Goal: Task Accomplishment & Management: Manage account settings

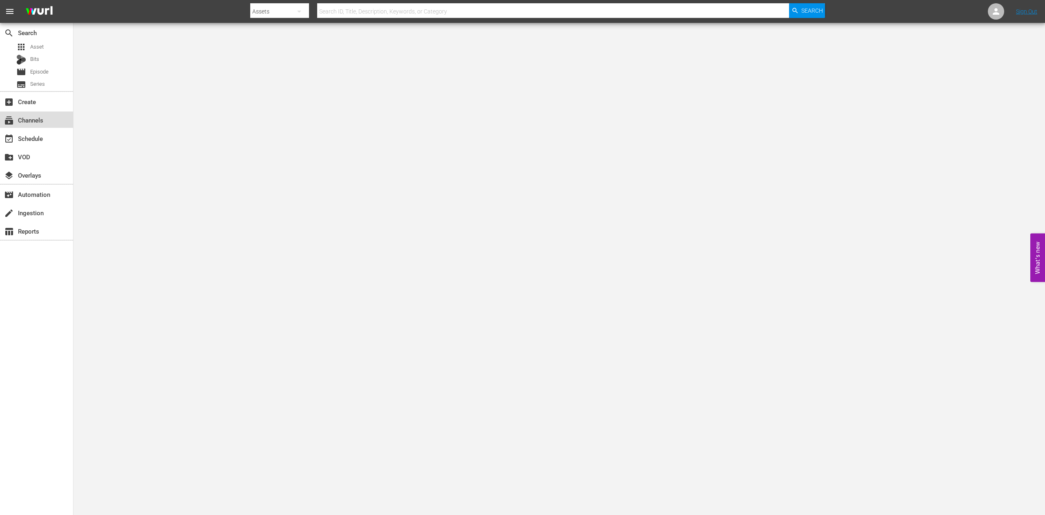
click at [38, 120] on div "subscriptions Channels" at bounding box center [23, 118] width 46 height 7
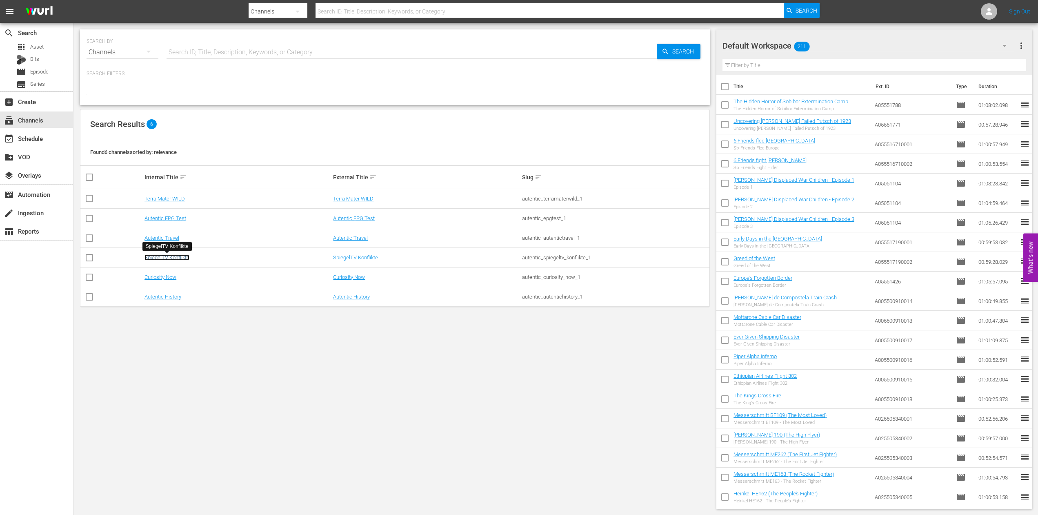
click at [174, 259] on link "SpiegelTV Konflikte" at bounding box center [166, 257] width 45 height 6
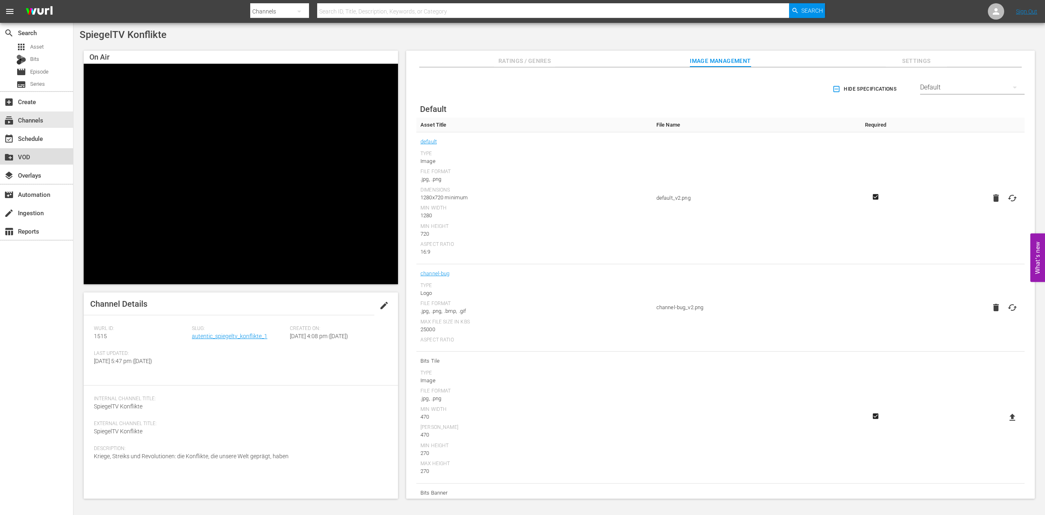
click at [24, 158] on div "create_new_folder VOD" at bounding box center [23, 155] width 46 height 7
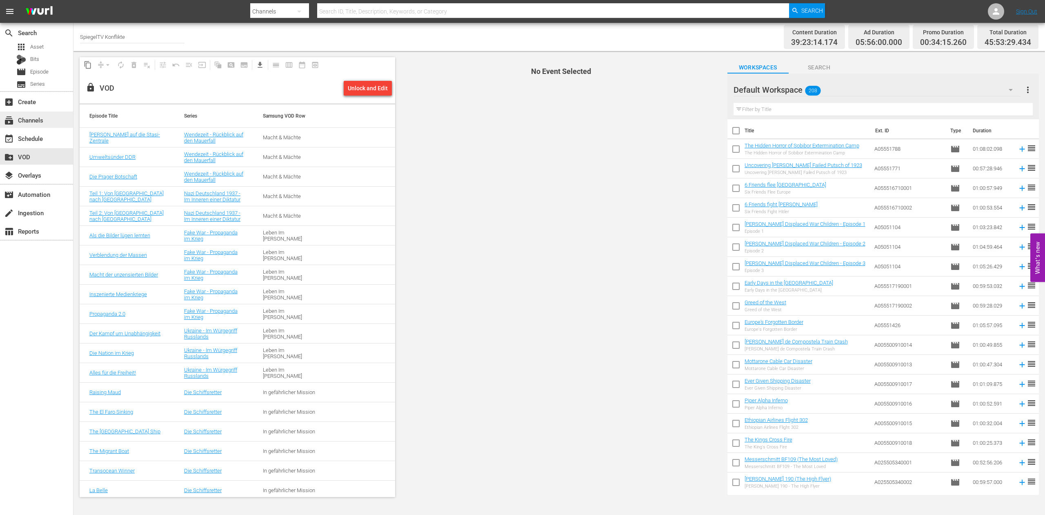
click at [33, 121] on div "subscriptions Channels" at bounding box center [23, 118] width 46 height 7
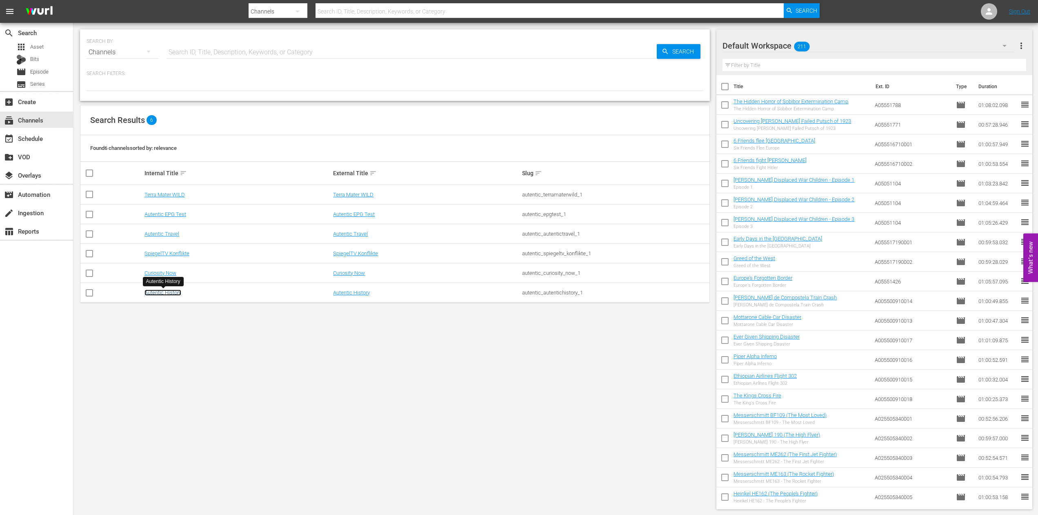
click at [164, 291] on link "Autentic History" at bounding box center [162, 292] width 37 height 6
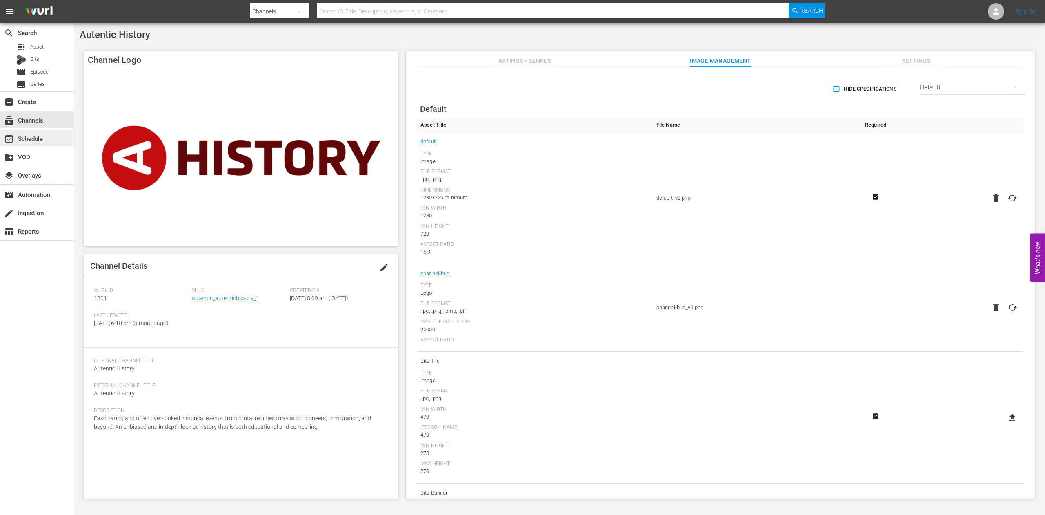
click at [29, 140] on div "event_available Schedule" at bounding box center [23, 136] width 46 height 7
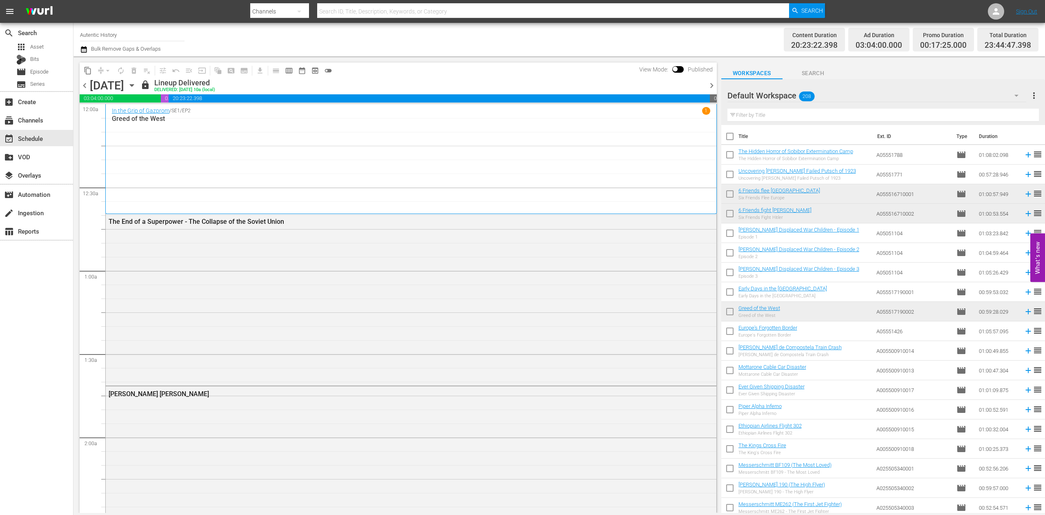
click at [761, 114] on input "text" at bounding box center [882, 115] width 311 height 13
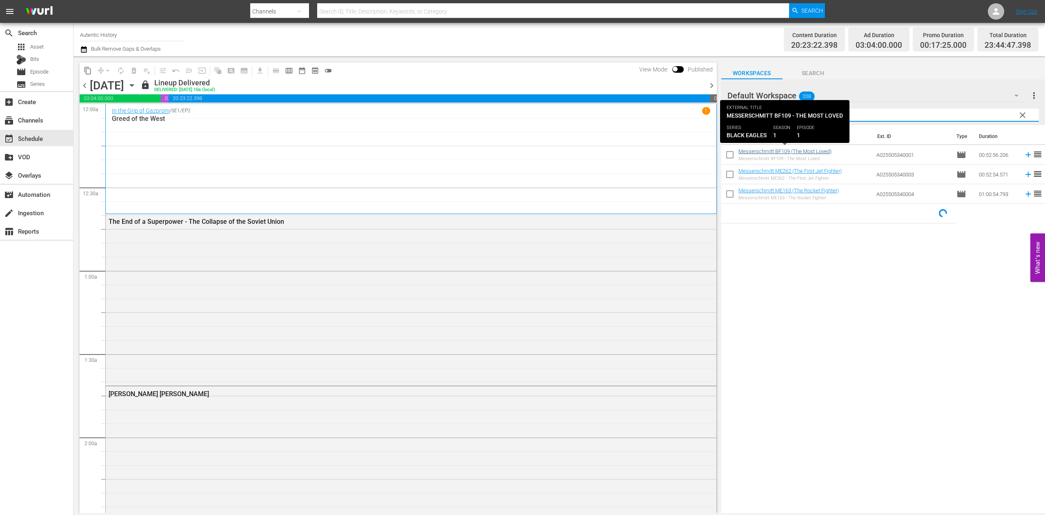
type input "messersc"
click at [758, 153] on link "Messerschmitt BF109 (The Most Loved)" at bounding box center [784, 151] width 93 height 6
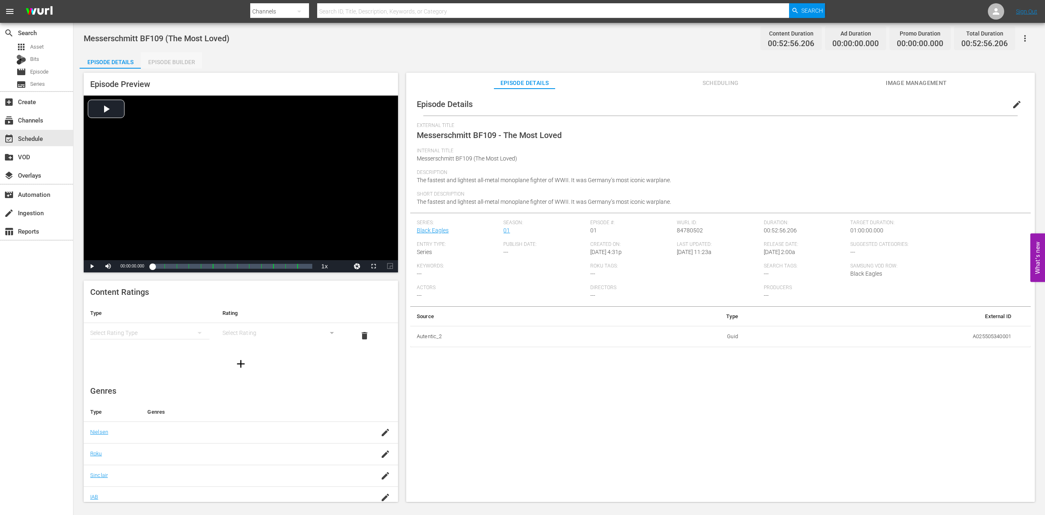
click at [182, 60] on div "Episode Builder" at bounding box center [171, 62] width 61 height 20
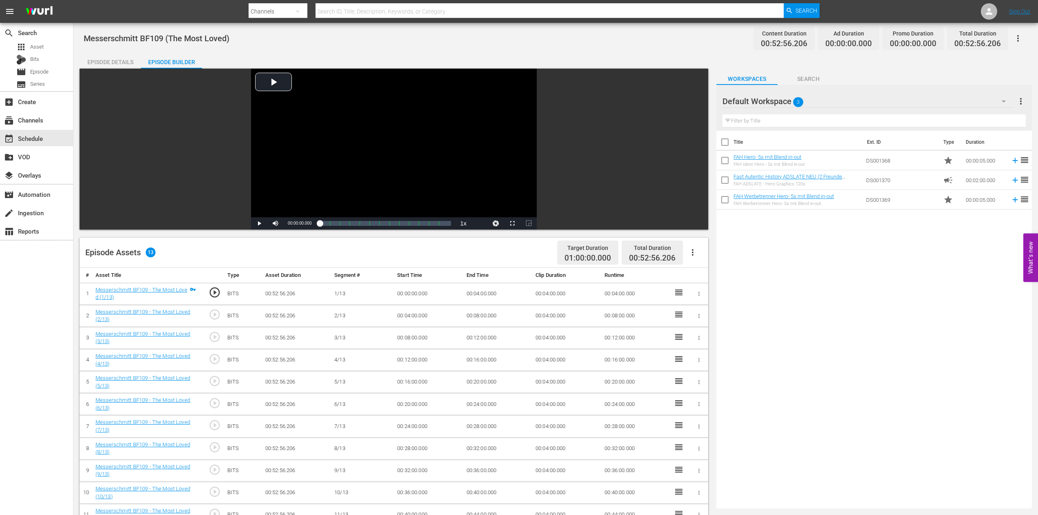
click at [125, 62] on div "Episode Details" at bounding box center [110, 62] width 61 height 20
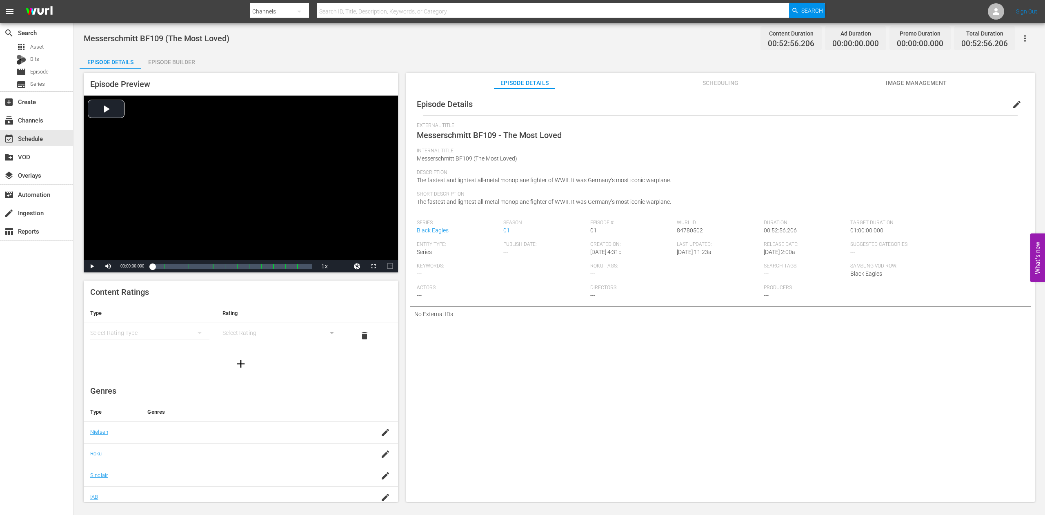
click at [716, 82] on span "Scheduling" at bounding box center [720, 83] width 61 height 10
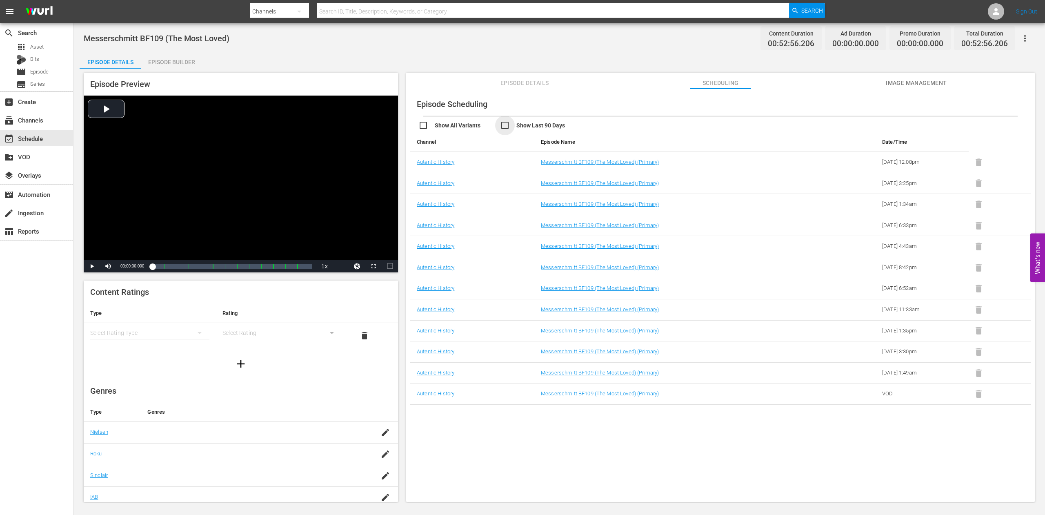
click at [505, 124] on input "checkbox" at bounding box center [541, 126] width 82 height 12
checkbox input "true"
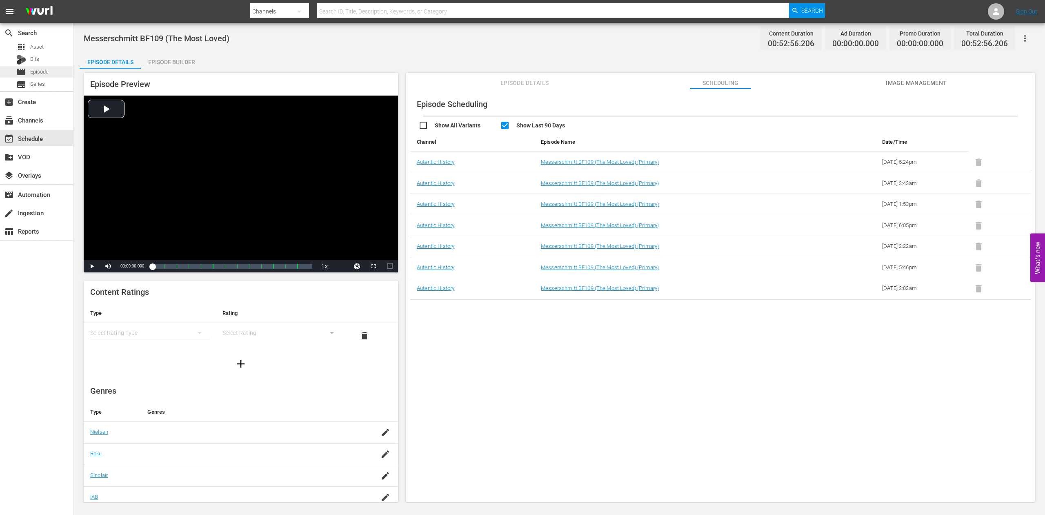
click at [34, 71] on span "Episode" at bounding box center [39, 72] width 18 height 8
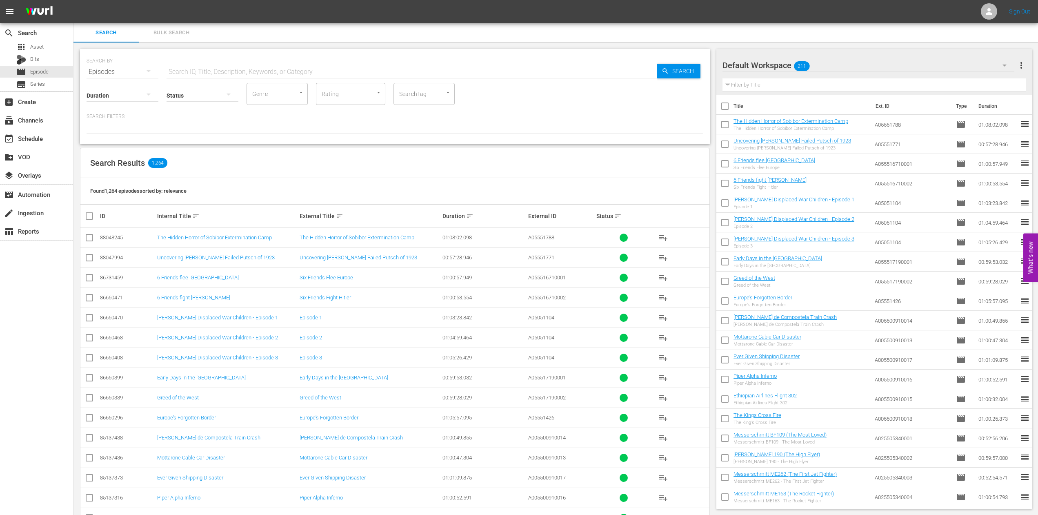
click at [764, 83] on input "text" at bounding box center [874, 84] width 304 height 13
type input "e"
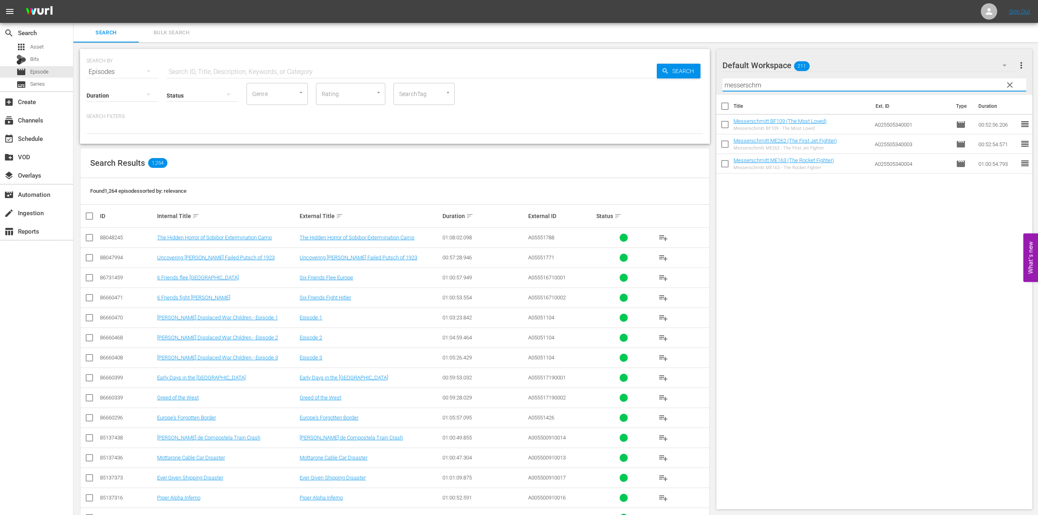
type input "messerschm"
drag, startPoint x: 538, startPoint y: 389, endPoint x: 589, endPoint y: 394, distance: 51.3
click at [564, 394] on tbody "88048245 The Hidden Horror of Sobibor Extermination Camp The Hidden Horror of S…" at bounding box center [394, 438] width 629 height 420
click at [1018, 12] on link "Sign Out" at bounding box center [1019, 11] width 21 height 7
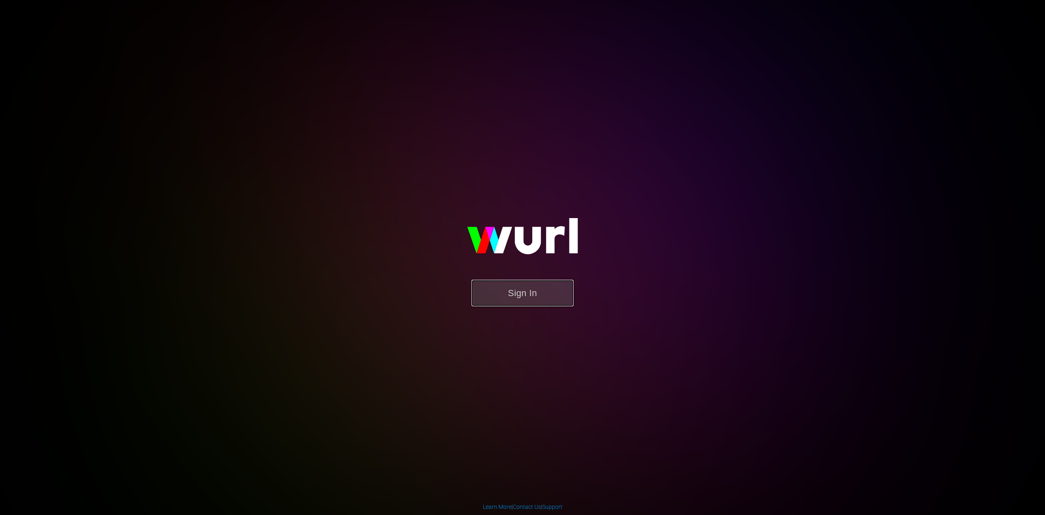
click at [521, 291] on button "Sign In" at bounding box center [522, 293] width 102 height 27
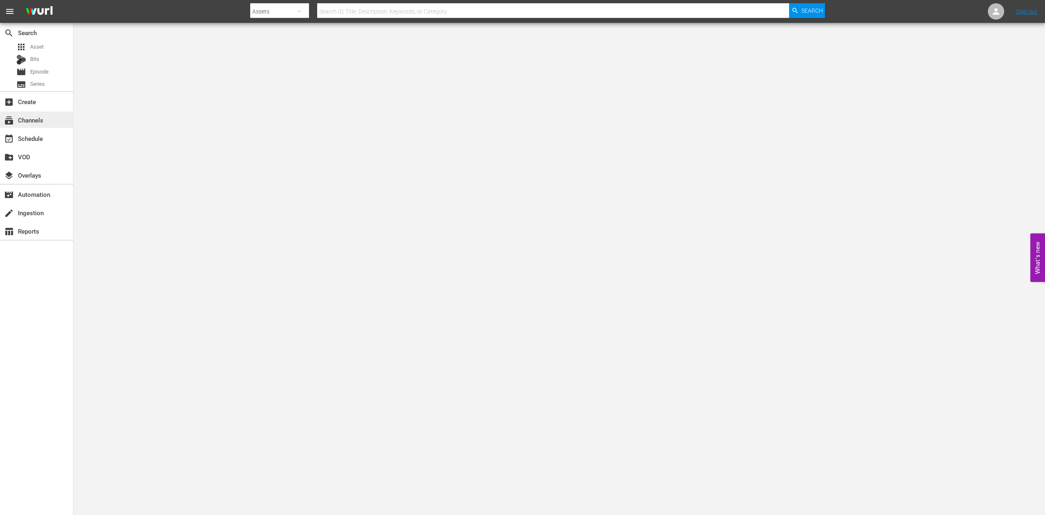
click at [35, 120] on div "subscriptions Channels" at bounding box center [23, 118] width 46 height 7
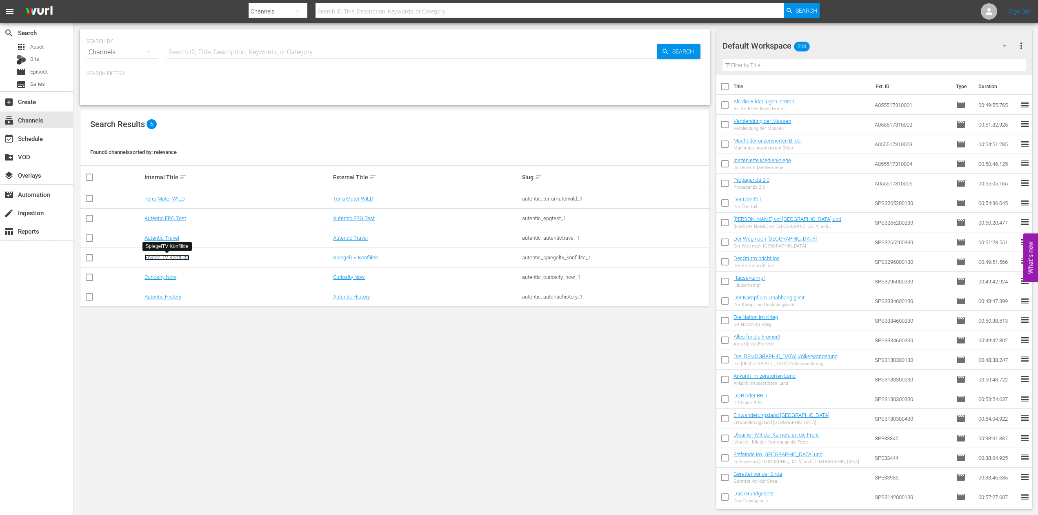
click at [169, 259] on link "SpiegelTV Konflikte" at bounding box center [166, 257] width 45 height 6
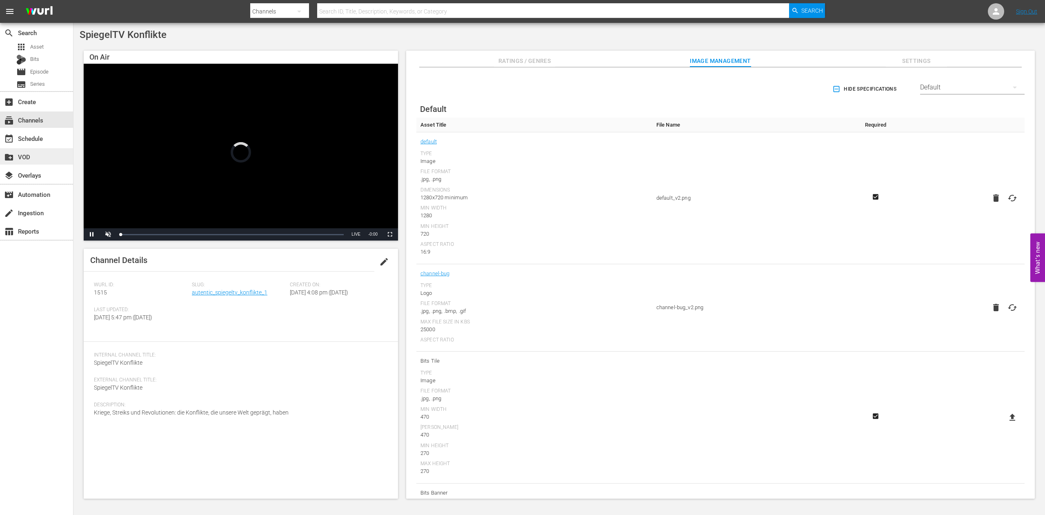
click at [27, 156] on div "create_new_folder VOD" at bounding box center [23, 155] width 46 height 7
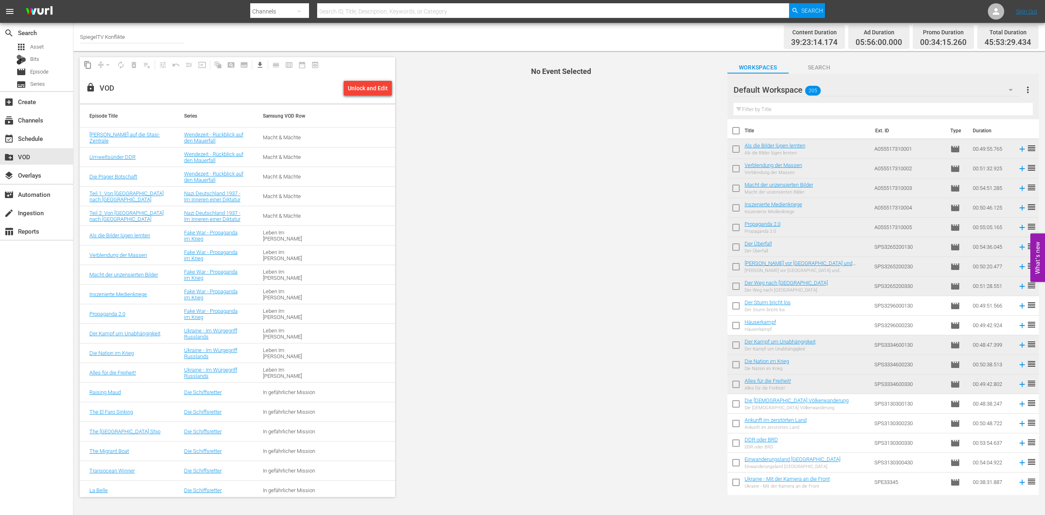
click at [1011, 88] on icon "button" at bounding box center [1011, 90] width 10 height 10
click at [780, 137] on div "09 SEPTEMBER FSK Workspace (99)" at bounding box center [798, 138] width 111 height 13
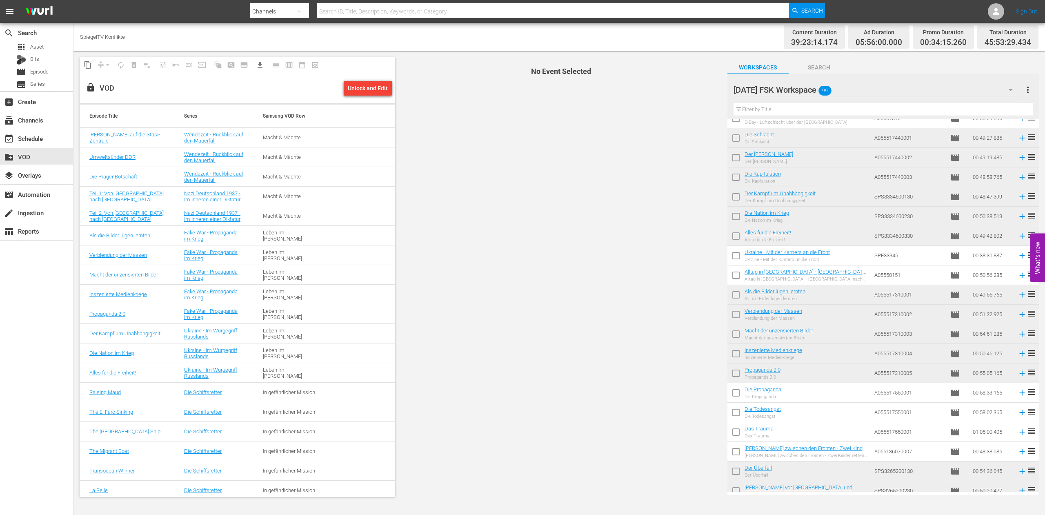
scroll to position [1587, 0]
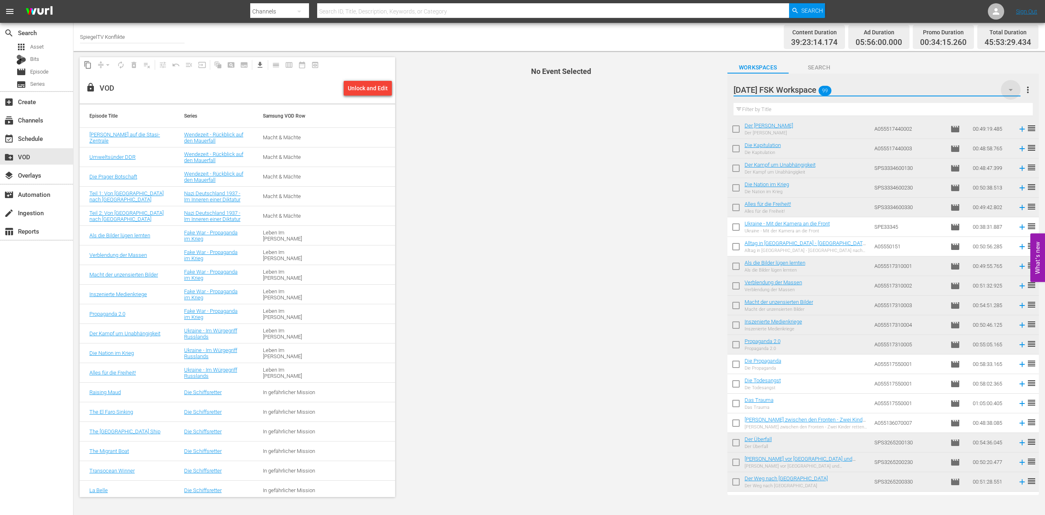
click at [1012, 89] on icon "button" at bounding box center [1011, 90] width 10 height 10
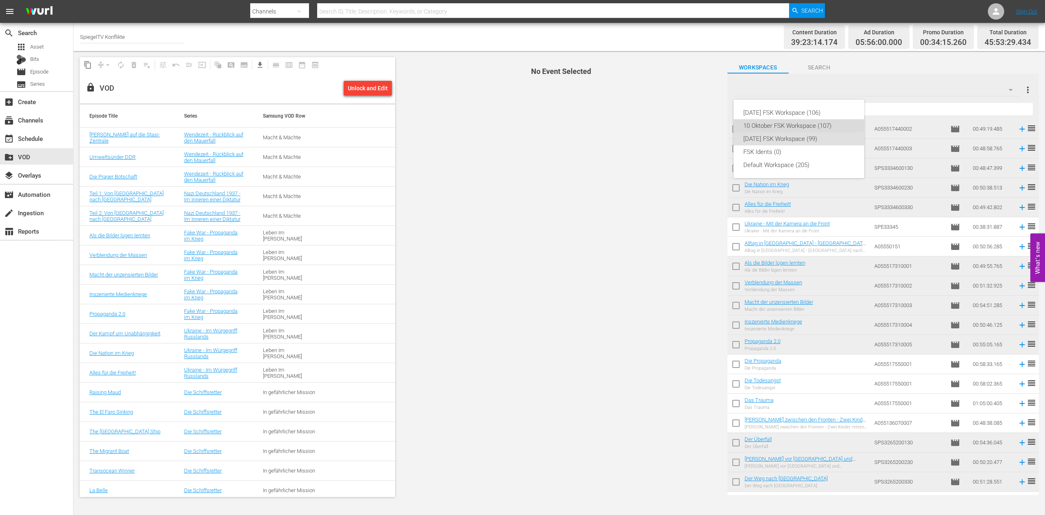
click at [780, 124] on div "10 Oktober FSK Workspace (107)" at bounding box center [798, 125] width 111 height 13
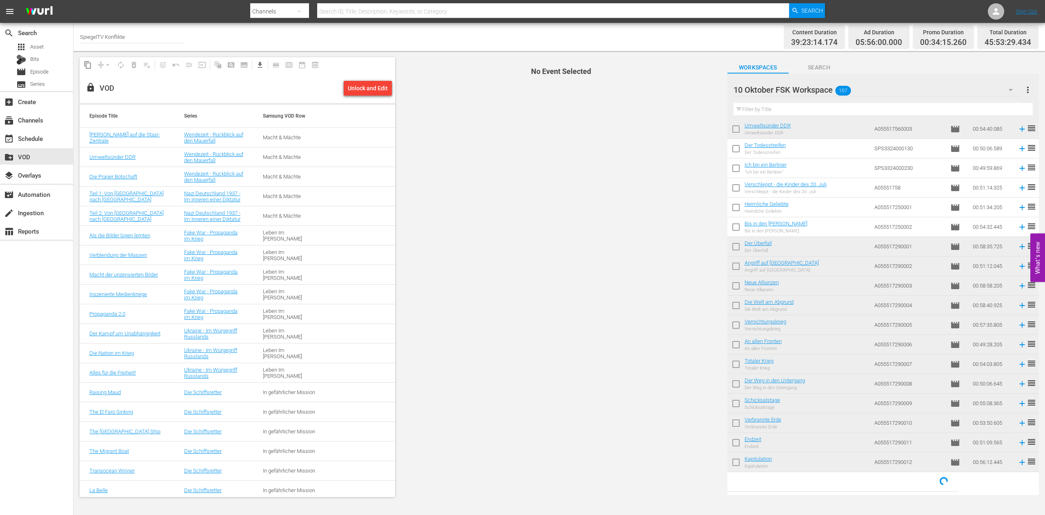
scroll to position [255, 0]
click at [369, 88] on div "Unlock and Edit" at bounding box center [368, 88] width 40 height 15
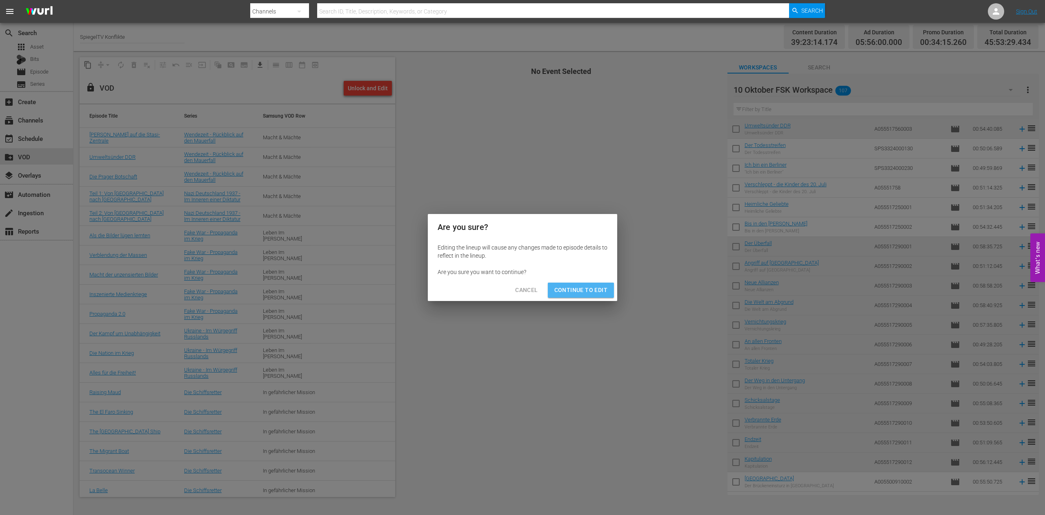
click at [568, 289] on span "Continue to Edit" at bounding box center [580, 290] width 53 height 10
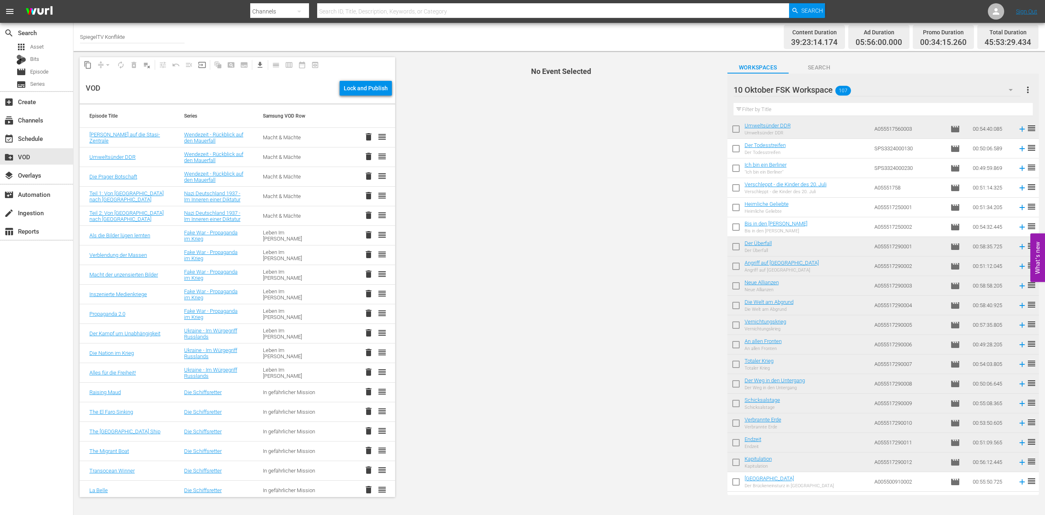
click at [771, 107] on input "text" at bounding box center [882, 109] width 299 height 13
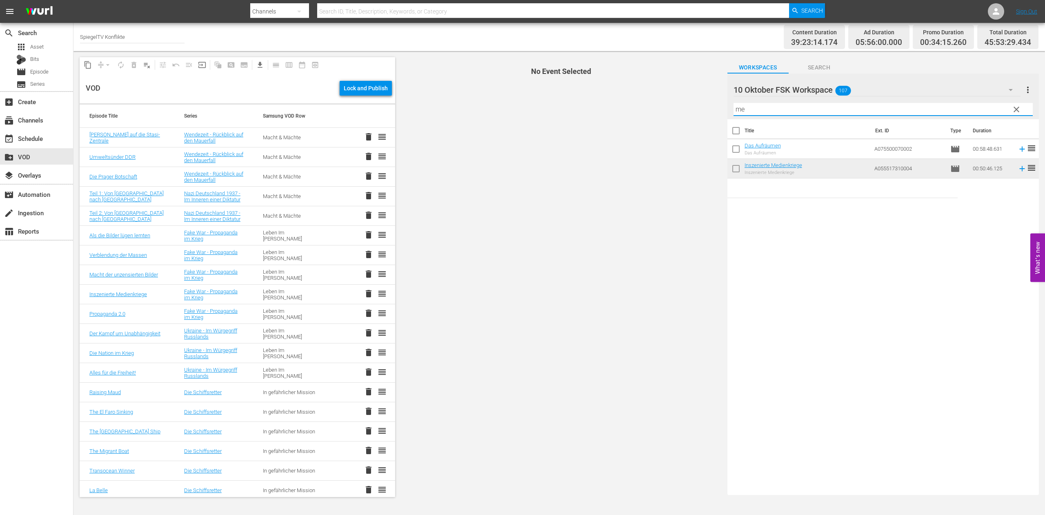
scroll to position [0, 0]
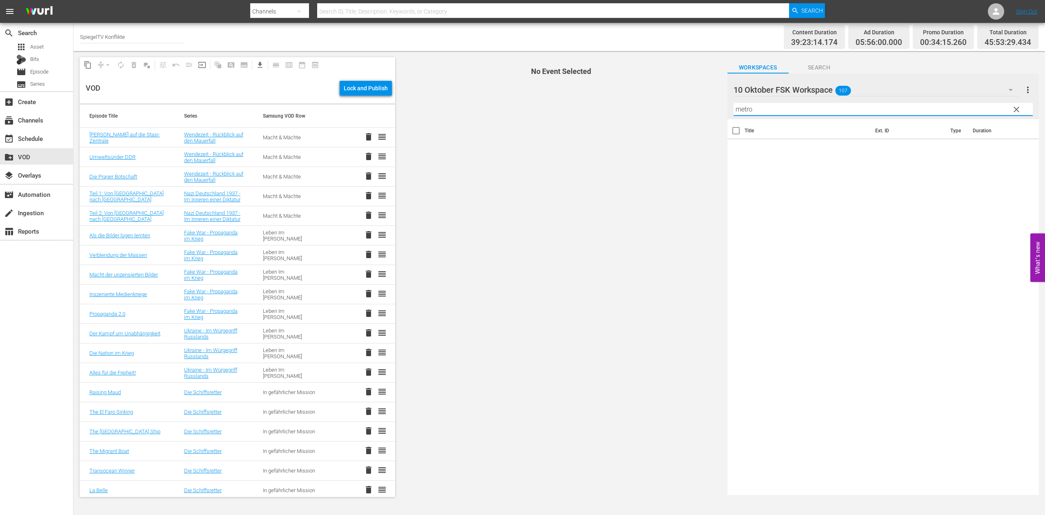
drag, startPoint x: 706, startPoint y: 109, endPoint x: 591, endPoint y: 108, distance: 114.3
click at [733, 108] on input "metro" at bounding box center [882, 109] width 299 height 13
type input "1925"
click at [733, 149] on input "checkbox" at bounding box center [735, 150] width 17 height 17
checkbox input "true"
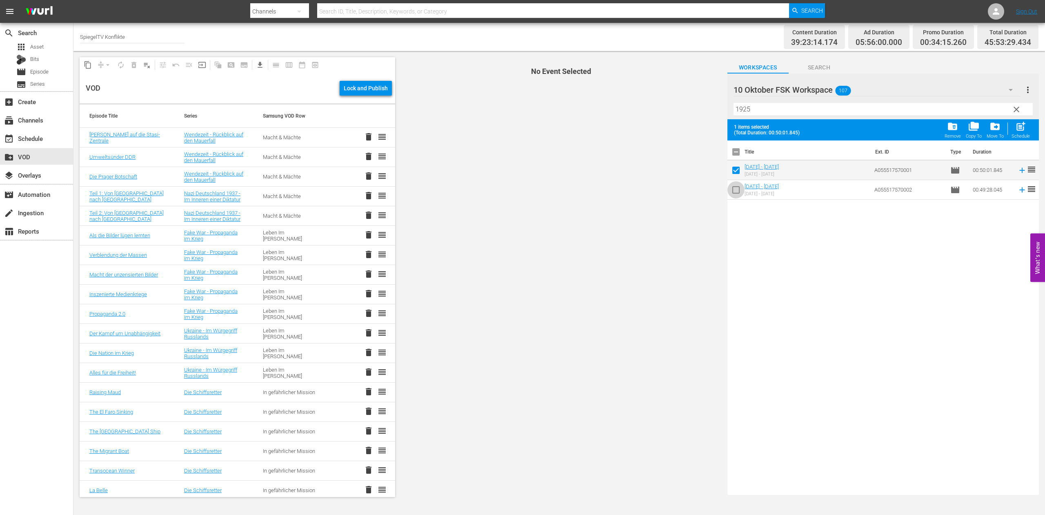
click at [737, 189] on input "checkbox" at bounding box center [735, 191] width 17 height 17
checkbox input "true"
click at [1019, 130] on span "post_add" at bounding box center [1020, 126] width 11 height 11
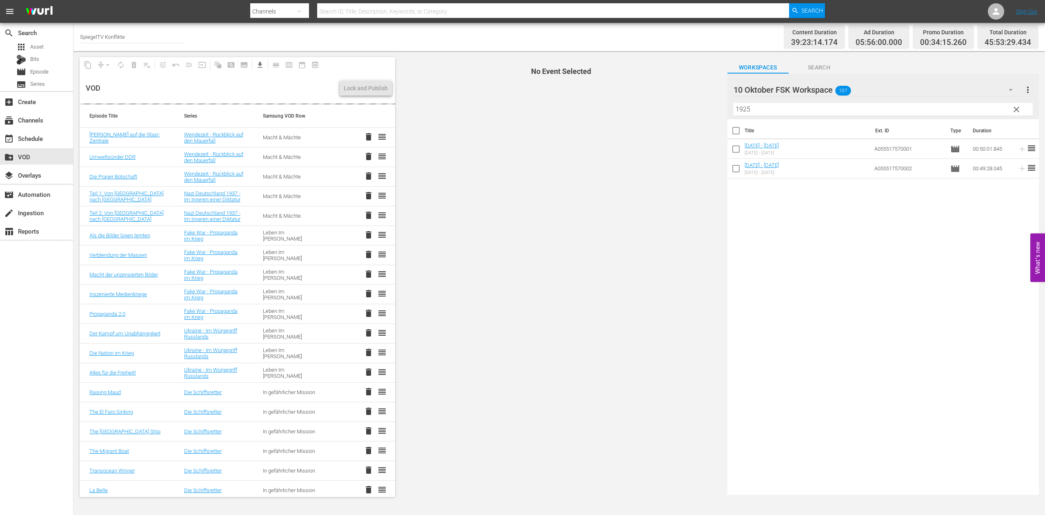
checkbox input "false"
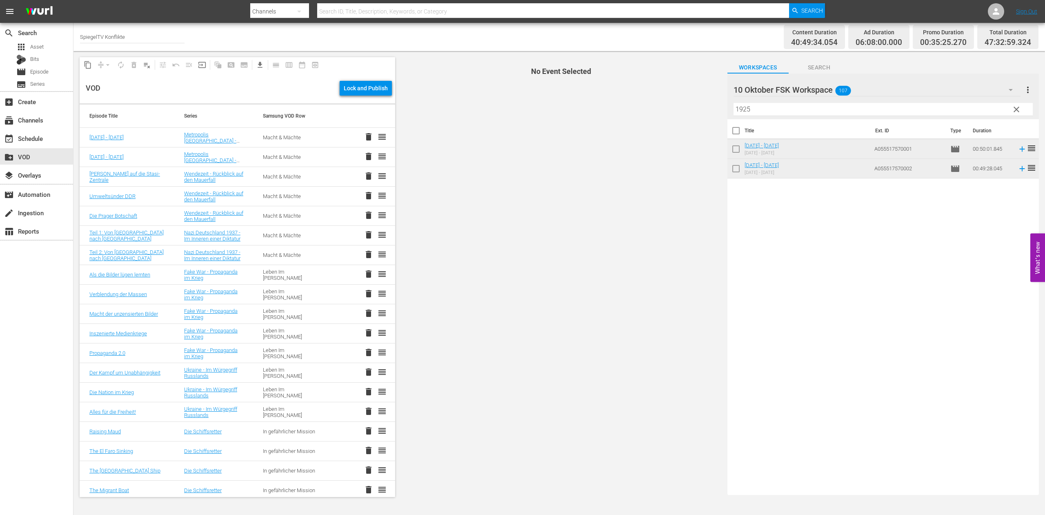
click at [377, 138] on span "reorder" at bounding box center [382, 137] width 10 height 10
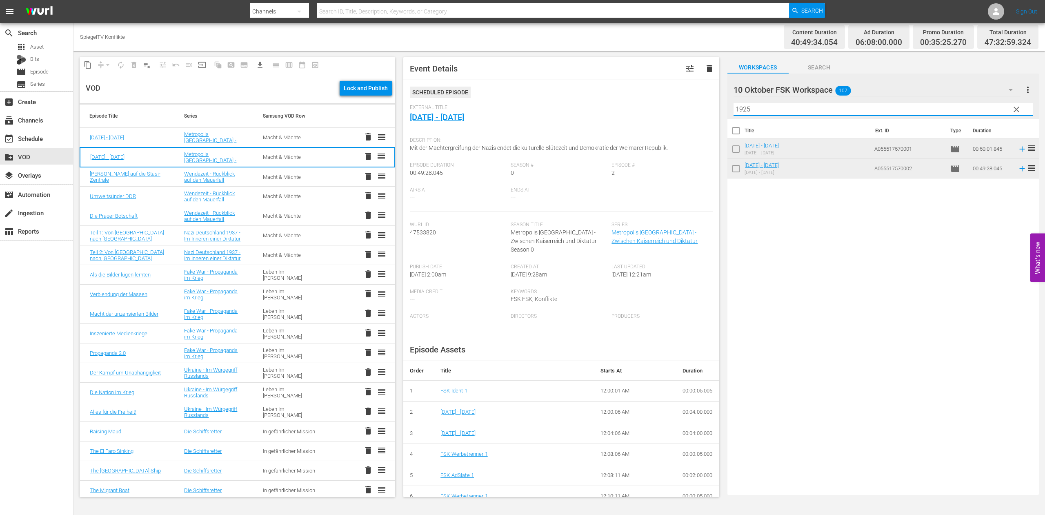
drag, startPoint x: 765, startPoint y: 112, endPoint x: 692, endPoint y: 111, distance: 72.3
click at [733, 111] on input "1925" at bounding box center [882, 109] width 299 height 13
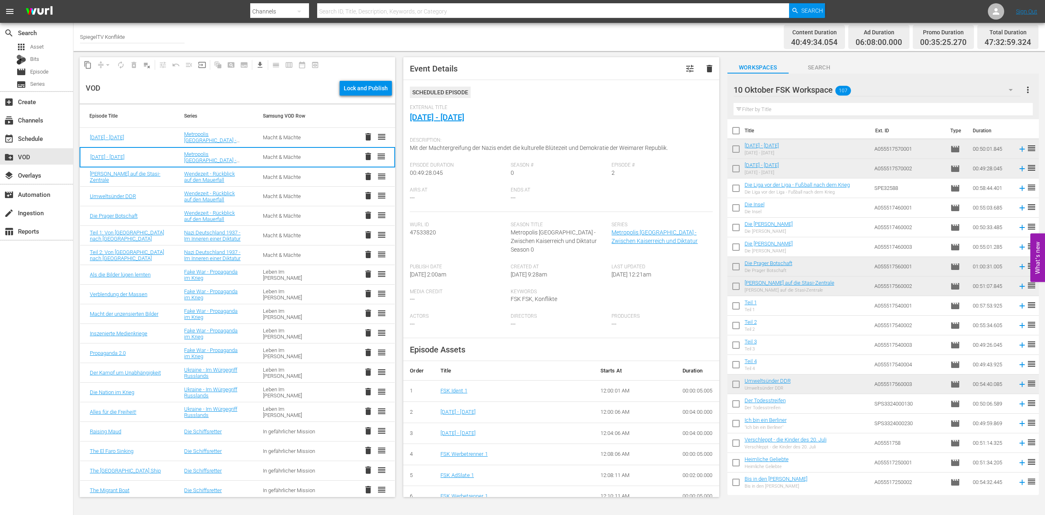
click at [236, 217] on div "Wendezeit - Rückblick auf den Mauerfall" at bounding box center [213, 216] width 59 height 12
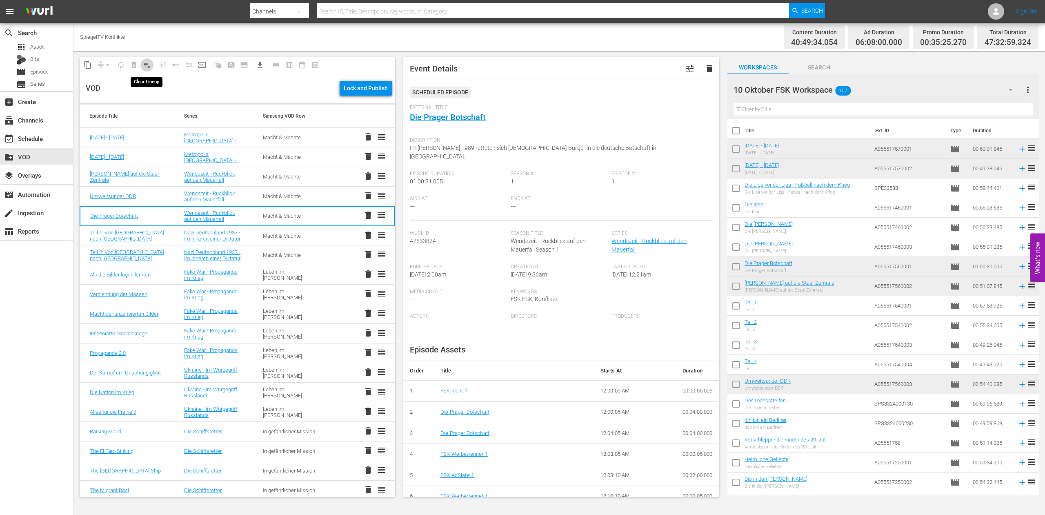
click at [147, 67] on span "playlist_remove_outlined" at bounding box center [147, 65] width 8 height 8
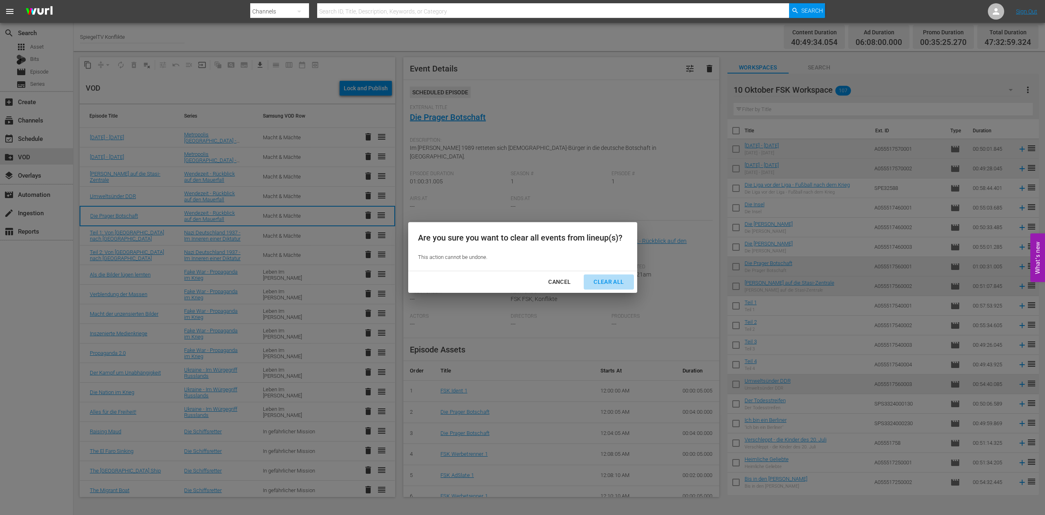
click at [609, 280] on div "Clear All" at bounding box center [608, 282] width 43 height 10
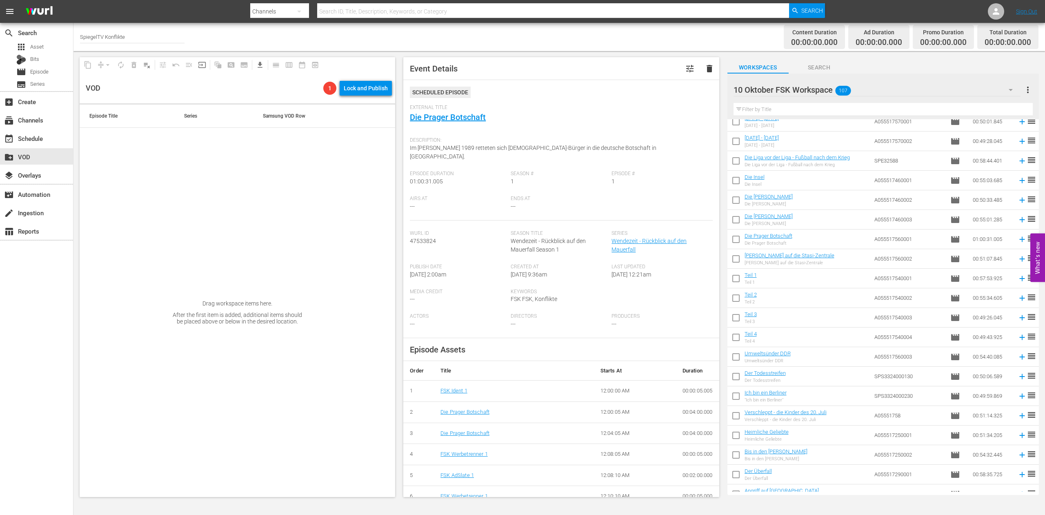
scroll to position [42, 0]
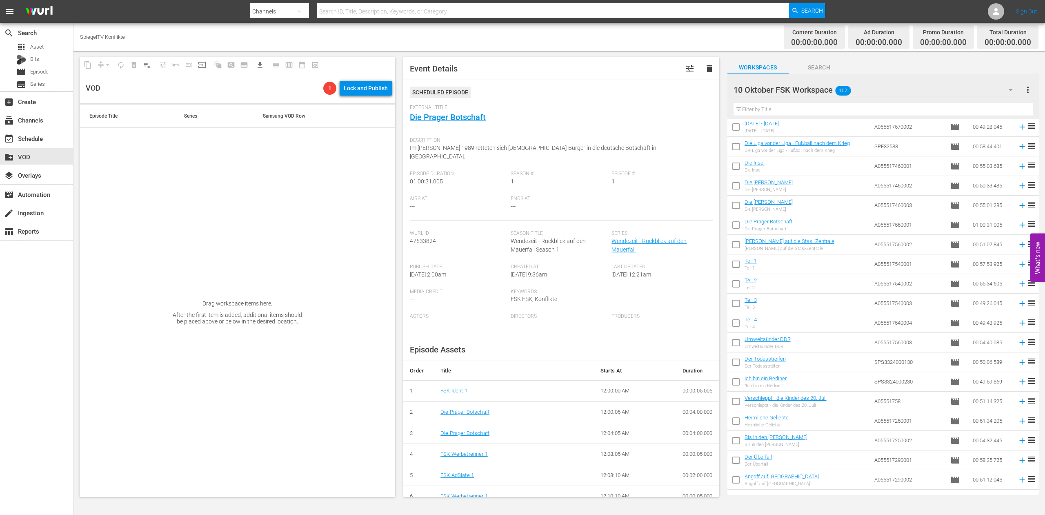
click at [768, 107] on input "text" at bounding box center [882, 109] width 299 height 13
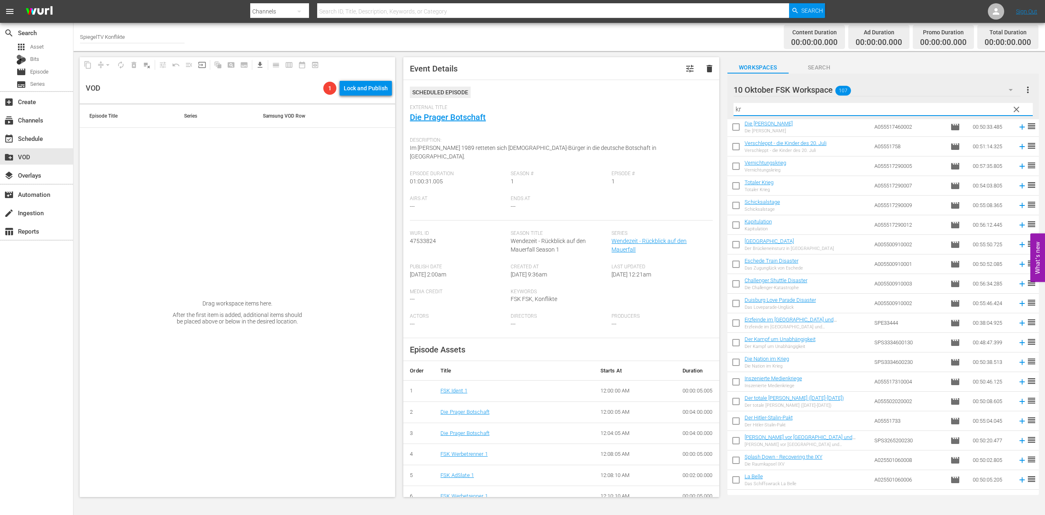
scroll to position [0, 0]
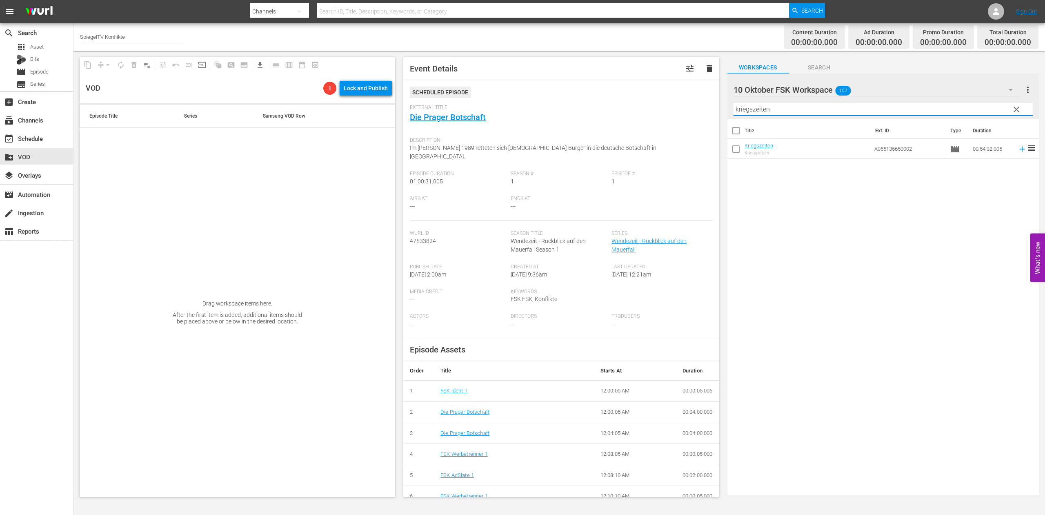
type input "kriegszeiten"
click at [737, 151] on input "checkbox" at bounding box center [735, 150] width 17 height 17
checkbox input "true"
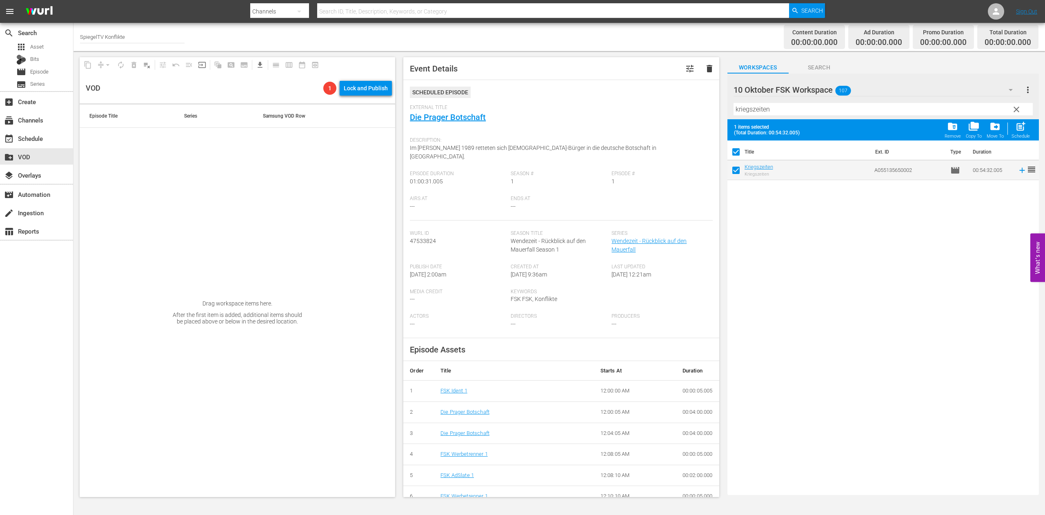
click at [1019, 110] on span "clear" at bounding box center [1016, 109] width 10 height 10
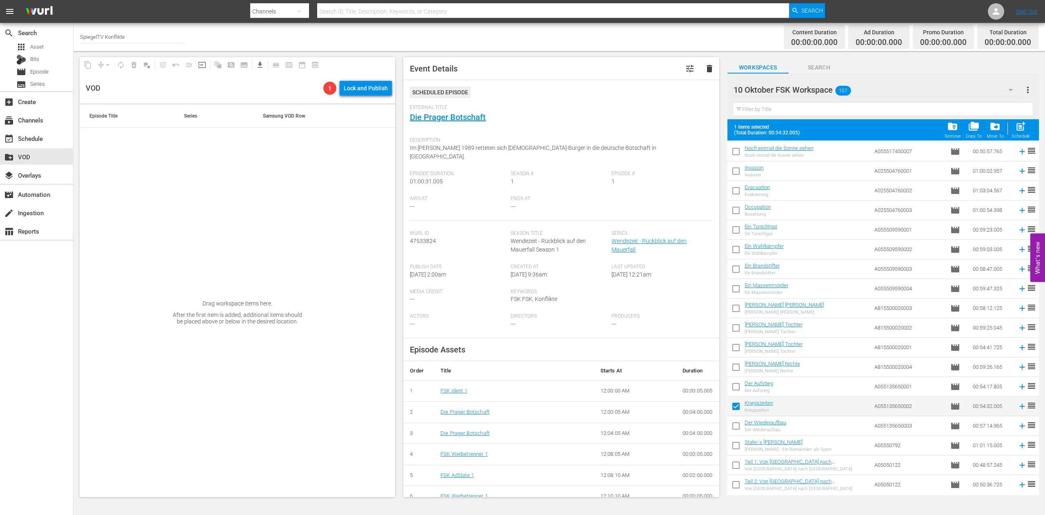
scroll to position [1765, 0]
click at [737, 420] on input "checkbox" at bounding box center [735, 424] width 17 height 17
checkbox input "true"
checkbox input "false"
click at [737, 383] on input "checkbox" at bounding box center [735, 385] width 17 height 17
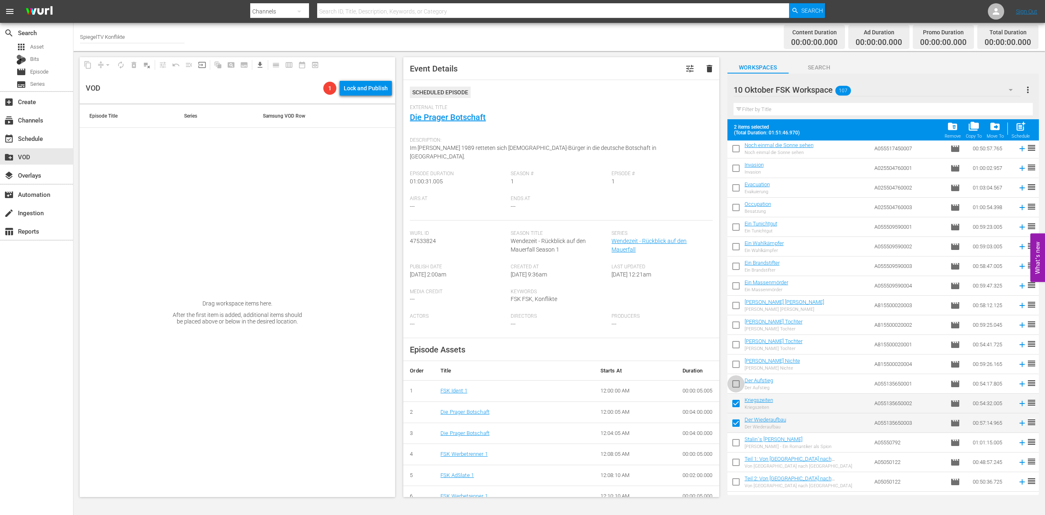
checkbox input "true"
click at [735, 363] on input "checkbox" at bounding box center [735, 365] width 17 height 17
checkbox input "true"
click at [738, 345] on input "checkbox" at bounding box center [735, 346] width 17 height 17
checkbox input "true"
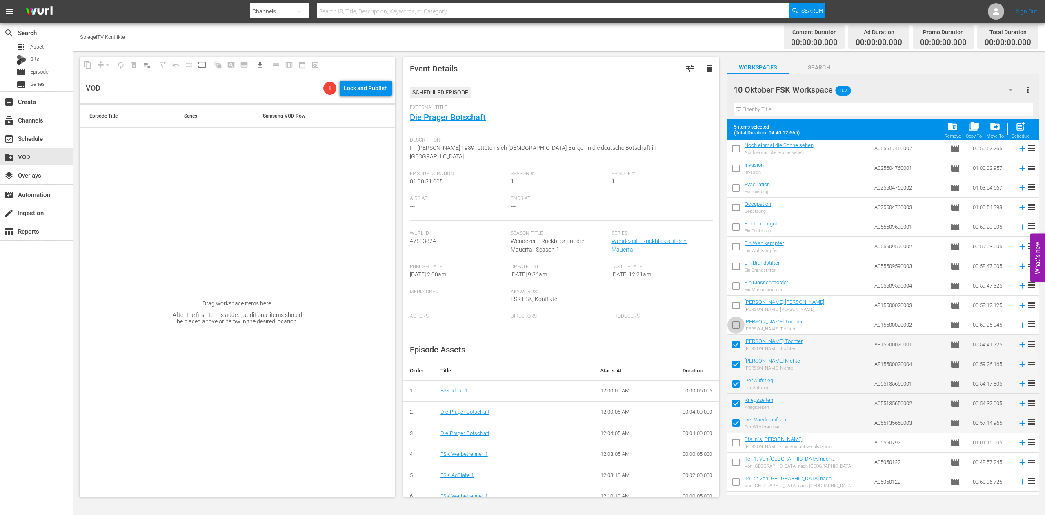
click at [736, 325] on input "checkbox" at bounding box center [735, 326] width 17 height 17
checkbox input "true"
click at [738, 307] on input "checkbox" at bounding box center [735, 306] width 17 height 17
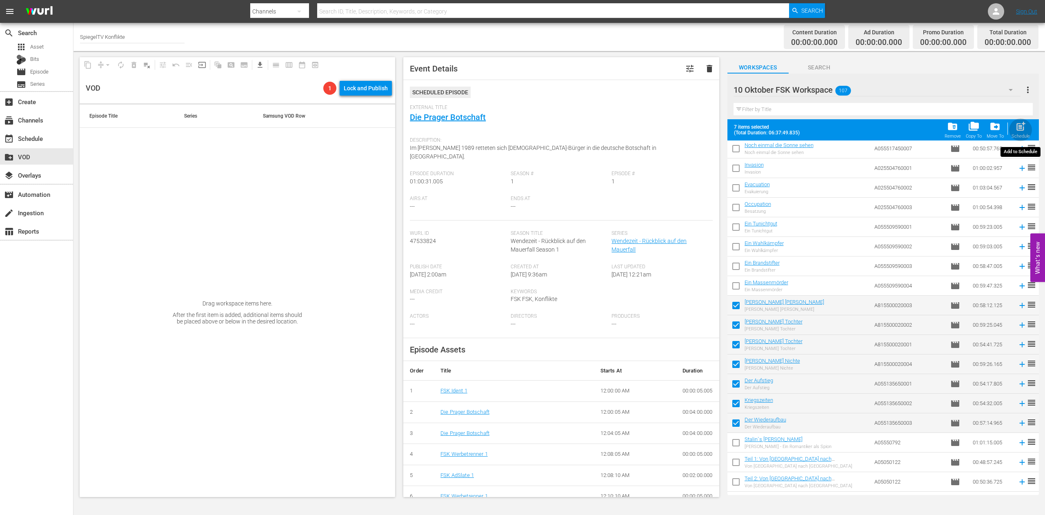
click at [1022, 129] on span "post_add" at bounding box center [1020, 126] width 11 height 11
checkbox input "false"
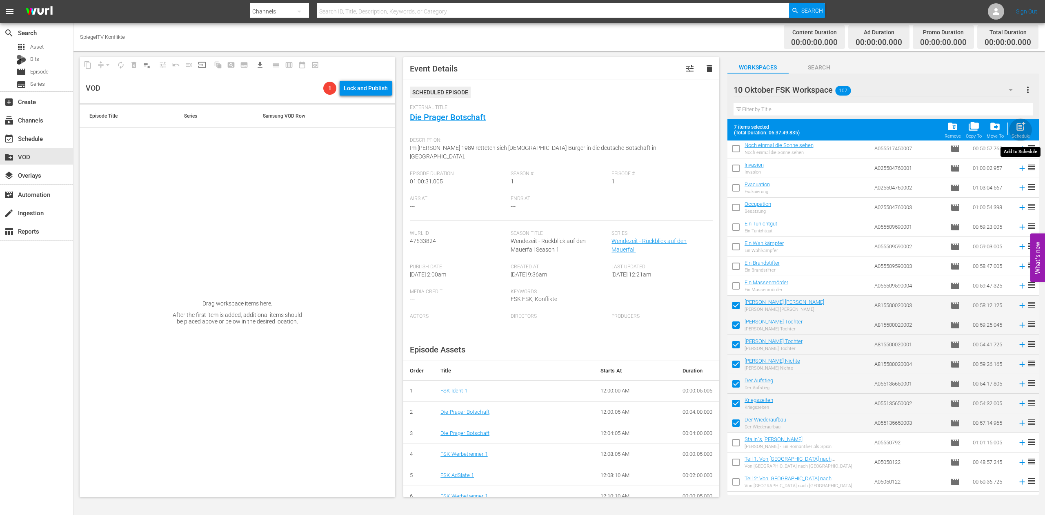
checkbox input "false"
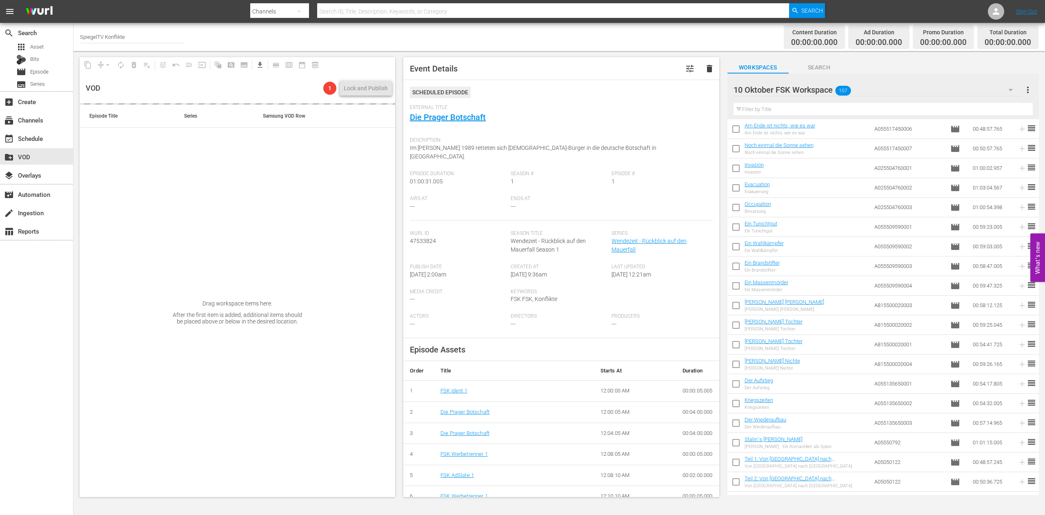
scroll to position [1744, 0]
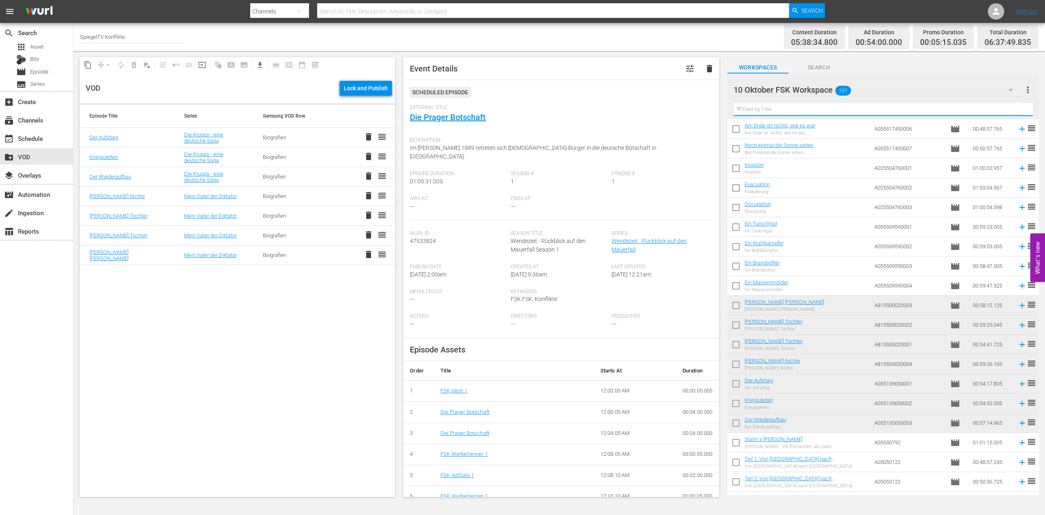
click at [754, 113] on input "text" at bounding box center [882, 109] width 299 height 13
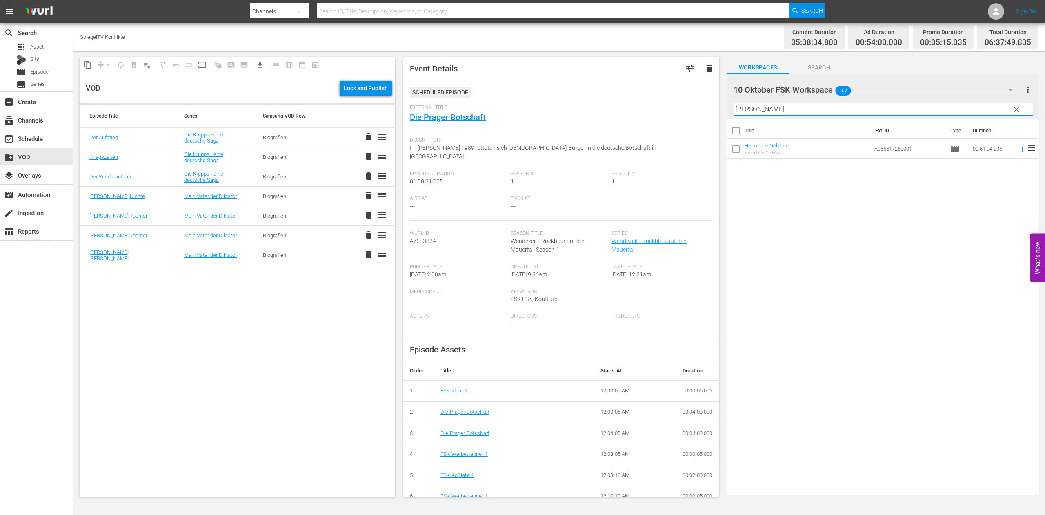
scroll to position [0, 0]
type input "heimliche"
click at [738, 153] on input "checkbox" at bounding box center [735, 150] width 17 height 17
checkbox input "true"
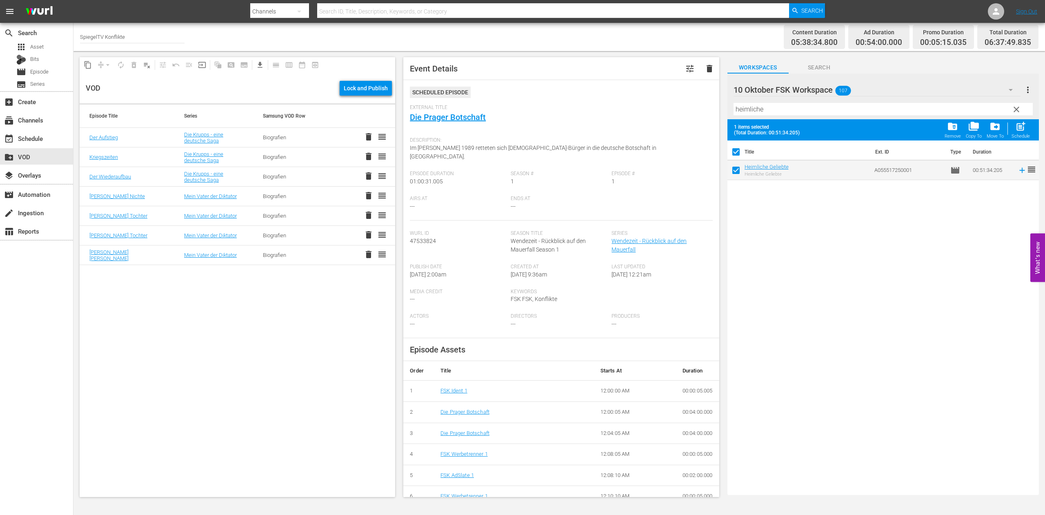
click at [1017, 108] on span "clear" at bounding box center [1016, 109] width 10 height 10
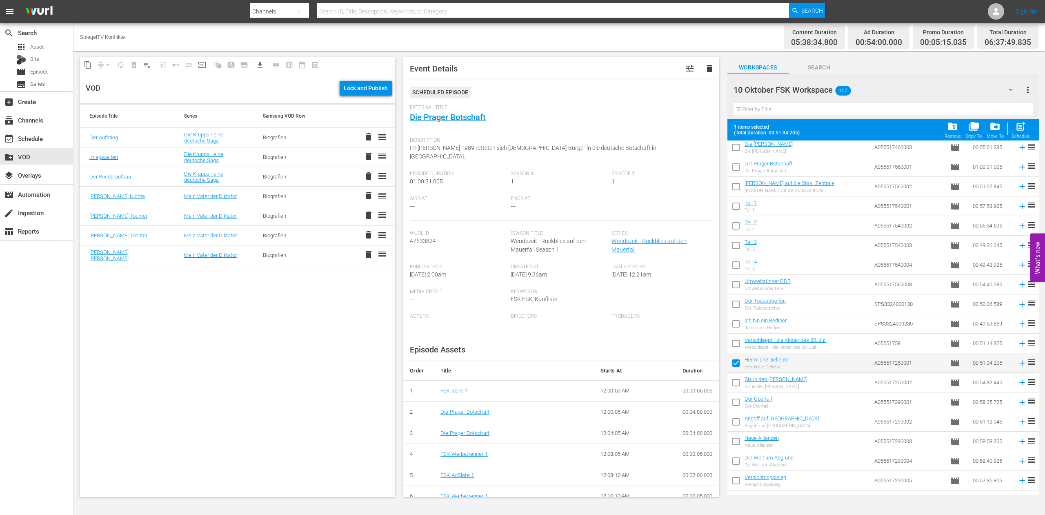
scroll to position [125, 0]
click at [737, 378] on input "checkbox" at bounding box center [735, 379] width 17 height 17
checkbox input "true"
checkbox input "false"
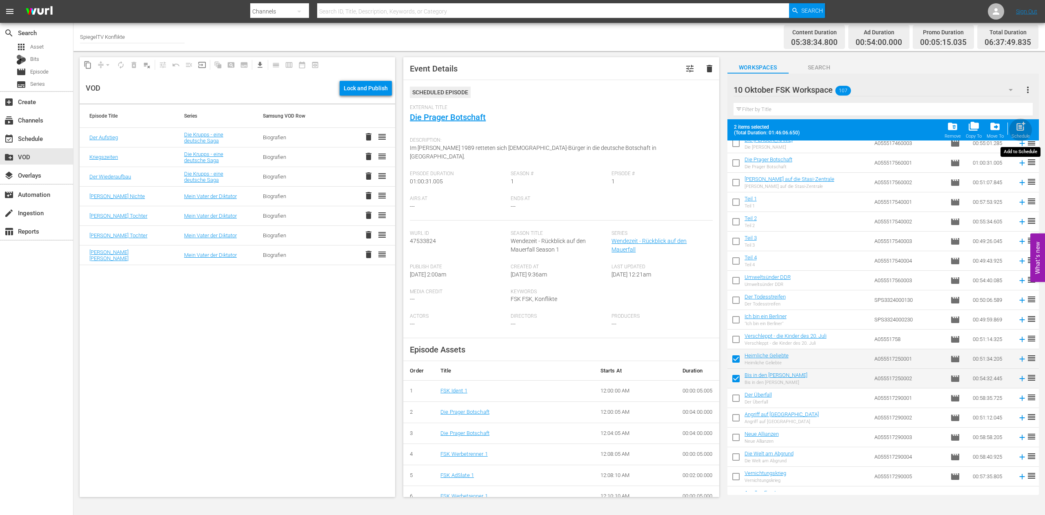
click at [1023, 129] on span "post_add" at bounding box center [1020, 126] width 11 height 11
checkbox input "false"
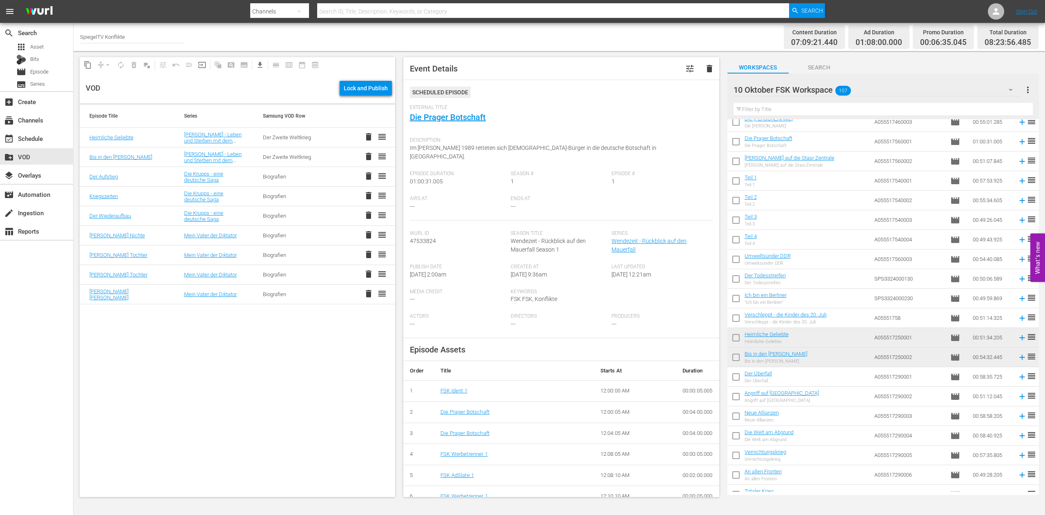
click at [777, 111] on input "text" at bounding box center [882, 109] width 299 height 13
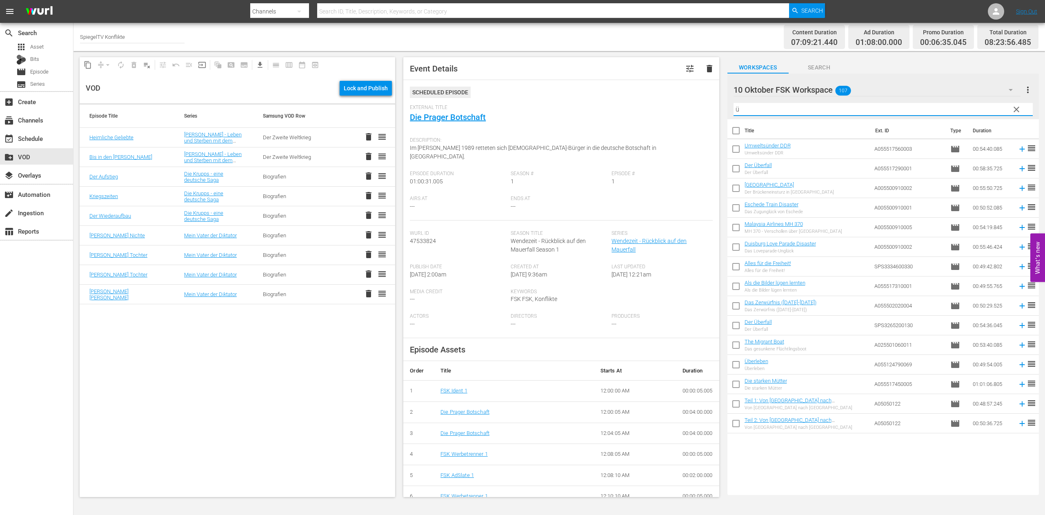
scroll to position [0, 0]
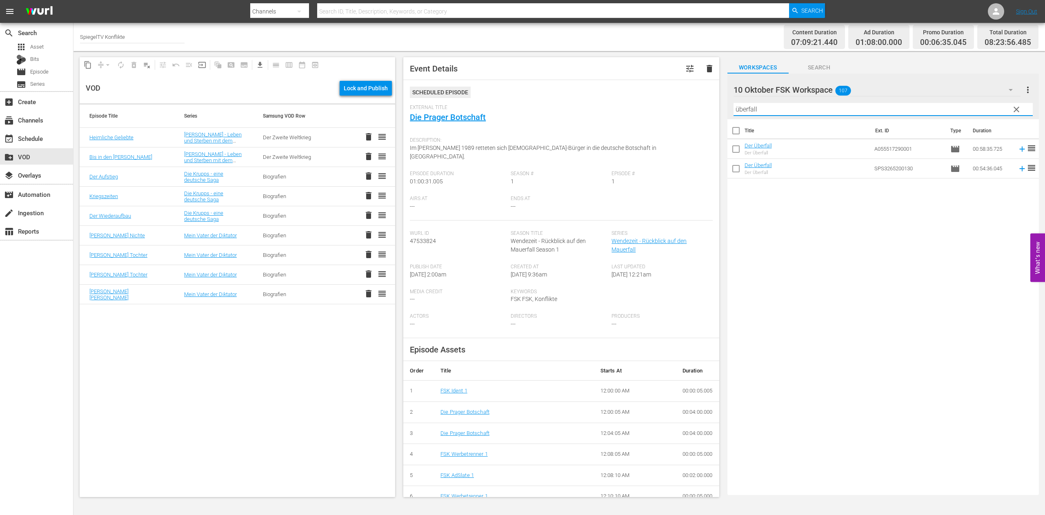
type input "überfall"
click at [735, 148] on input "checkbox" at bounding box center [735, 150] width 17 height 17
checkbox input "true"
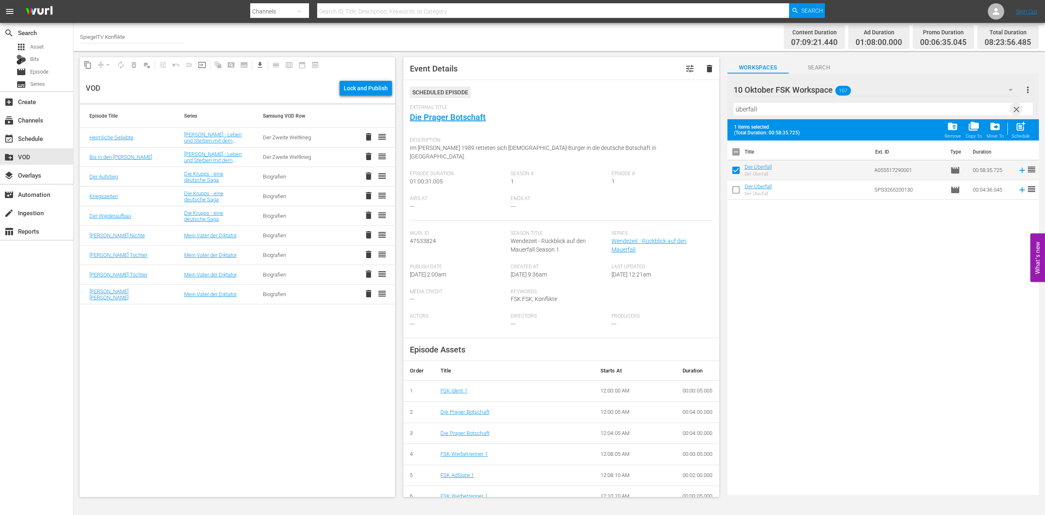
click at [1015, 113] on span "clear" at bounding box center [1016, 109] width 10 height 10
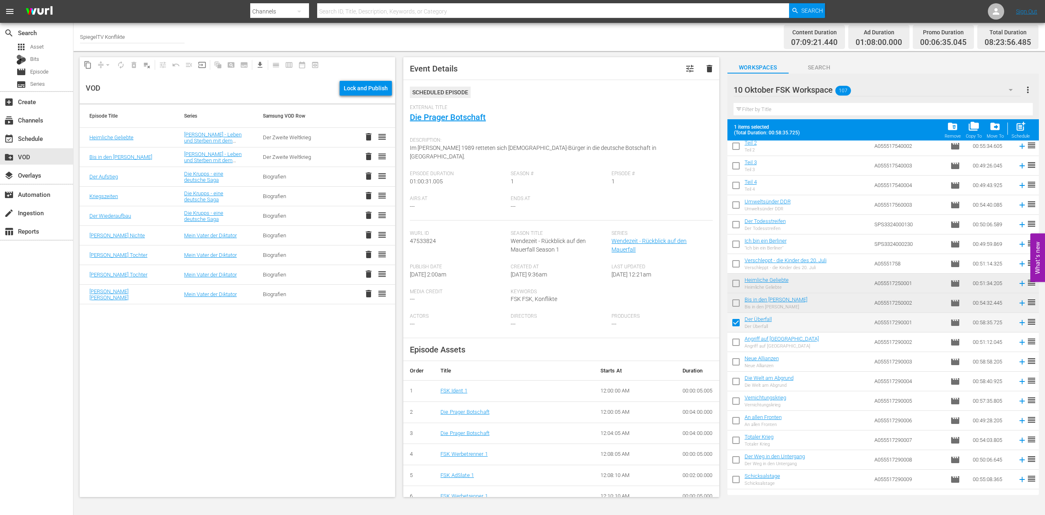
scroll to position [183, 0]
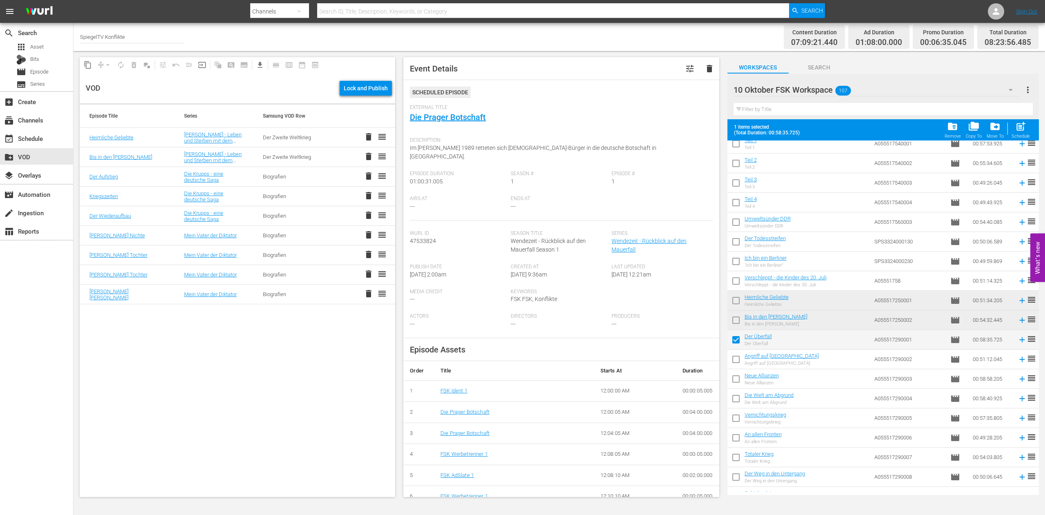
click at [738, 361] on input "checkbox" at bounding box center [735, 360] width 17 height 17
checkbox input "true"
click at [736, 379] on input "checkbox" at bounding box center [735, 380] width 17 height 17
checkbox input "true"
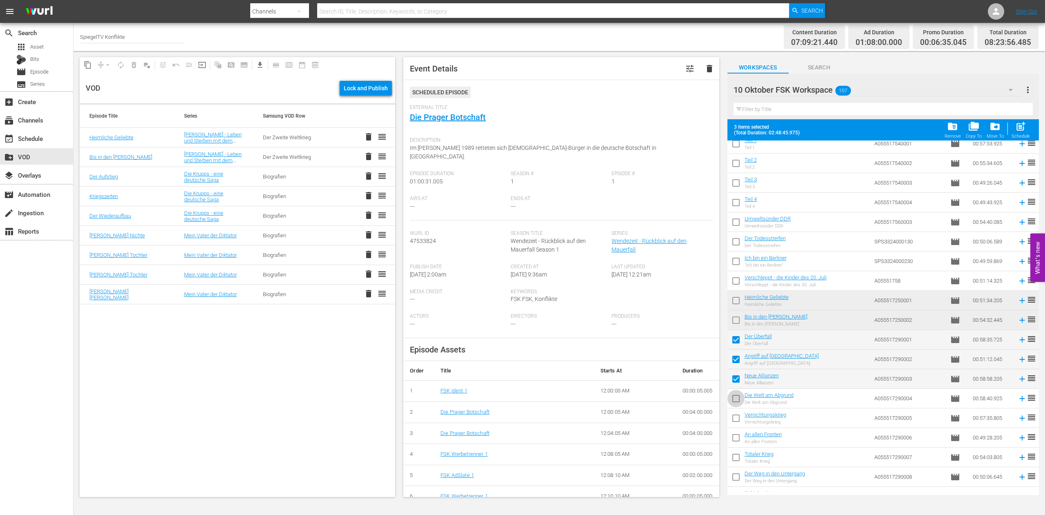
drag, startPoint x: 738, startPoint y: 398, endPoint x: 738, endPoint y: 403, distance: 5.7
click at [738, 398] on input "checkbox" at bounding box center [735, 399] width 17 height 17
checkbox input "true"
click at [738, 419] on input "checkbox" at bounding box center [735, 419] width 17 height 17
checkbox input "true"
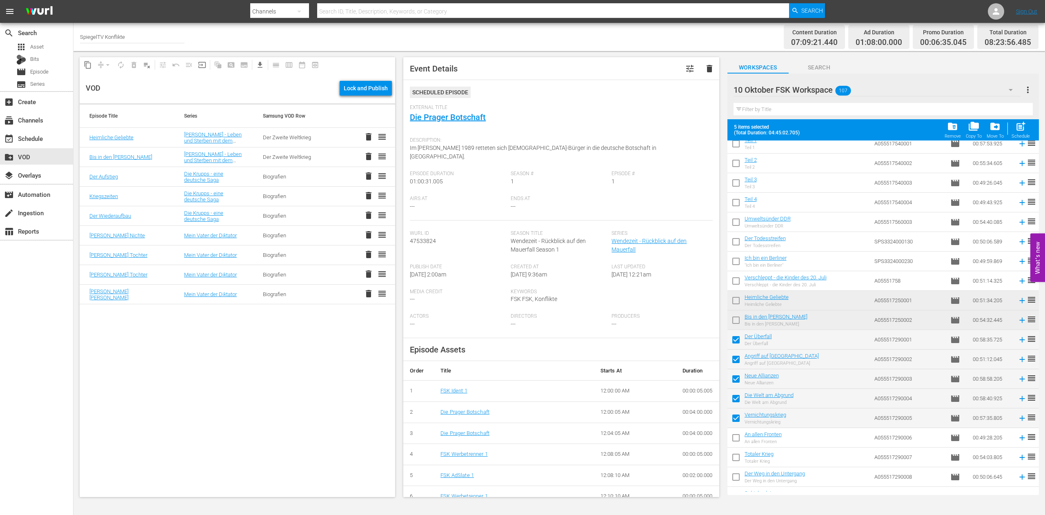
click at [738, 437] on input "checkbox" at bounding box center [735, 439] width 17 height 17
checkbox input "true"
click at [736, 460] on input "checkbox" at bounding box center [735, 458] width 17 height 17
checkbox input "true"
click at [733, 477] on input "checkbox" at bounding box center [735, 478] width 17 height 17
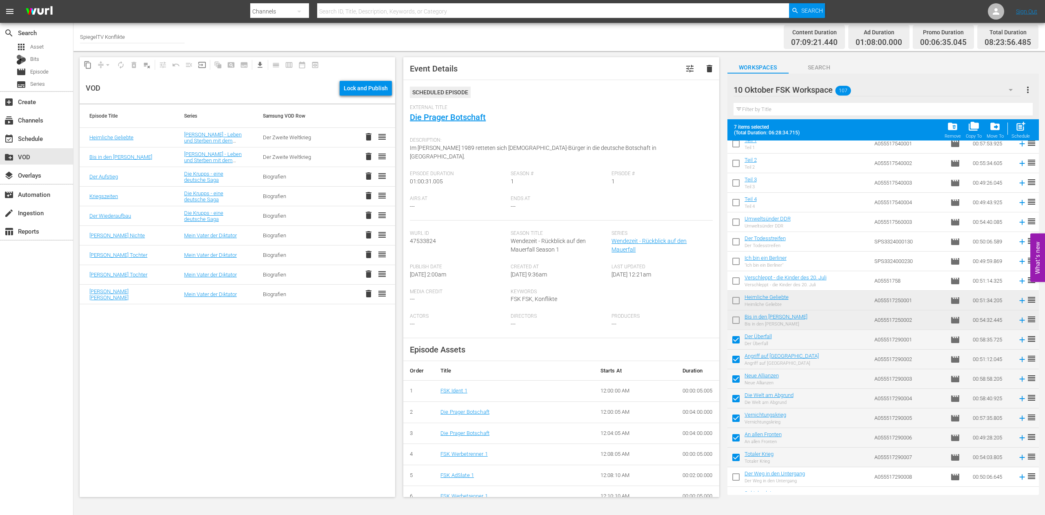
checkbox input "true"
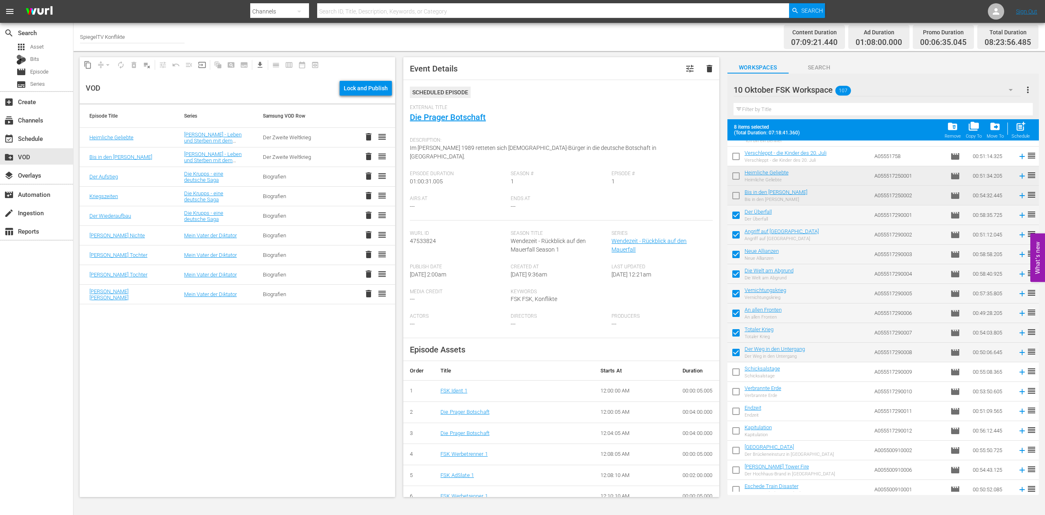
scroll to position [308, 0]
click at [736, 373] on input "checkbox" at bounding box center [735, 372] width 17 height 17
checkbox input "true"
click at [735, 389] on input "checkbox" at bounding box center [735, 392] width 17 height 17
checkbox input "true"
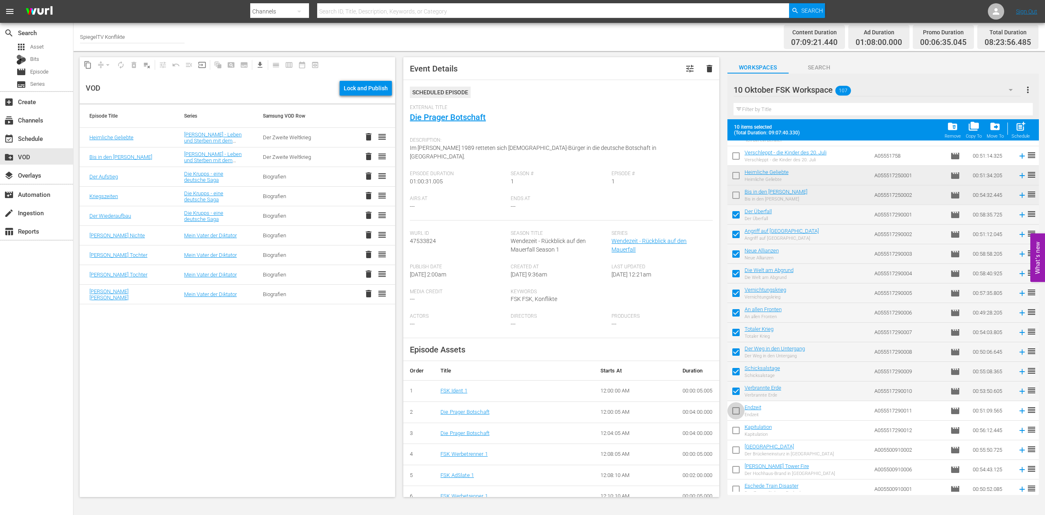
click at [738, 410] on input "checkbox" at bounding box center [735, 412] width 17 height 17
checkbox input "true"
click at [735, 431] on input "checkbox" at bounding box center [735, 431] width 17 height 17
checkbox input "true"
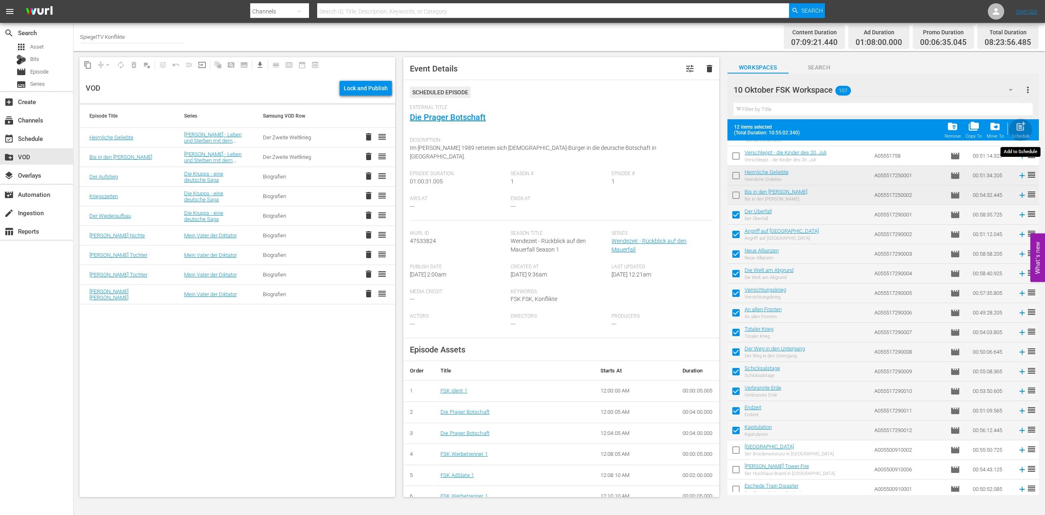
click at [1020, 125] on span "post_add" at bounding box center [1020, 126] width 11 height 11
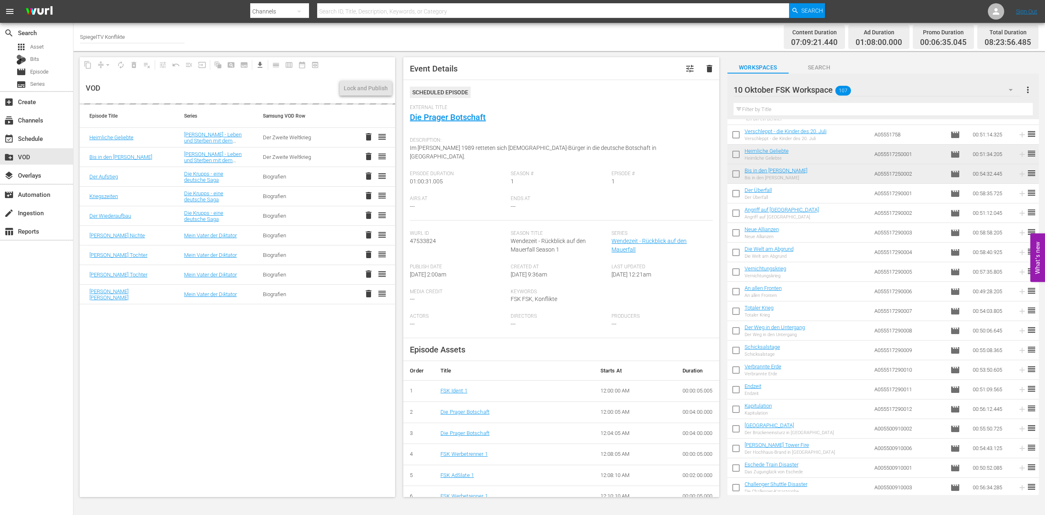
checkbox input "false"
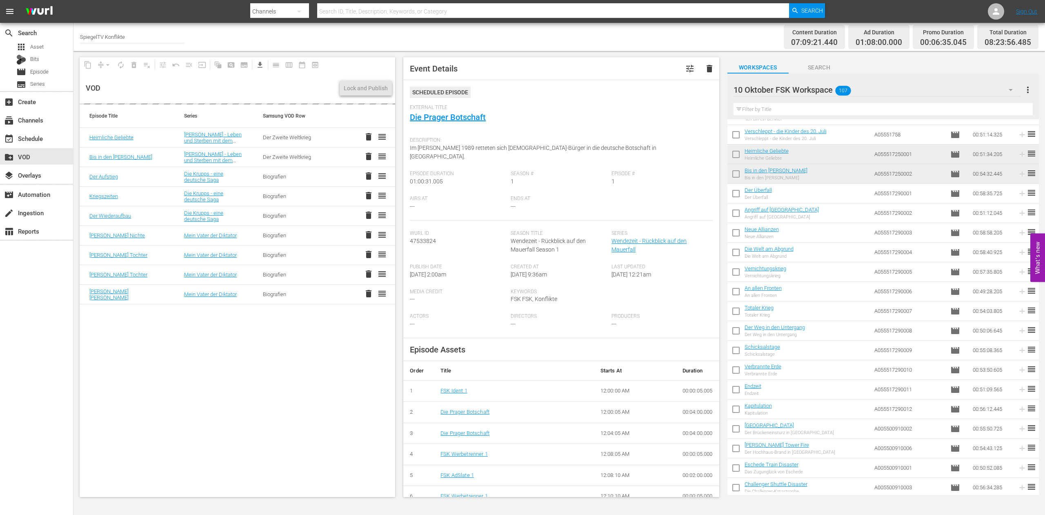
checkbox input "false"
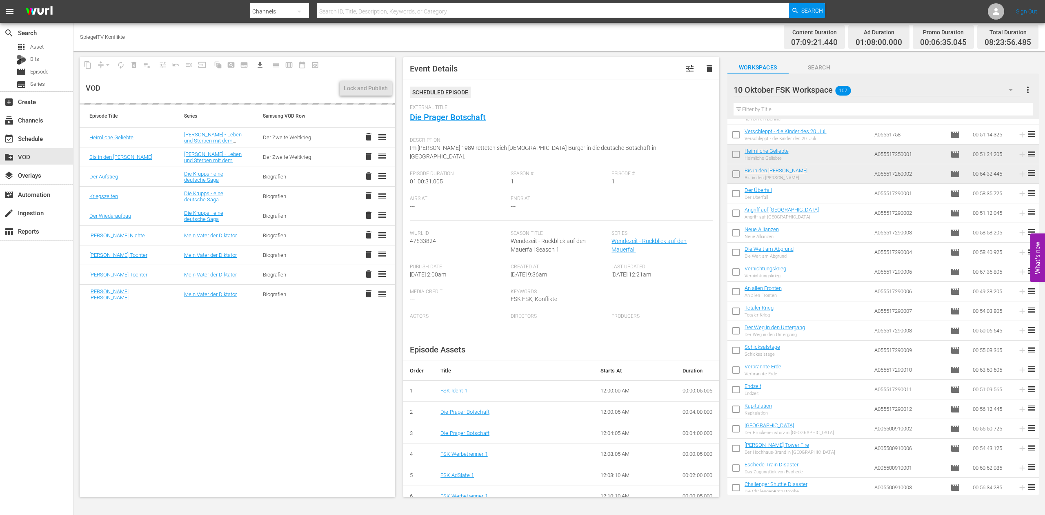
checkbox input "false"
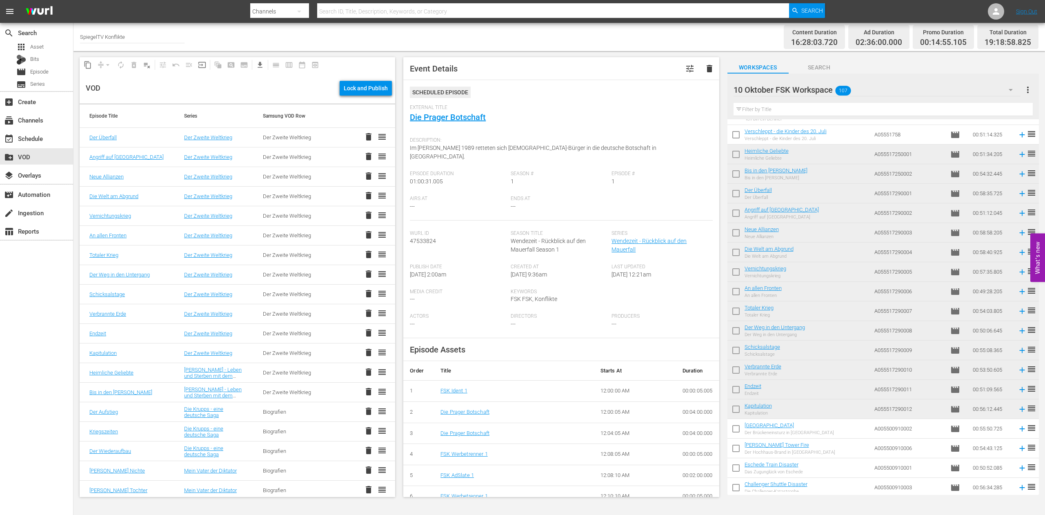
click at [747, 111] on input "text" at bounding box center [882, 109] width 299 height 13
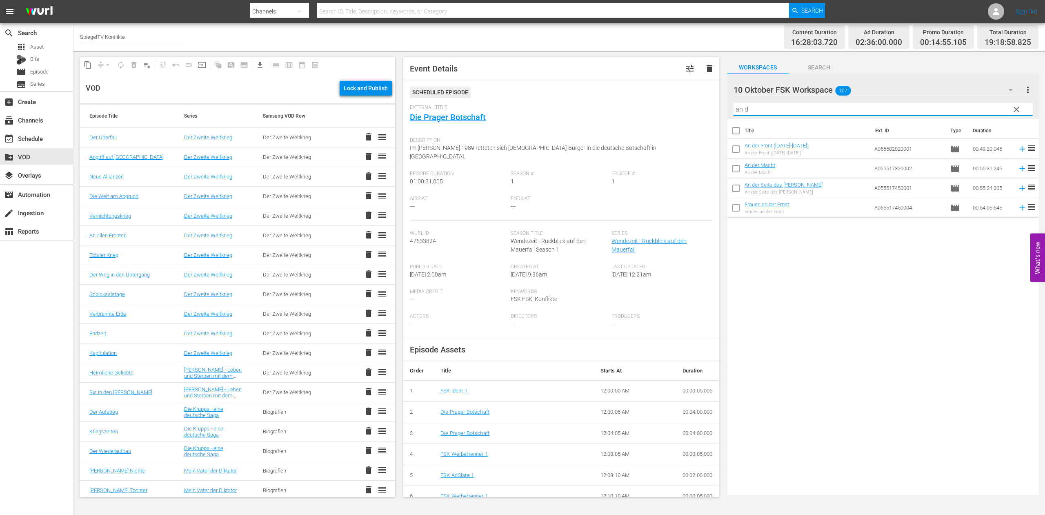
scroll to position [0, 0]
type input "an der macht"
click at [737, 152] on input "checkbox" at bounding box center [735, 150] width 17 height 17
checkbox input "true"
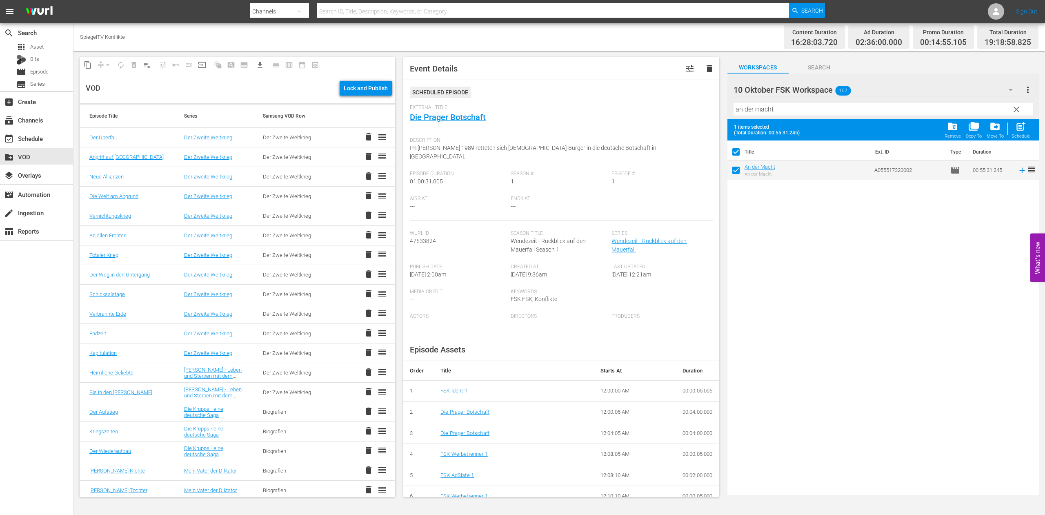
checkbox input "true"
click at [1020, 110] on span "clear" at bounding box center [1016, 109] width 10 height 10
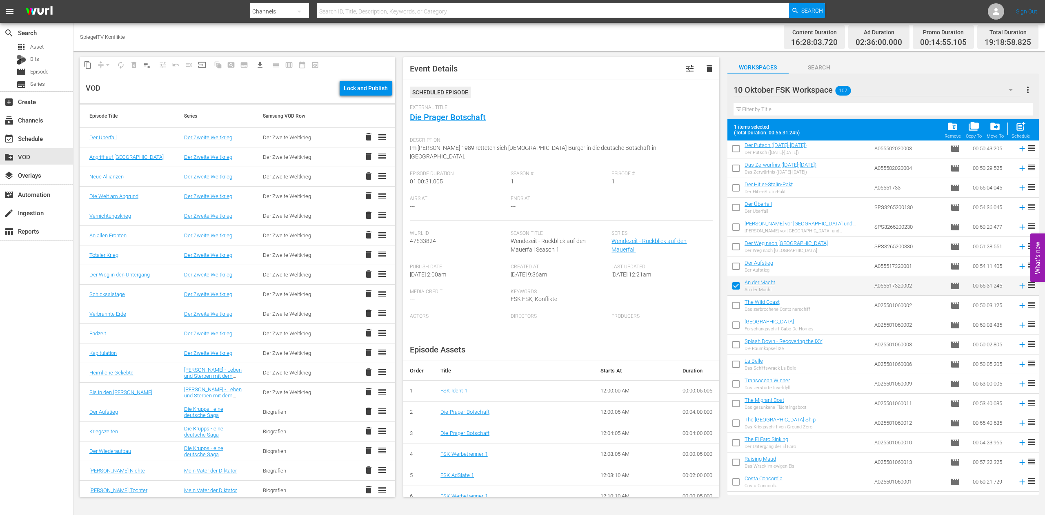
scroll to position [1124, 0]
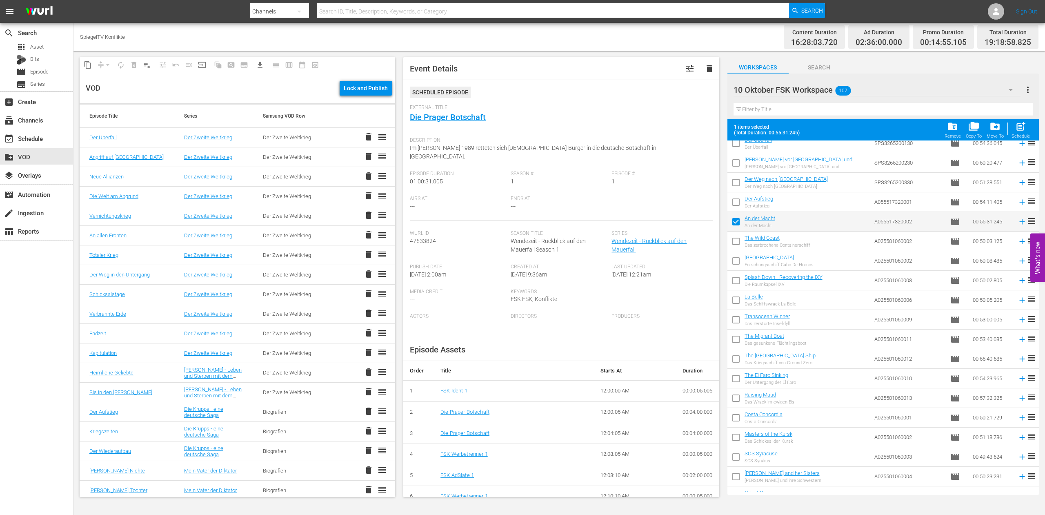
click at [736, 200] on input "checkbox" at bounding box center [735, 203] width 17 height 17
checkbox input "true"
checkbox input "false"
click at [1021, 127] on span "post_add" at bounding box center [1020, 126] width 11 height 11
checkbox input "false"
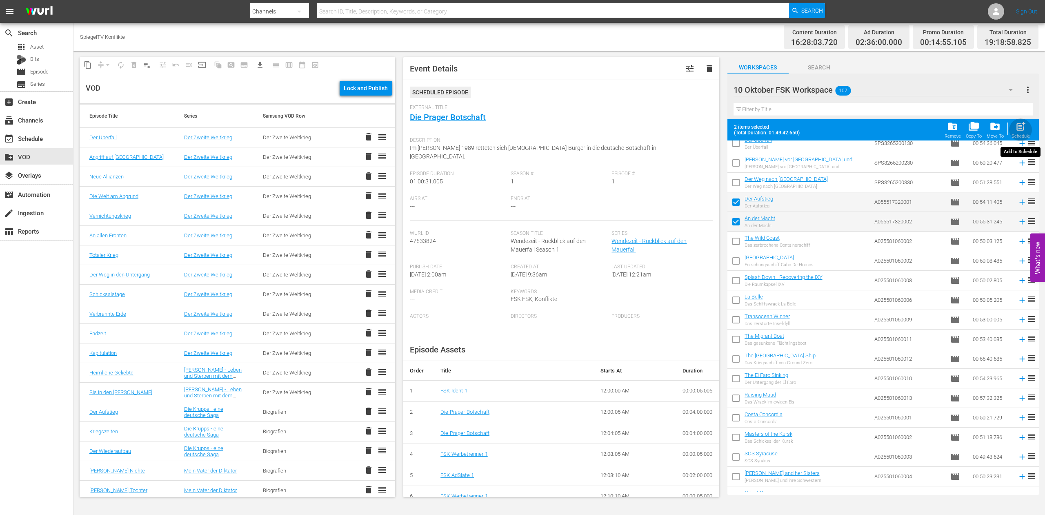
checkbox input "false"
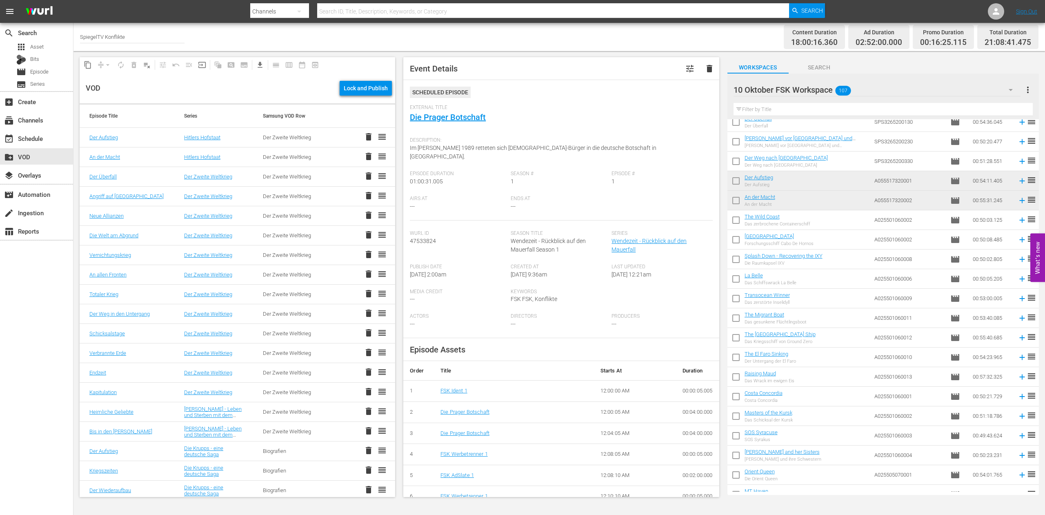
click at [774, 111] on input "text" at bounding box center [882, 109] width 299 height 13
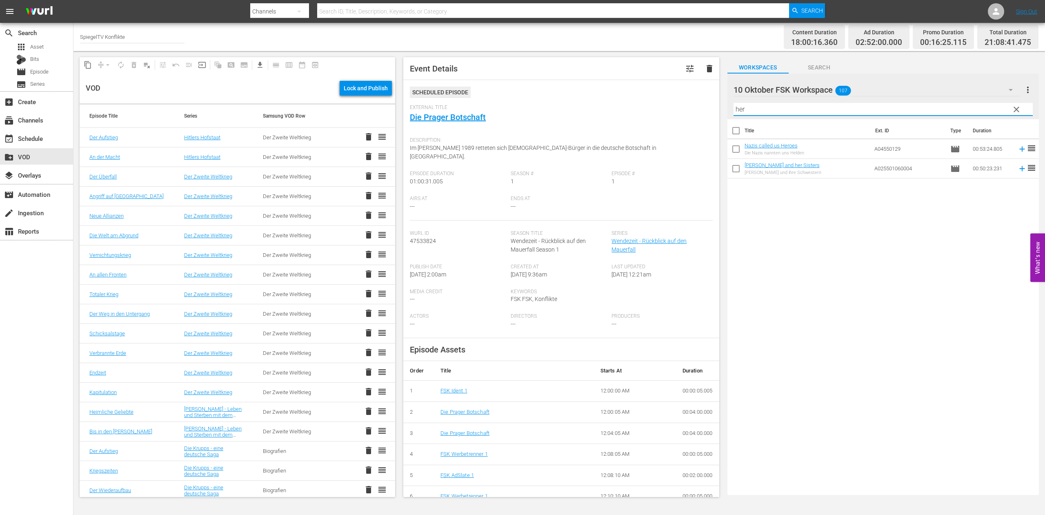
scroll to position [0, 0]
type input "heroe"
click at [734, 150] on input "checkbox" at bounding box center [735, 150] width 17 height 17
checkbox input "true"
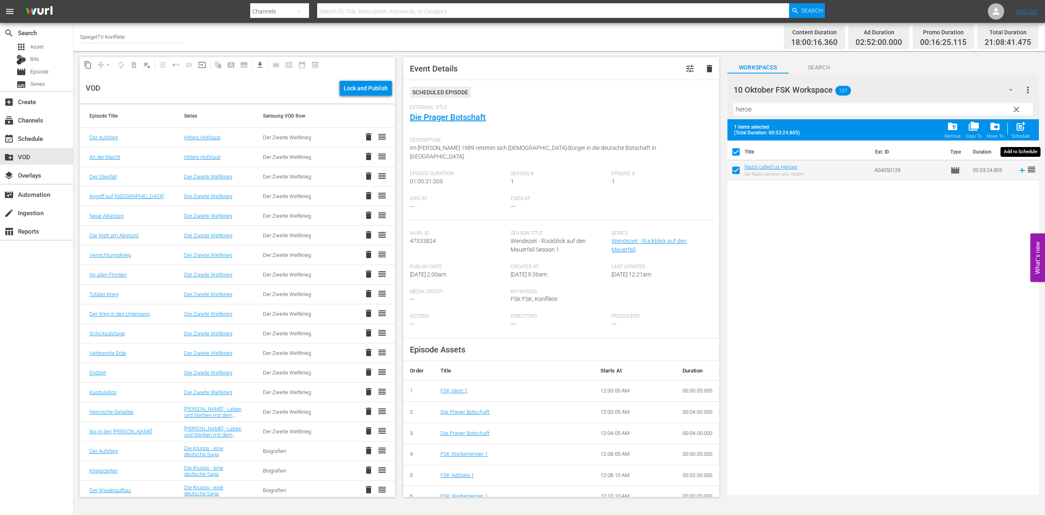
click at [1027, 129] on div "post_add Schedule" at bounding box center [1020, 130] width 18 height 18
checkbox input "false"
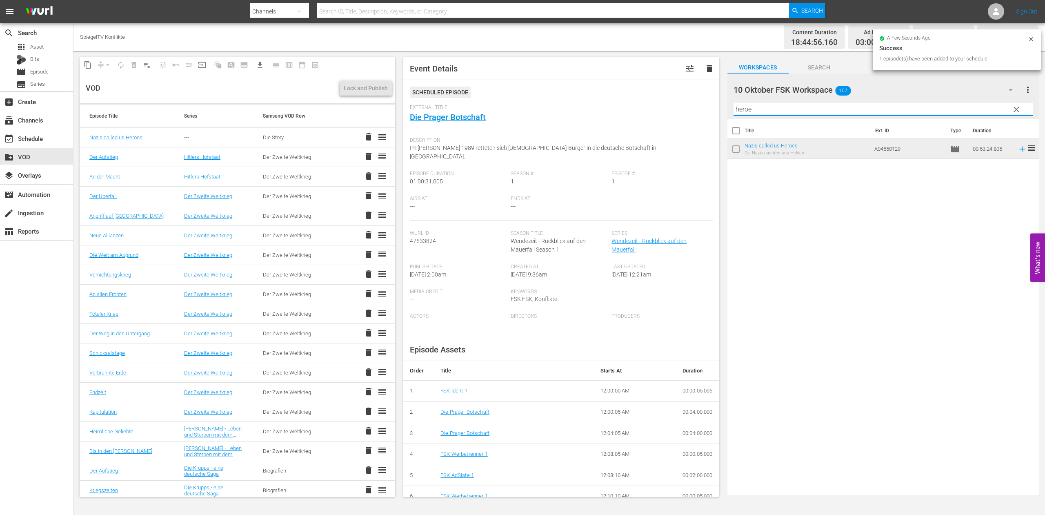
drag, startPoint x: 760, startPoint y: 110, endPoint x: 680, endPoint y: 107, distance: 79.3
click at [733, 107] on input "heroe" at bounding box center [882, 109] width 299 height 13
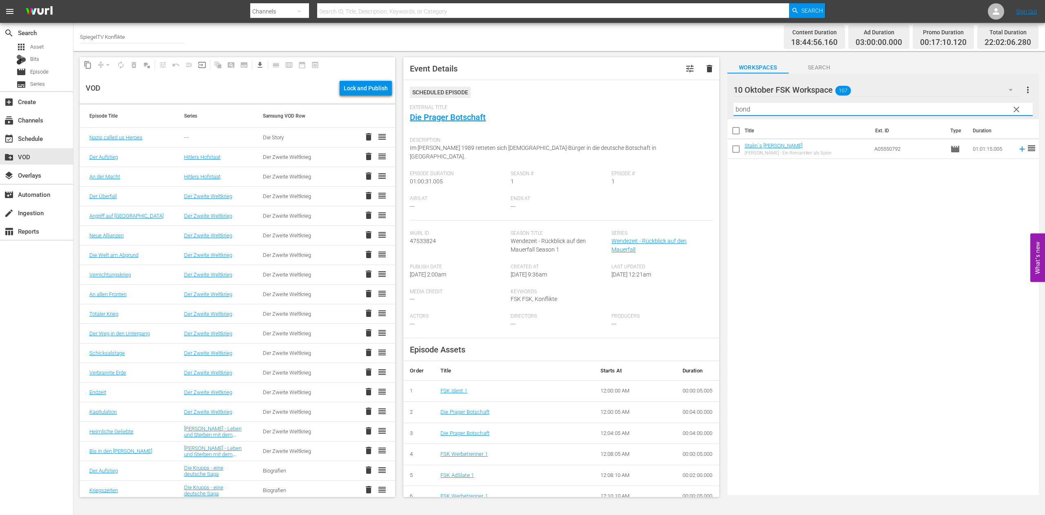
type input "bond"
click at [738, 151] on input "checkbox" at bounding box center [735, 150] width 17 height 17
checkbox input "true"
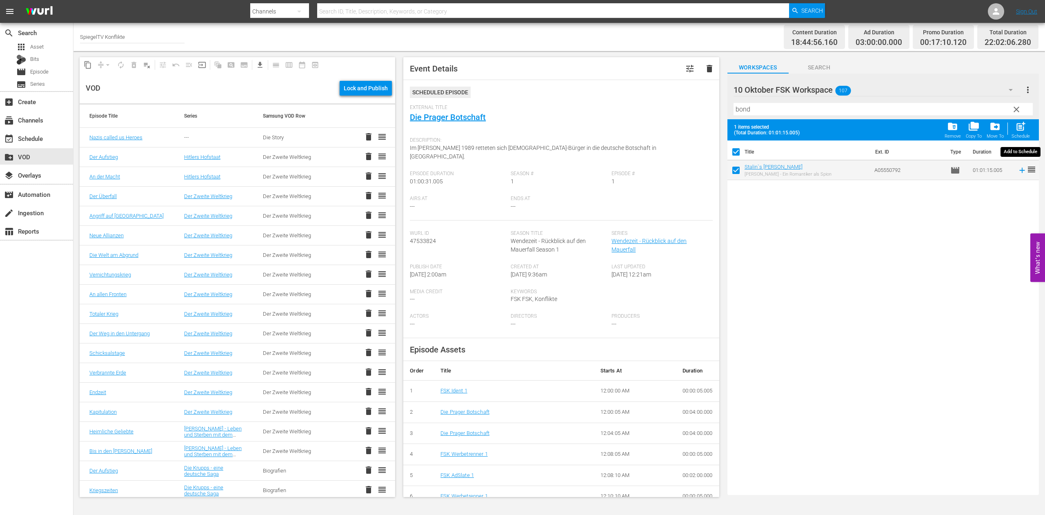
click at [1032, 132] on button "post_add Schedule" at bounding box center [1020, 129] width 23 height 23
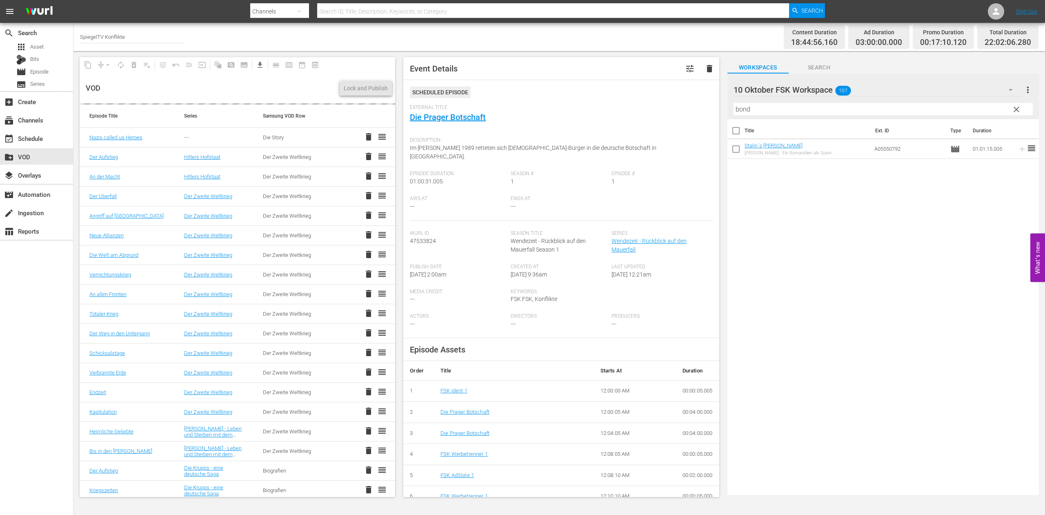
checkbox input "false"
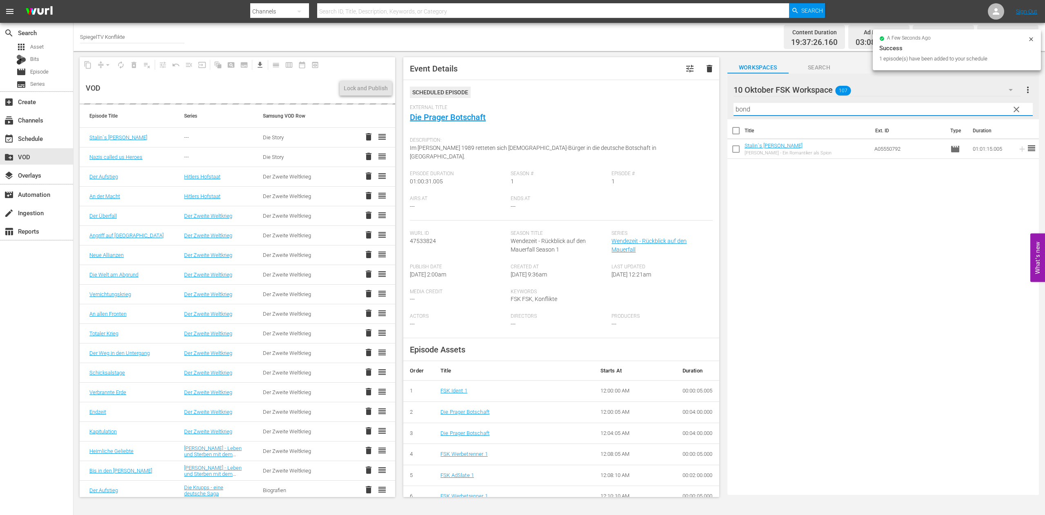
drag, startPoint x: 760, startPoint y: 111, endPoint x: 638, endPoint y: 111, distance: 121.6
click at [733, 111] on input "bond" at bounding box center [882, 109] width 299 height 13
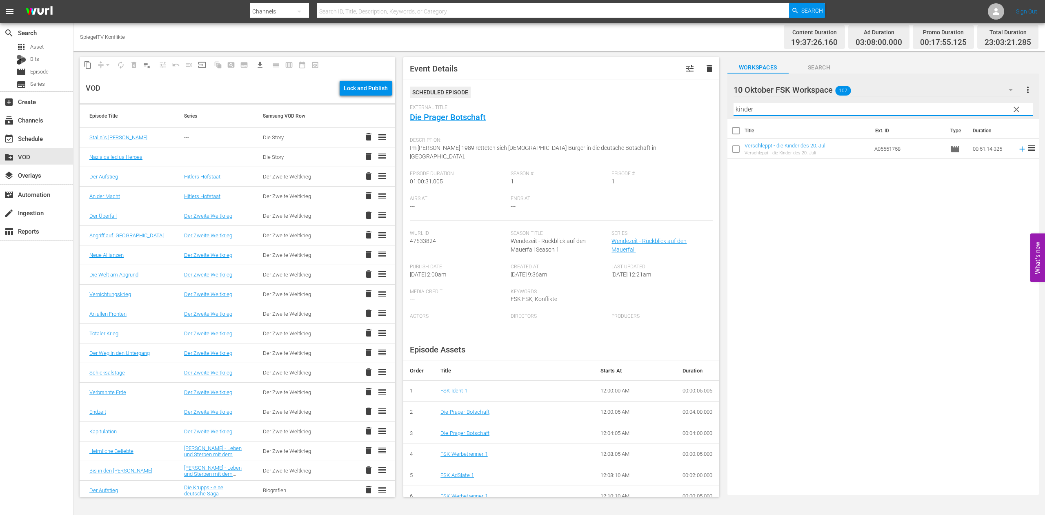
type input "kinder"
click at [734, 150] on input "checkbox" at bounding box center [735, 150] width 17 height 17
checkbox input "true"
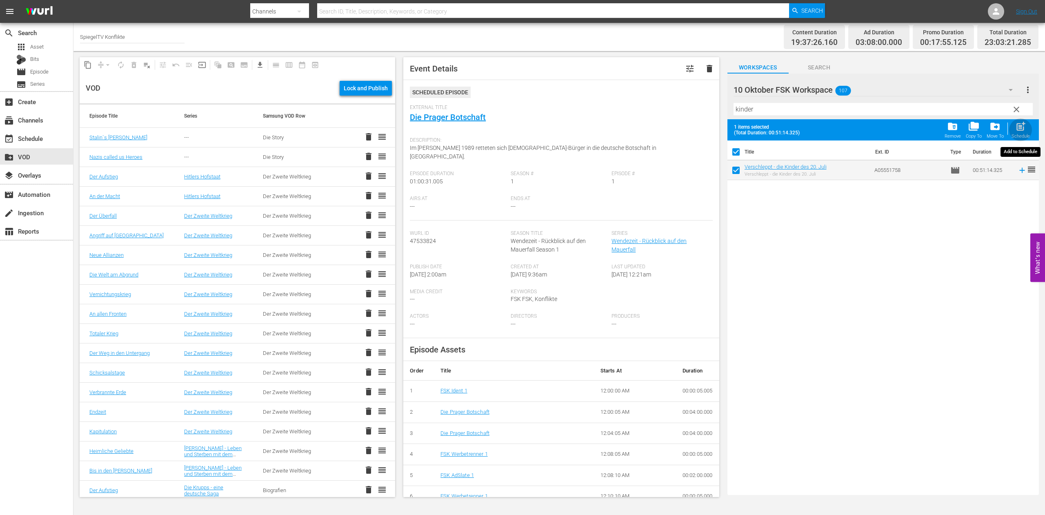
click at [1022, 129] on span "post_add" at bounding box center [1020, 126] width 11 height 11
checkbox input "false"
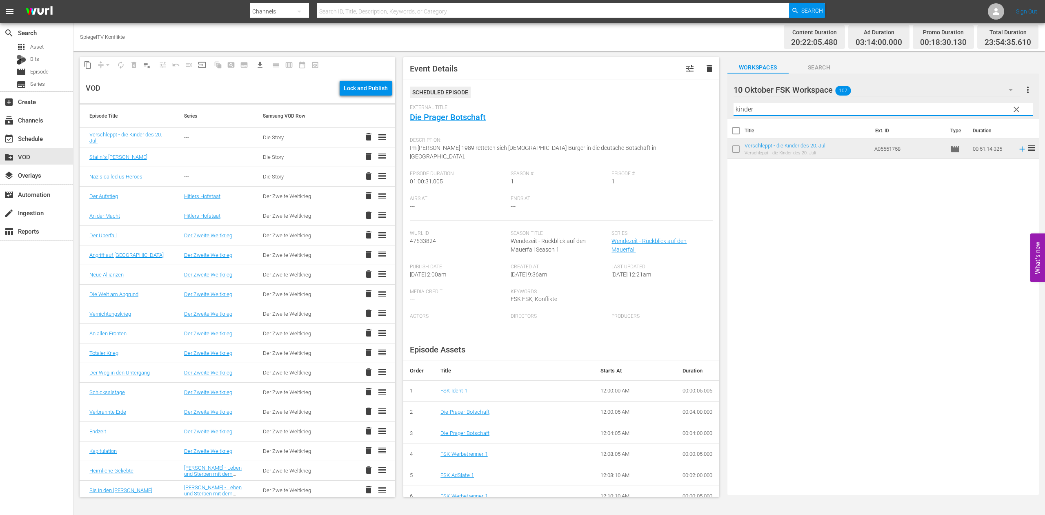
drag, startPoint x: 763, startPoint y: 108, endPoint x: 663, endPoint y: 97, distance: 100.6
click at [733, 110] on input "kinder" at bounding box center [882, 109] width 299 height 13
type input "pakt"
click at [737, 149] on input "checkbox" at bounding box center [735, 150] width 17 height 17
checkbox input "true"
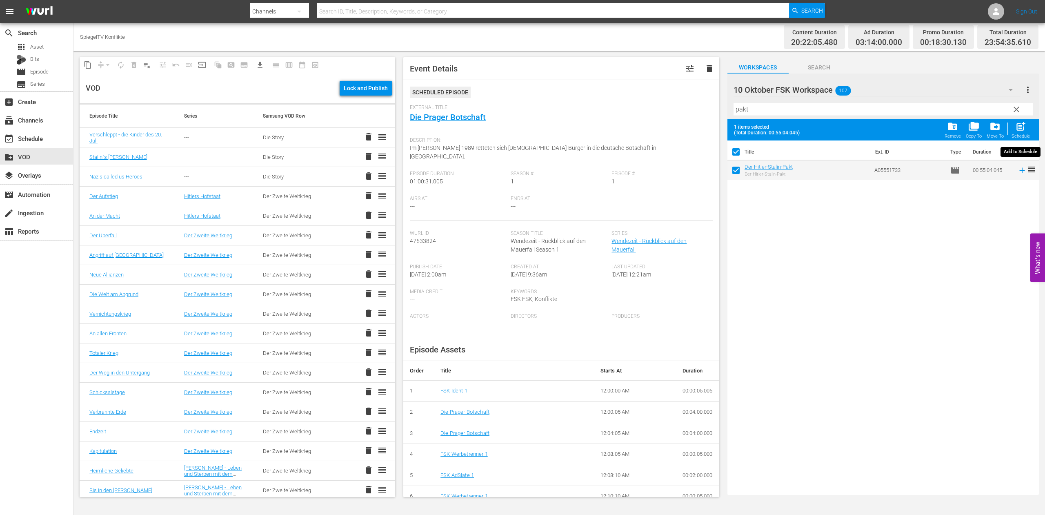
click at [1023, 126] on span "post_add" at bounding box center [1020, 126] width 11 height 11
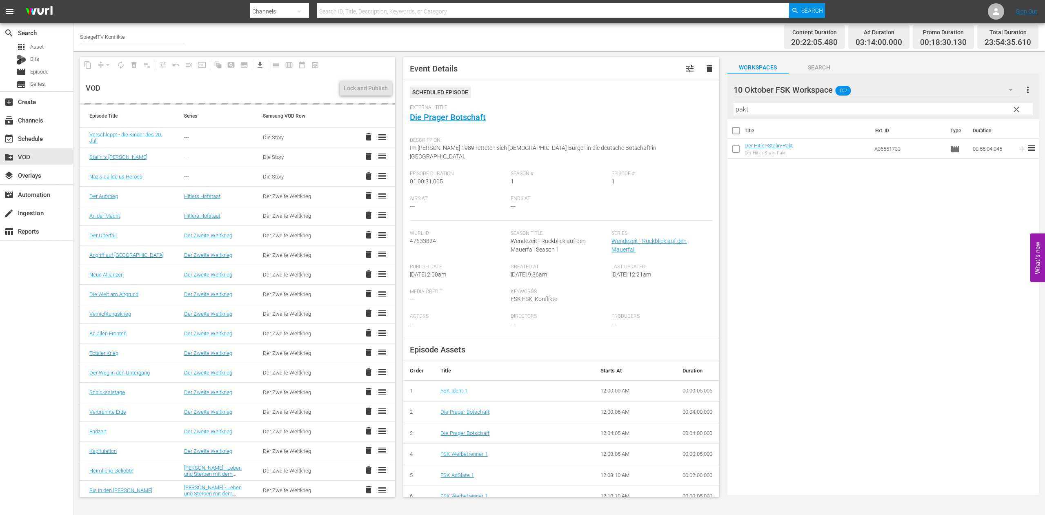
checkbox input "false"
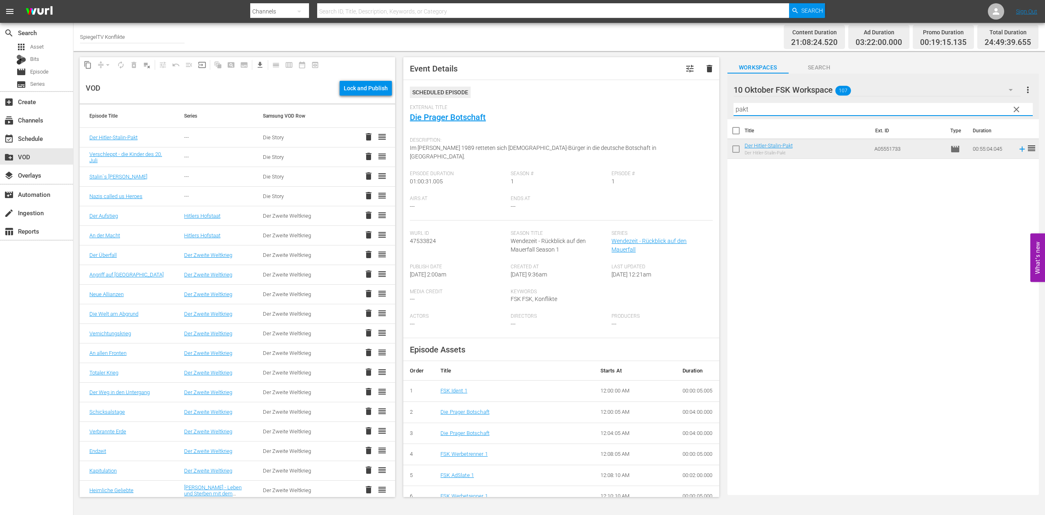
drag, startPoint x: 752, startPoint y: 113, endPoint x: 698, endPoint y: 115, distance: 53.9
click at [733, 115] on input "pakt" at bounding box center [882, 109] width 299 height 13
type input "kosovo"
click at [738, 150] on input "checkbox" at bounding box center [735, 150] width 17 height 17
checkbox input "true"
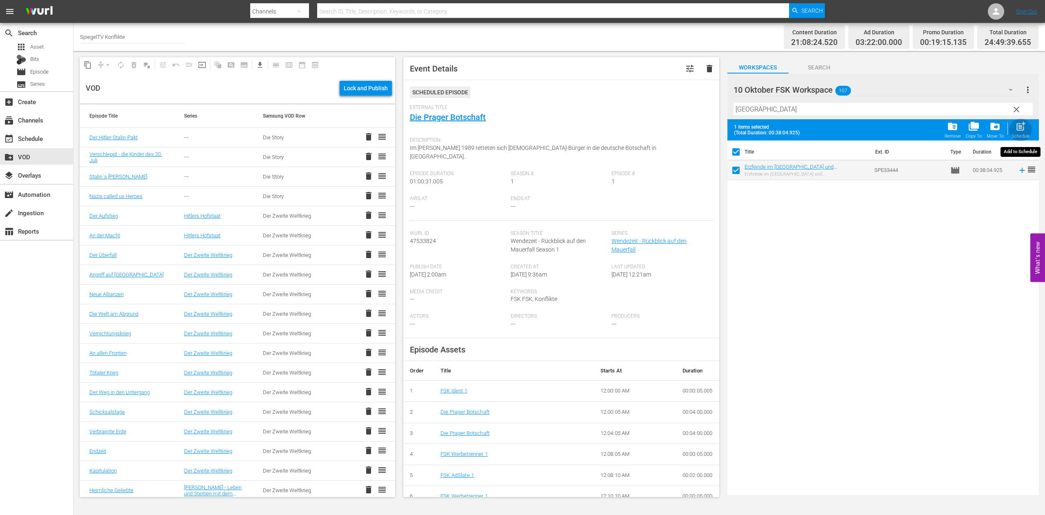
click at [1022, 126] on span "post_add" at bounding box center [1020, 126] width 11 height 11
checkbox input "false"
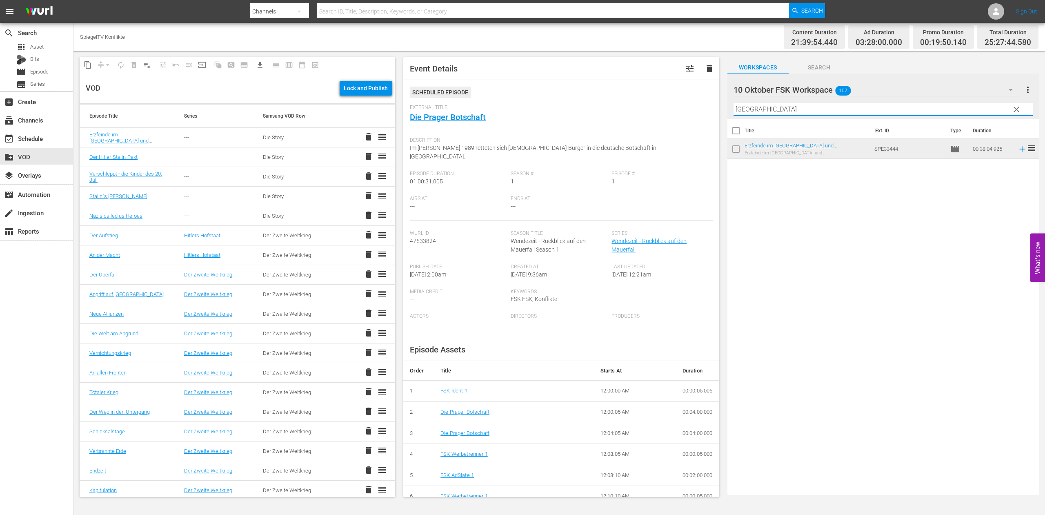
drag, startPoint x: 772, startPoint y: 111, endPoint x: 682, endPoint y: 101, distance: 90.4
click at [733, 103] on input "kosovo" at bounding box center [882, 109] width 299 height 13
type input "liga"
click at [737, 148] on input "checkbox" at bounding box center [735, 150] width 17 height 17
checkbox input "true"
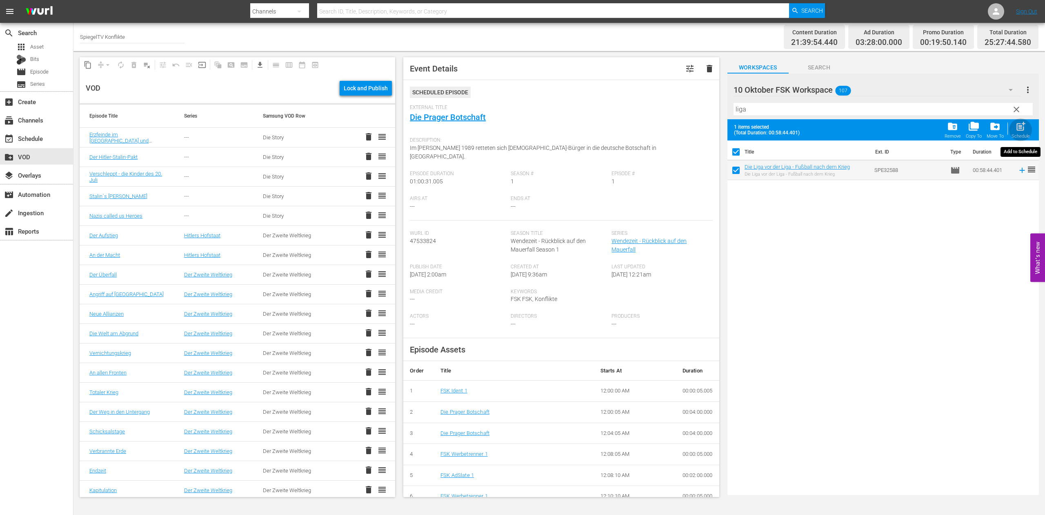
click at [1024, 128] on span "post_add" at bounding box center [1020, 126] width 11 height 11
checkbox input "false"
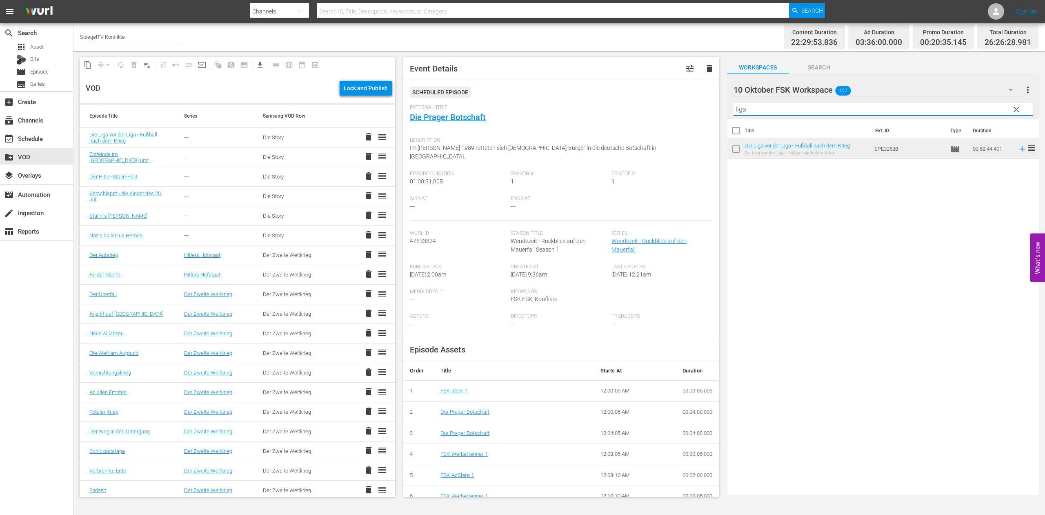
drag, startPoint x: 749, startPoint y: 110, endPoint x: 644, endPoint y: 106, distance: 104.6
click at [733, 104] on input "liga" at bounding box center [882, 109] width 299 height 13
type input "in der falle"
click at [736, 151] on input "checkbox" at bounding box center [735, 150] width 17 height 17
checkbox input "true"
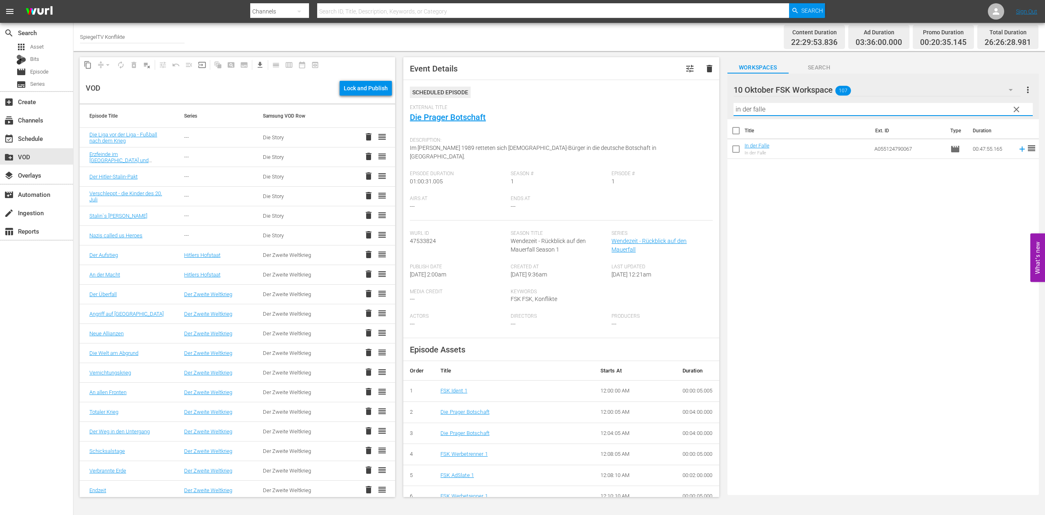
checkbox input "true"
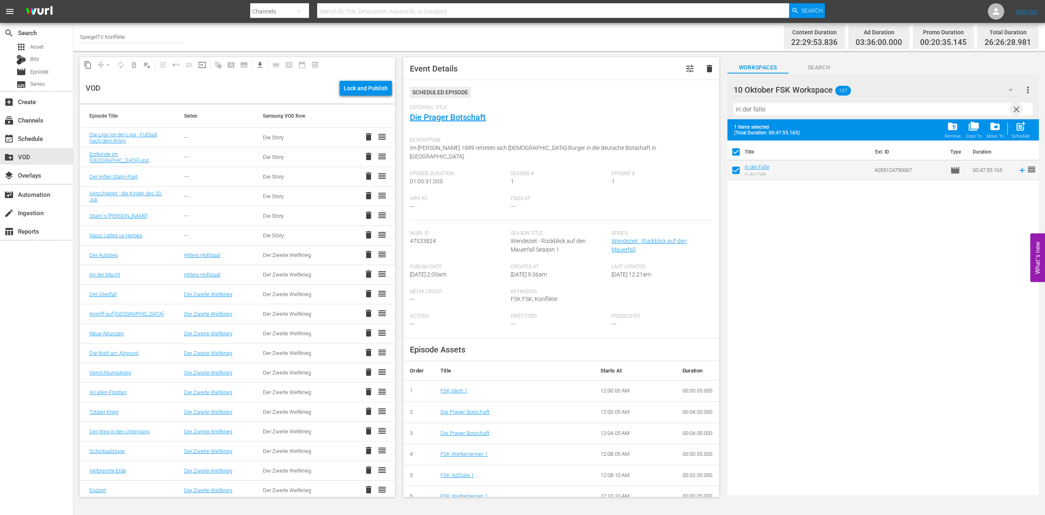
click at [1017, 109] on span "clear" at bounding box center [1016, 109] width 10 height 10
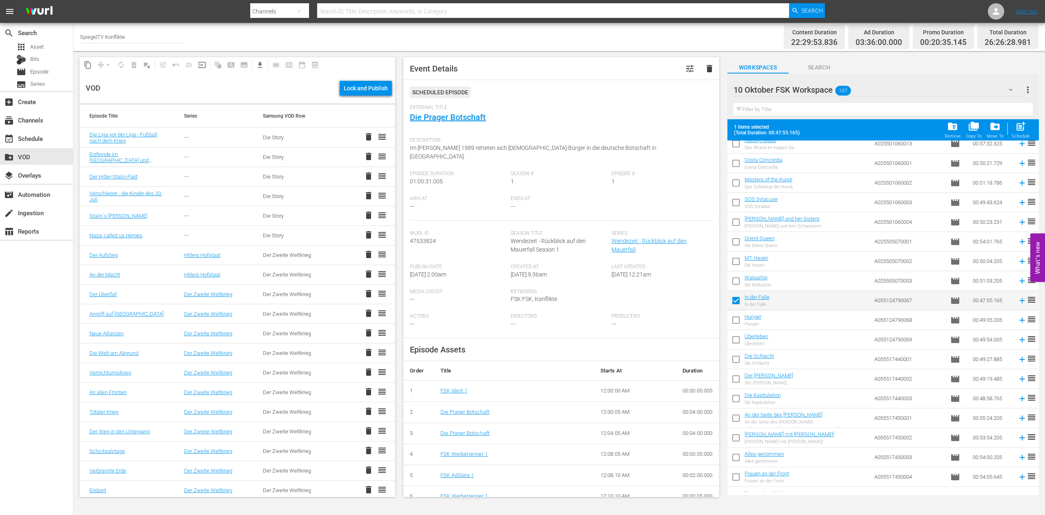
scroll to position [1416, 0]
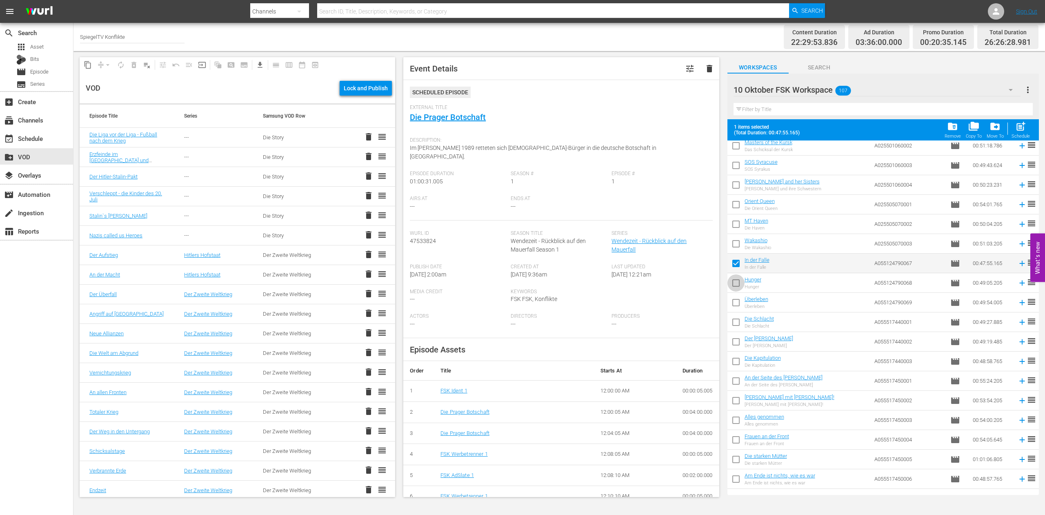
click at [736, 282] on input "checkbox" at bounding box center [735, 284] width 17 height 17
checkbox input "true"
checkbox input "false"
click at [738, 303] on input "checkbox" at bounding box center [735, 304] width 17 height 17
checkbox input "true"
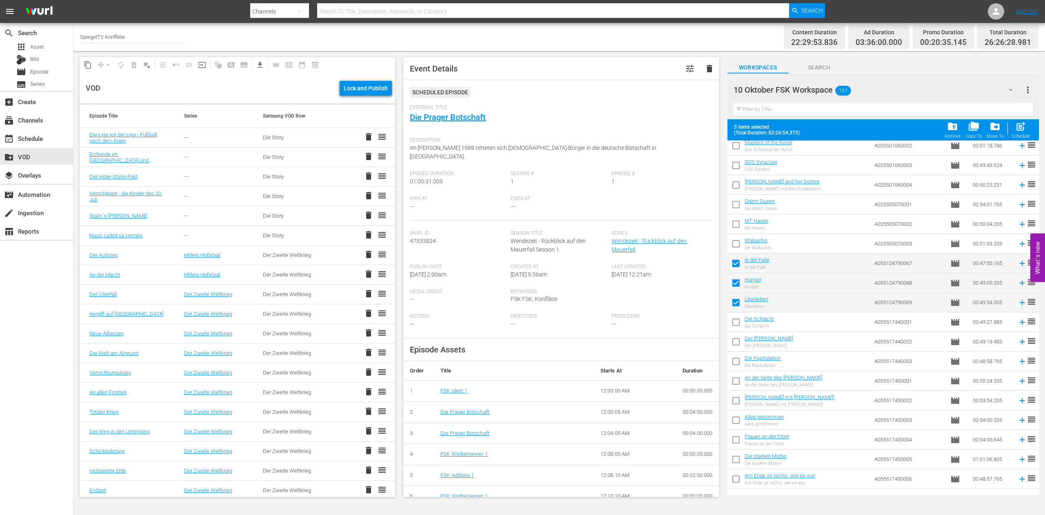
click at [735, 323] on input "checkbox" at bounding box center [735, 323] width 17 height 17
checkbox input "true"
click at [737, 340] on input "checkbox" at bounding box center [735, 343] width 17 height 17
checkbox input "true"
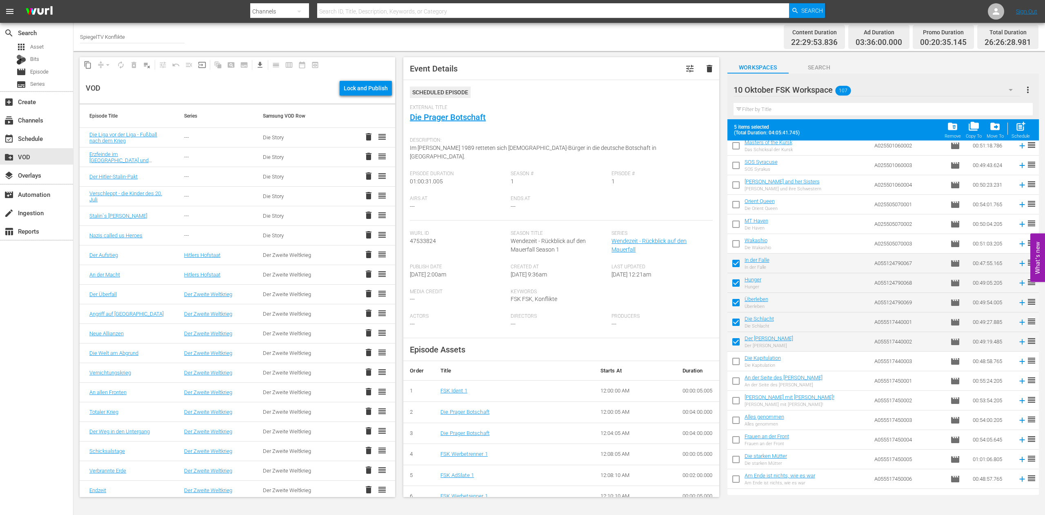
click at [735, 362] on input "checkbox" at bounding box center [735, 362] width 17 height 17
checkbox input "true"
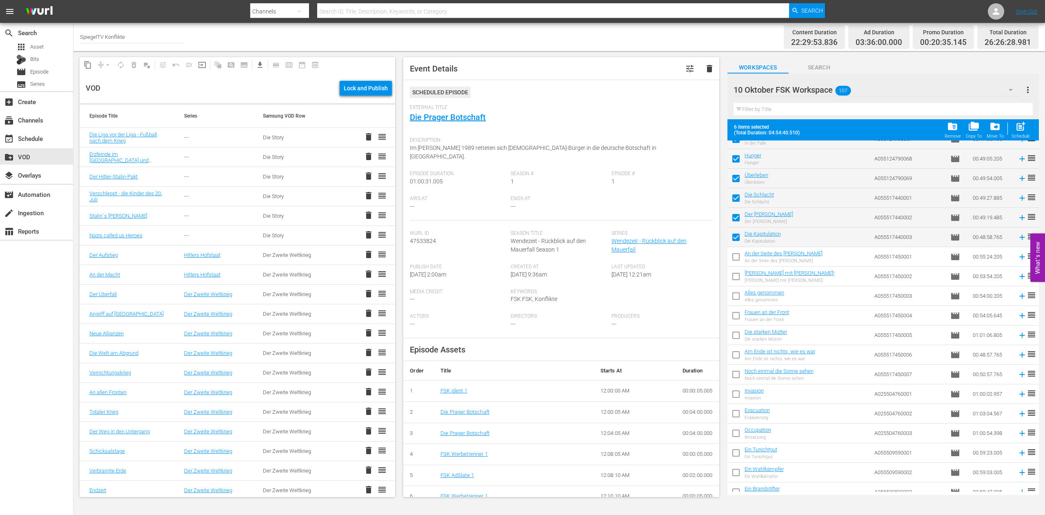
scroll to position [1540, 0]
click at [734, 394] on input "checkbox" at bounding box center [735, 394] width 17 height 17
checkbox input "true"
click at [737, 412] on input "checkbox" at bounding box center [735, 414] width 17 height 17
checkbox input "true"
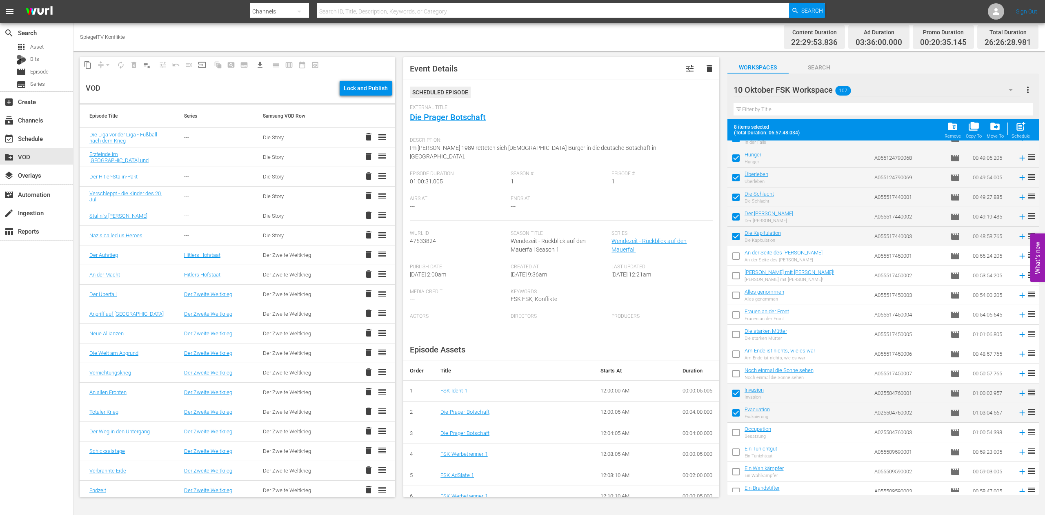
click at [737, 433] on input "checkbox" at bounding box center [735, 433] width 17 height 17
checkbox input "true"
click at [1022, 129] on span "post_add" at bounding box center [1020, 126] width 11 height 11
checkbox input "false"
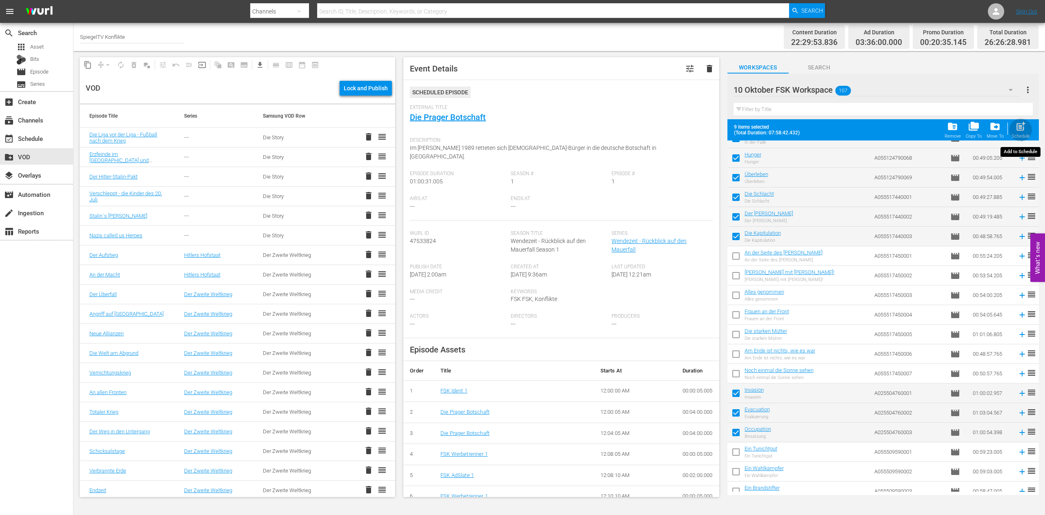
checkbox input "false"
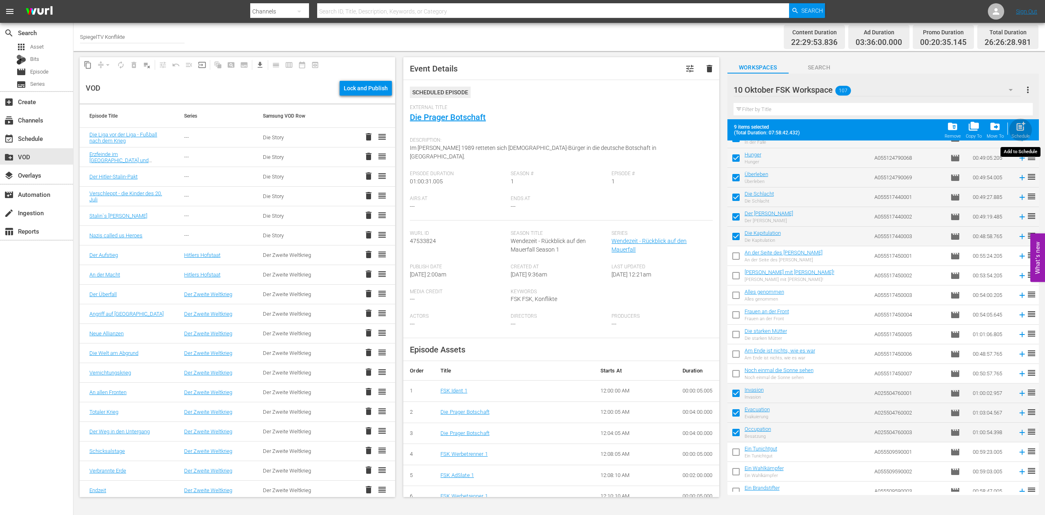
checkbox input "false"
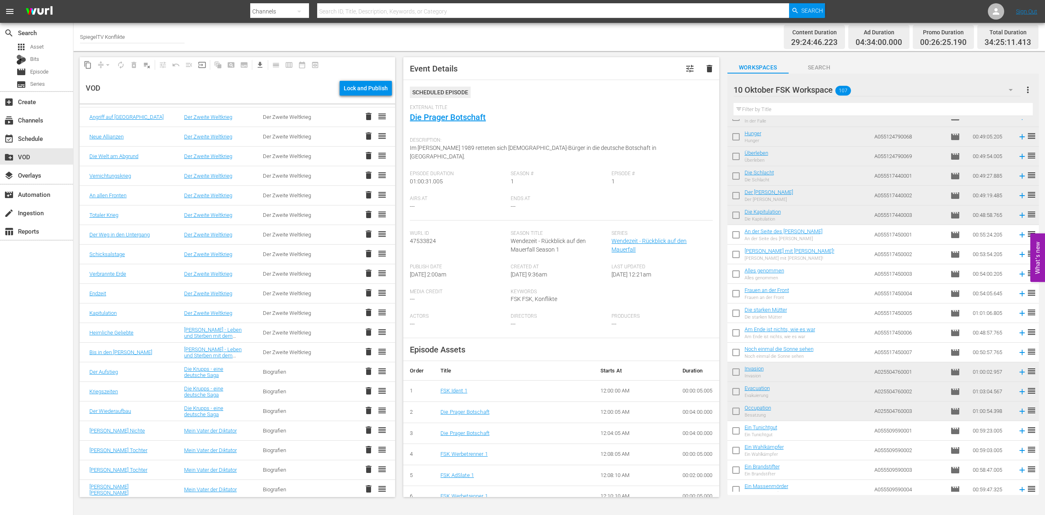
scroll to position [376, 0]
click at [112, 349] on link "Bis in den Tod" at bounding box center [120, 350] width 63 height 6
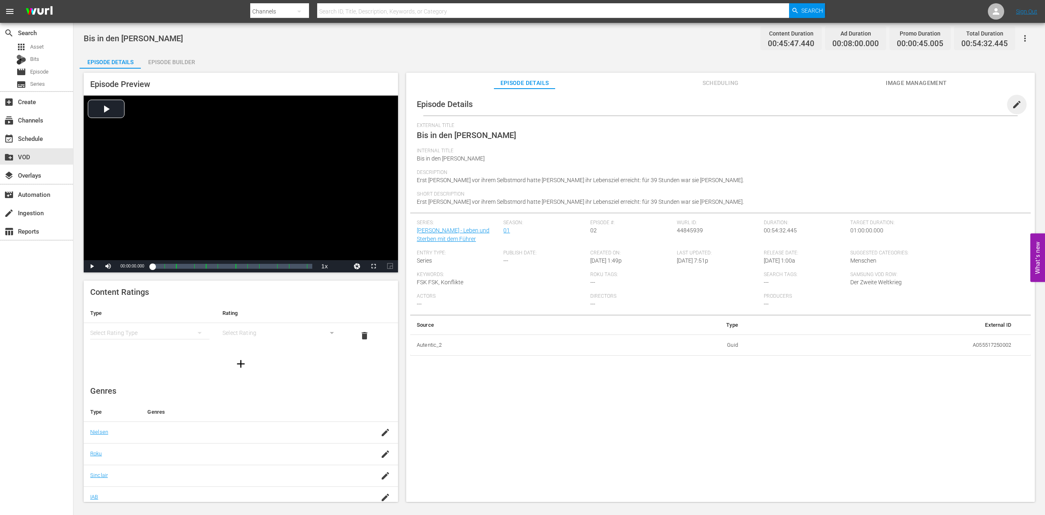
click at [1012, 102] on span "edit" at bounding box center [1017, 105] width 10 height 10
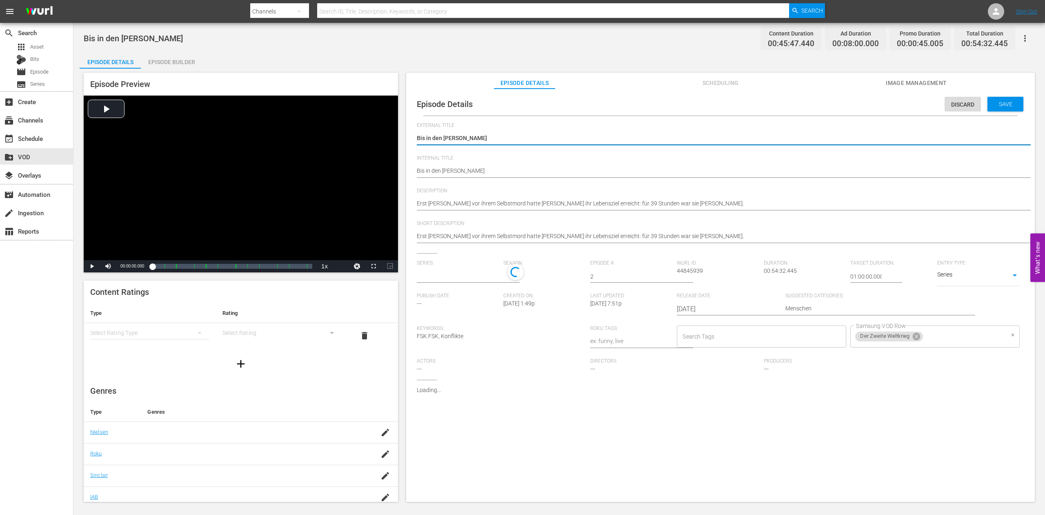
type input "Eva Braun - Leben und Sterben mit dem Führer"
click at [913, 342] on icon at bounding box center [916, 338] width 7 height 7
click at [854, 346] on input "Samsung VOD Row" at bounding box center [929, 338] width 150 height 15
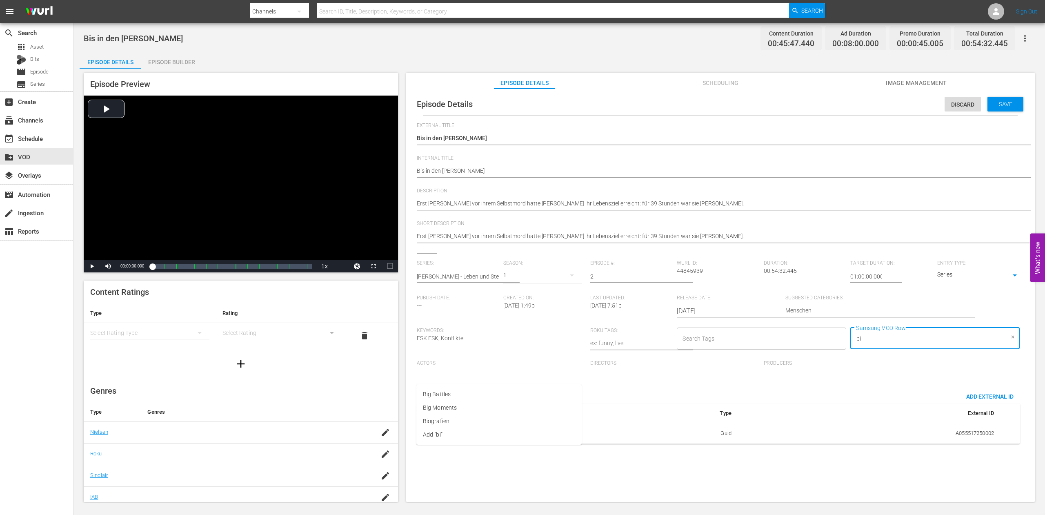
type input "bio"
click at [445, 396] on span "Biografien" at bounding box center [436, 394] width 27 height 9
click at [993, 105] on span "Save" at bounding box center [1005, 104] width 27 height 7
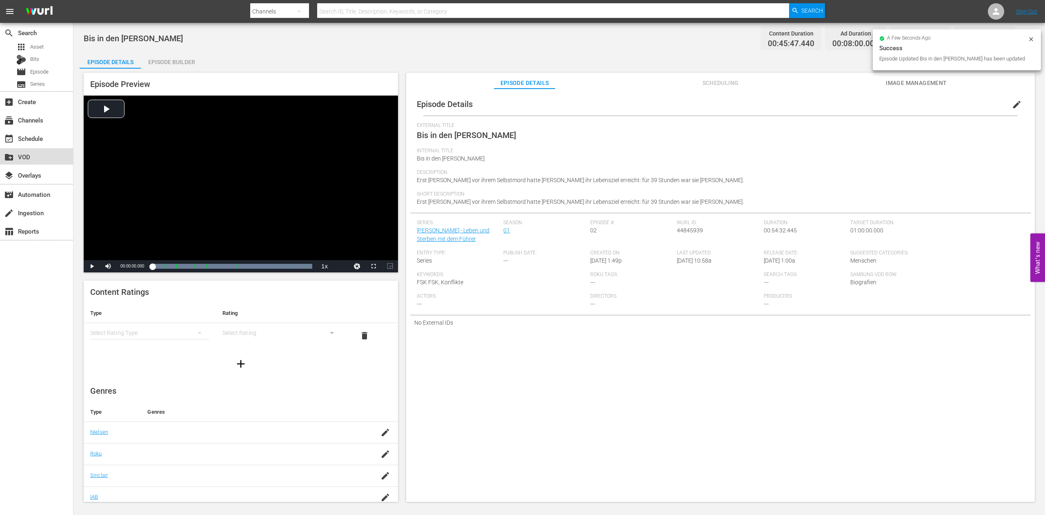
click at [27, 156] on div "create_new_folder VOD" at bounding box center [23, 155] width 46 height 7
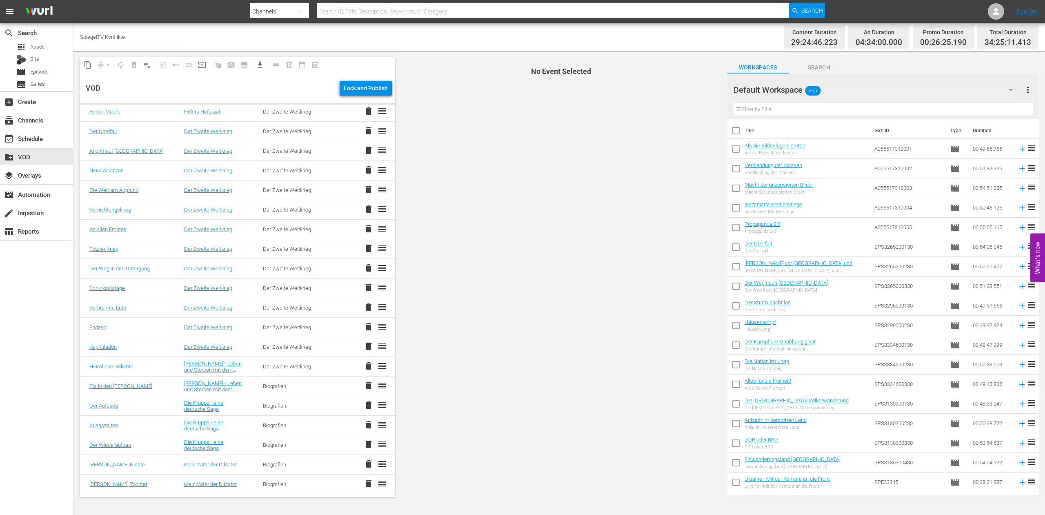
scroll to position [375, 0]
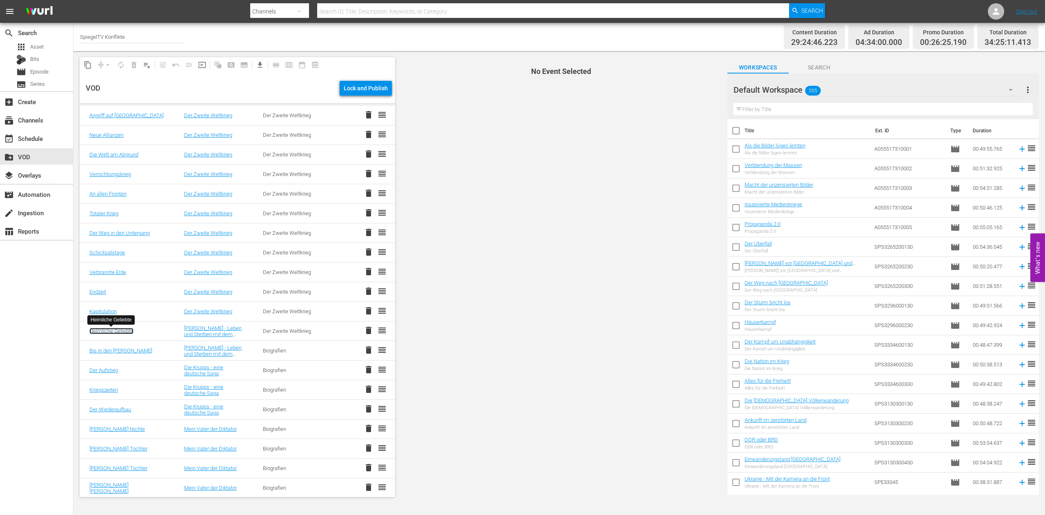
click at [104, 332] on link "Heimliche Geliebte" at bounding box center [111, 331] width 44 height 6
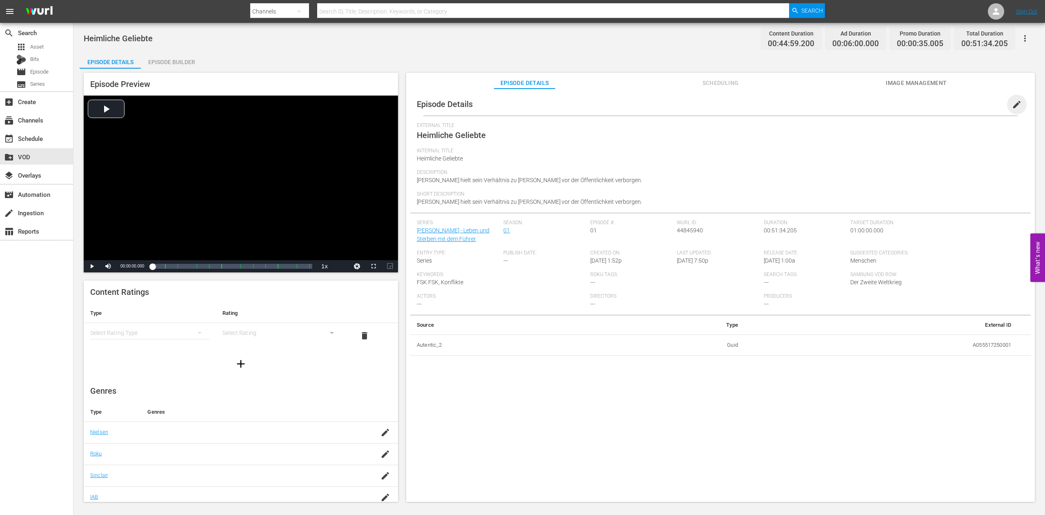
click at [1012, 105] on span "edit" at bounding box center [1017, 105] width 10 height 10
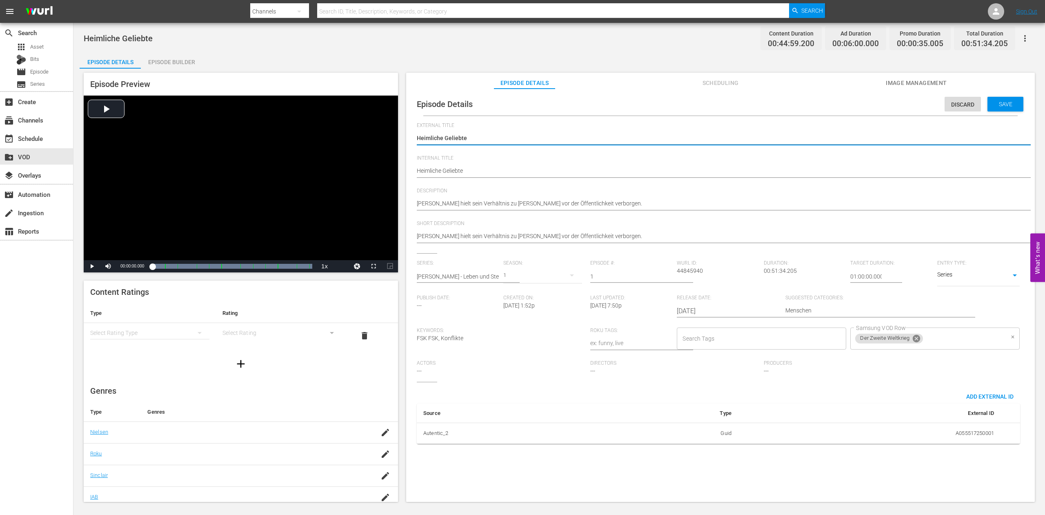
click at [913, 342] on icon at bounding box center [916, 338] width 7 height 7
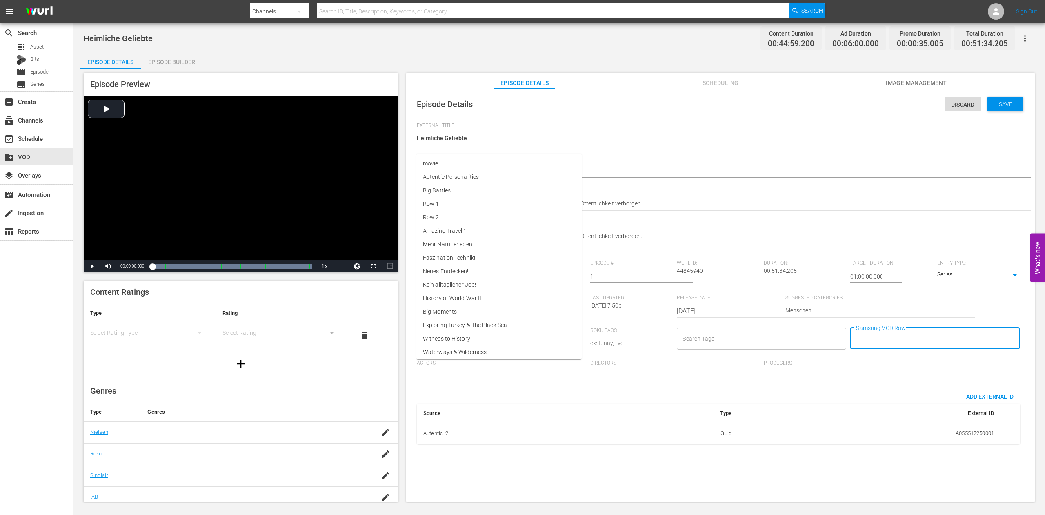
click at [854, 346] on input "Samsung VOD Row" at bounding box center [929, 338] width 150 height 15
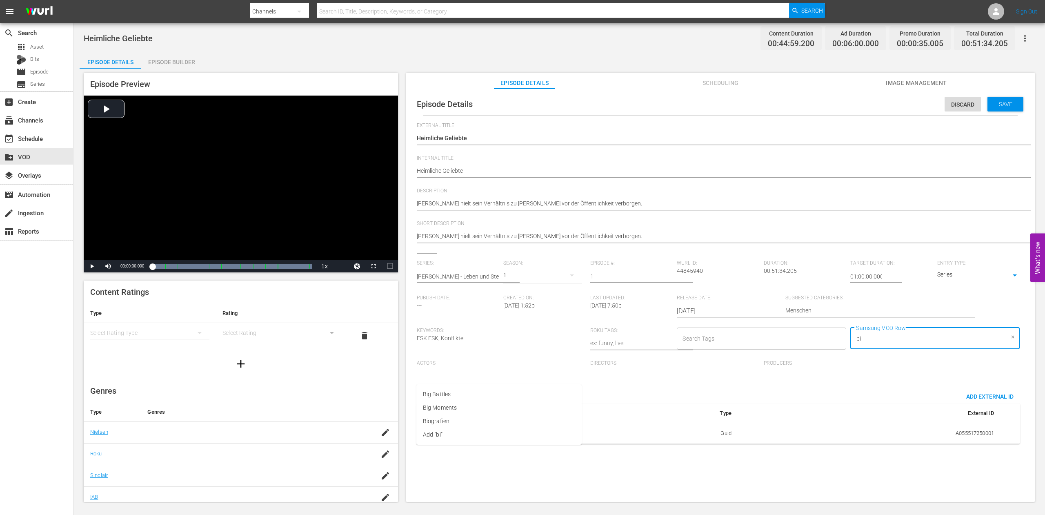
type input "bio"
click at [445, 393] on span "Biografien" at bounding box center [436, 394] width 27 height 9
click at [992, 101] on span "Save" at bounding box center [1005, 104] width 27 height 7
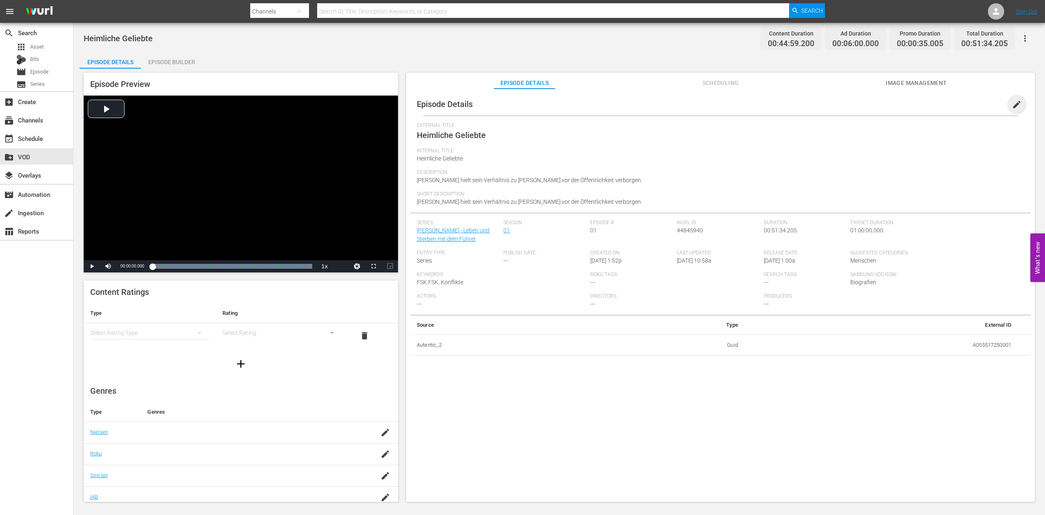
click at [1012, 106] on span "edit" at bounding box center [1017, 105] width 10 height 10
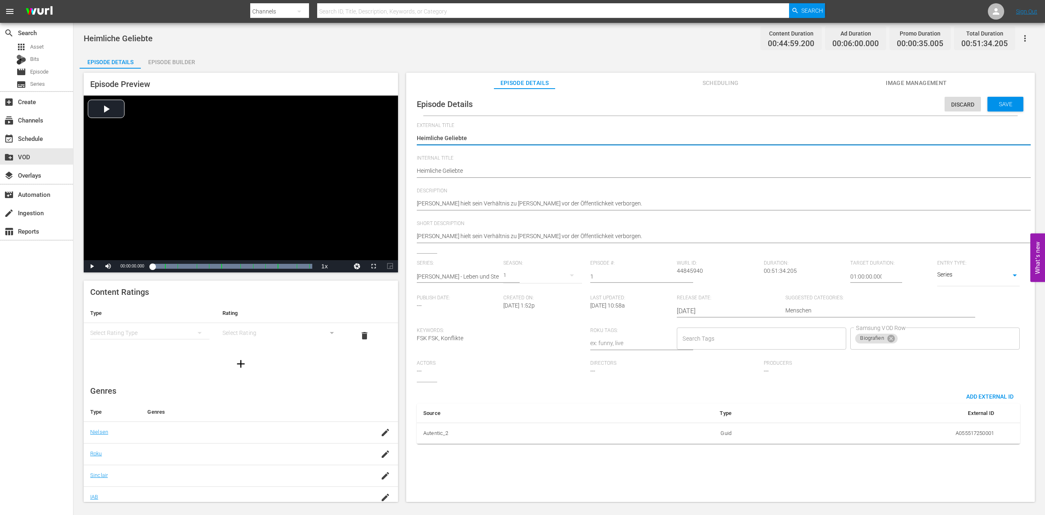
click at [993, 94] on div "Discard Save" at bounding box center [986, 102] width 82 height 19
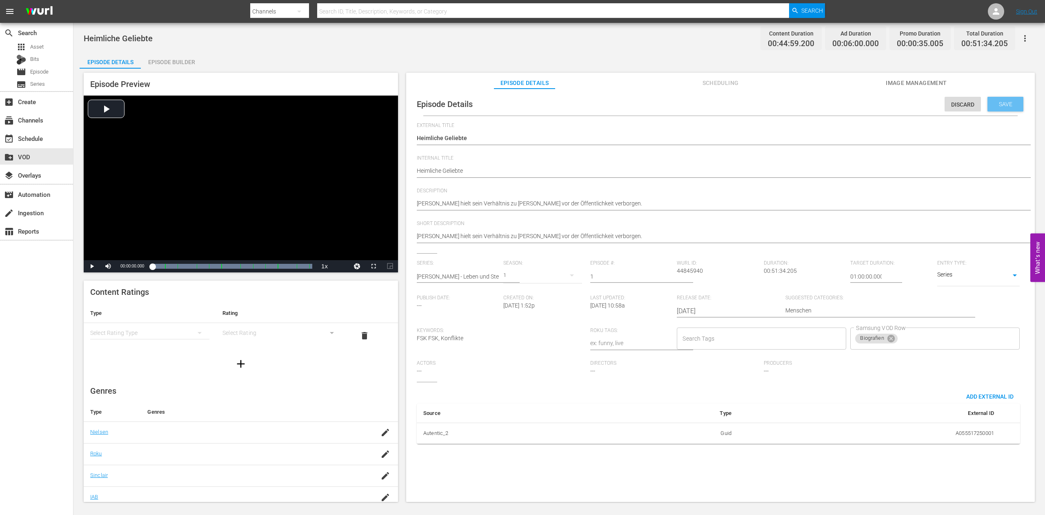
click at [993, 105] on span "Save" at bounding box center [1005, 104] width 27 height 7
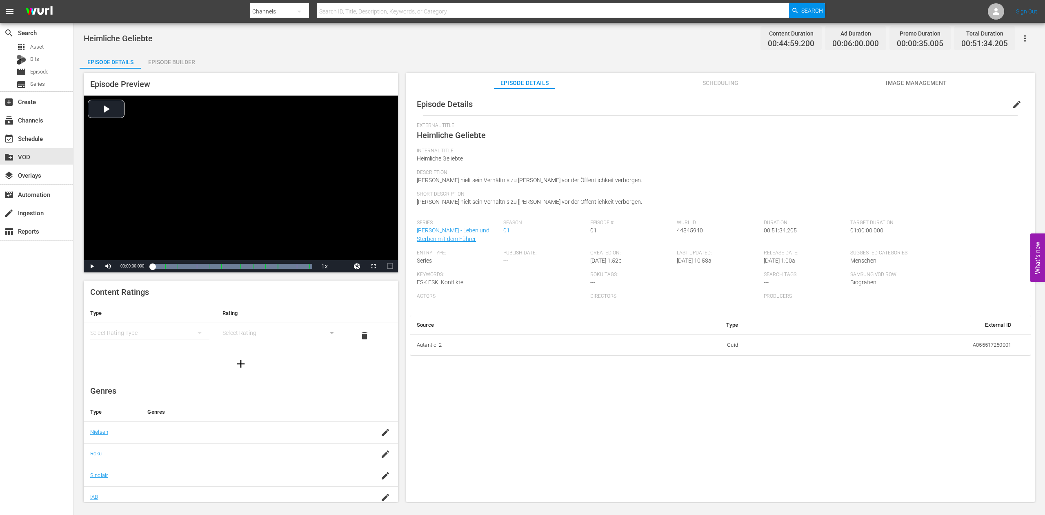
click at [180, 63] on div "Episode Builder" at bounding box center [171, 62] width 61 height 20
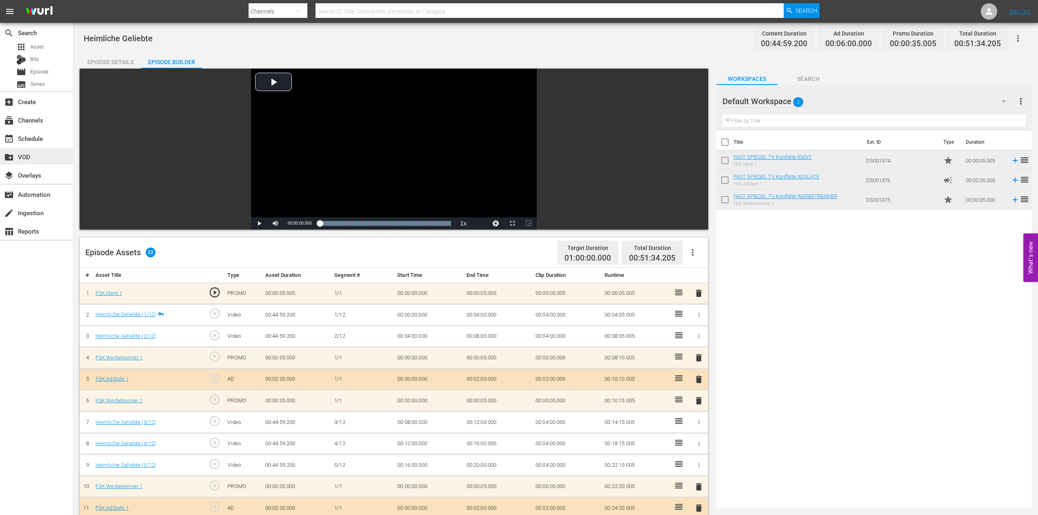
click at [29, 156] on div "create_new_folder VOD" at bounding box center [23, 155] width 46 height 7
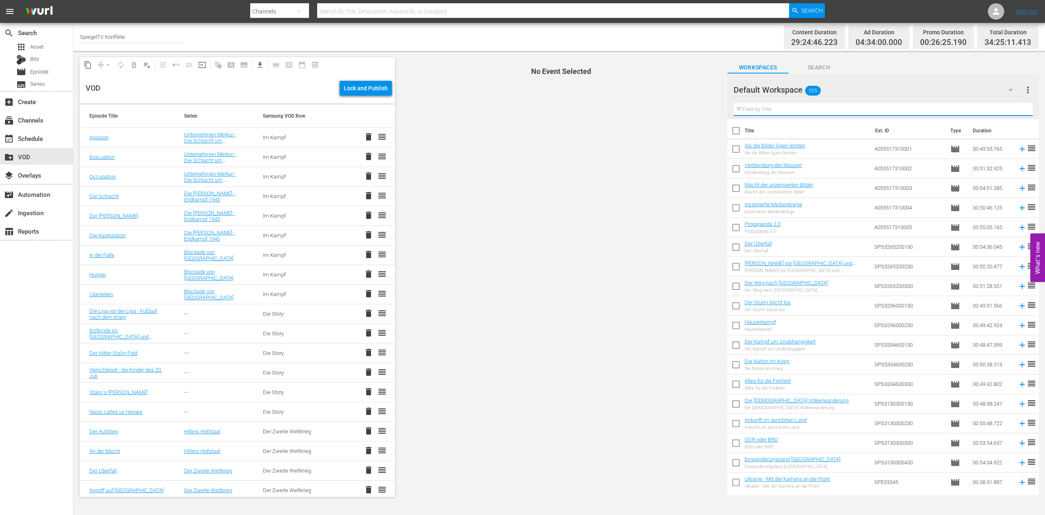
click at [780, 109] on input "text" at bounding box center [882, 109] width 299 height 13
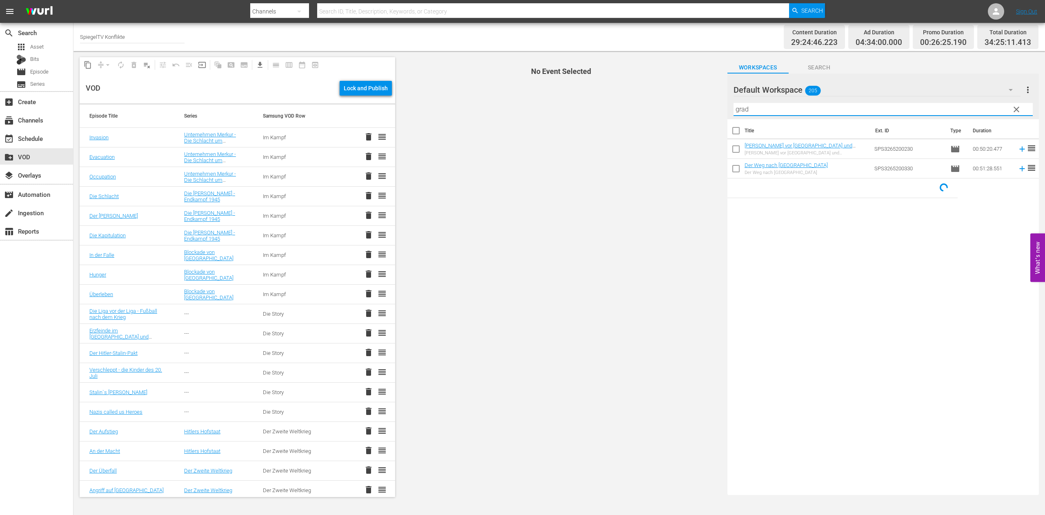
type input "grad"
click at [735, 148] on input "checkbox" at bounding box center [735, 150] width 17 height 17
checkbox input "true"
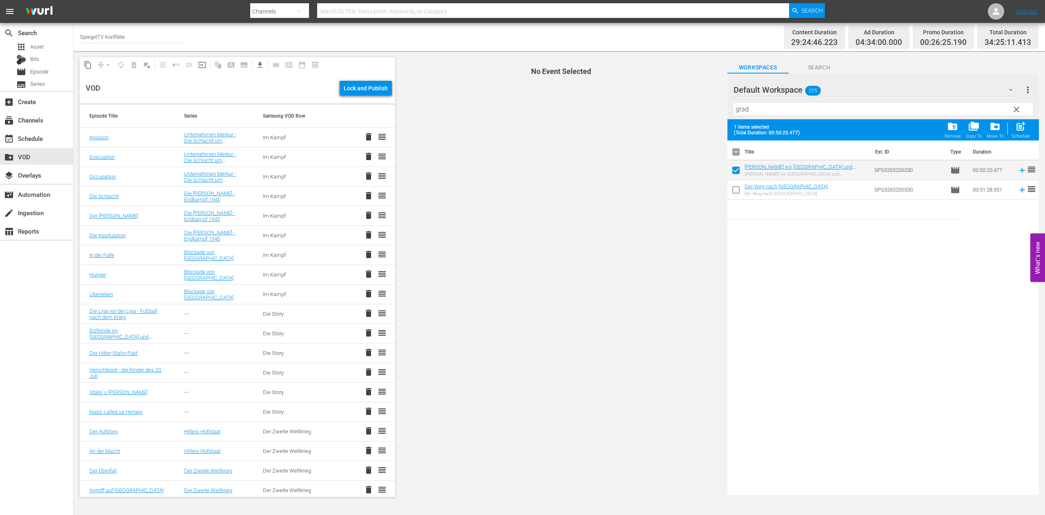
drag, startPoint x: 735, startPoint y: 190, endPoint x: 765, endPoint y: 193, distance: 30.0
click at [735, 189] on input "checkbox" at bounding box center [735, 191] width 17 height 17
checkbox input "true"
click at [1017, 109] on span "clear" at bounding box center [1016, 109] width 10 height 10
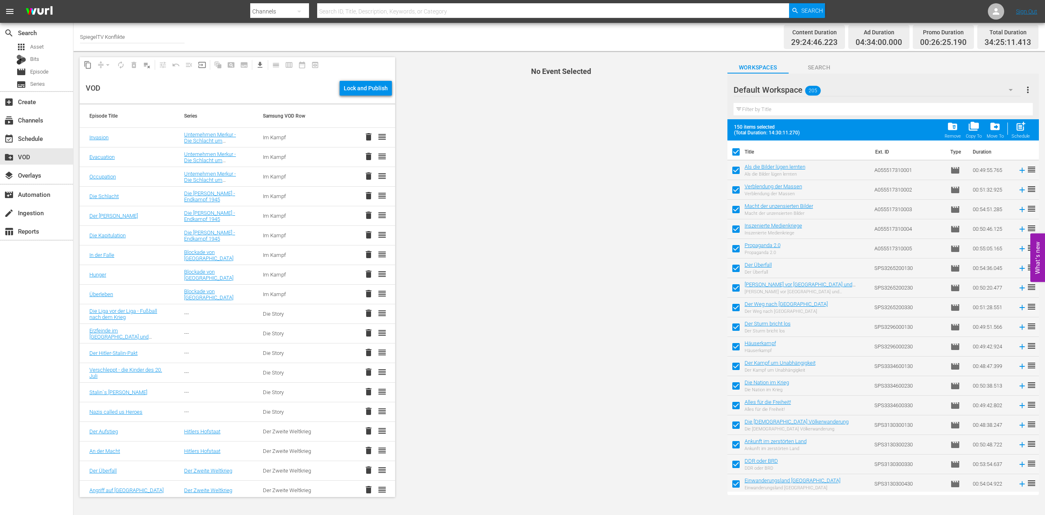
checkbox input "true"
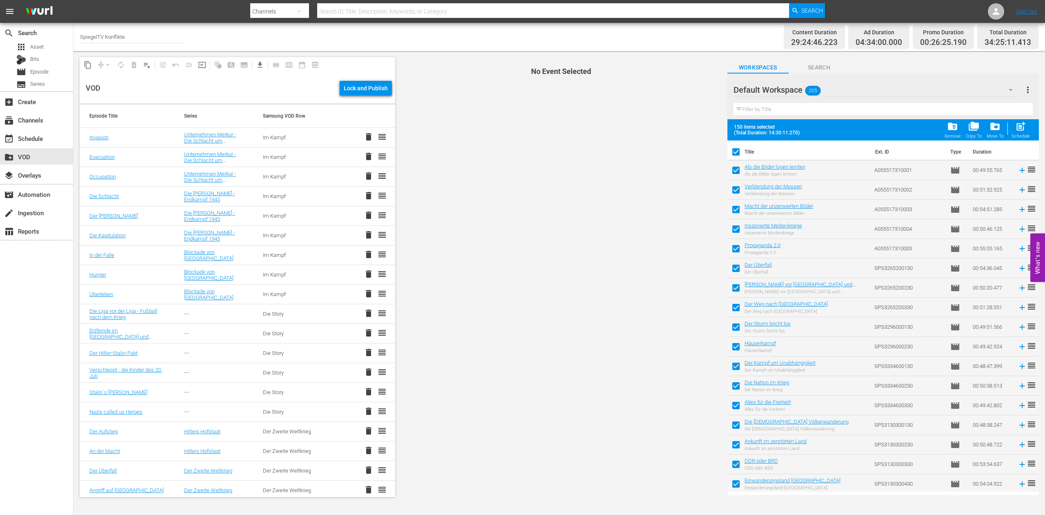
checkbox input "true"
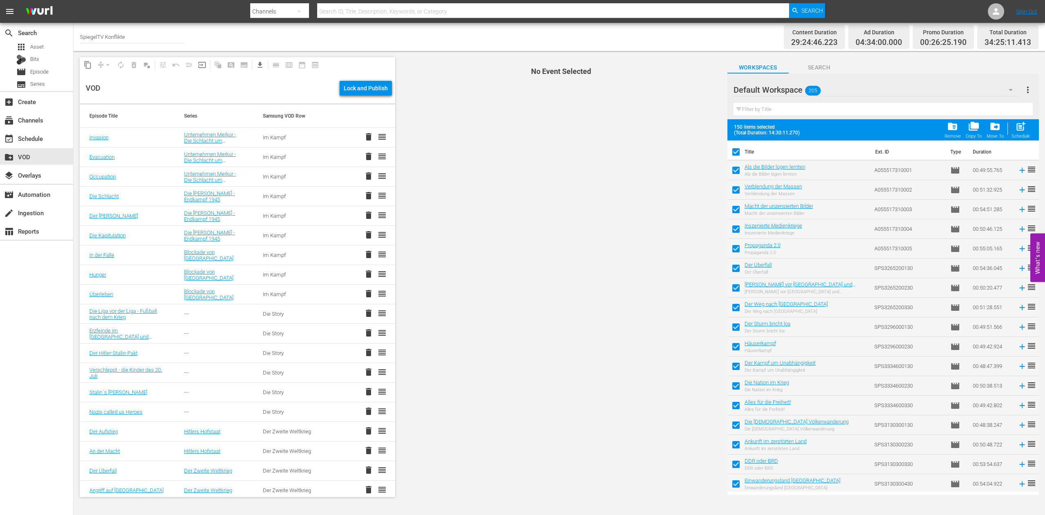
checkbox input "true"
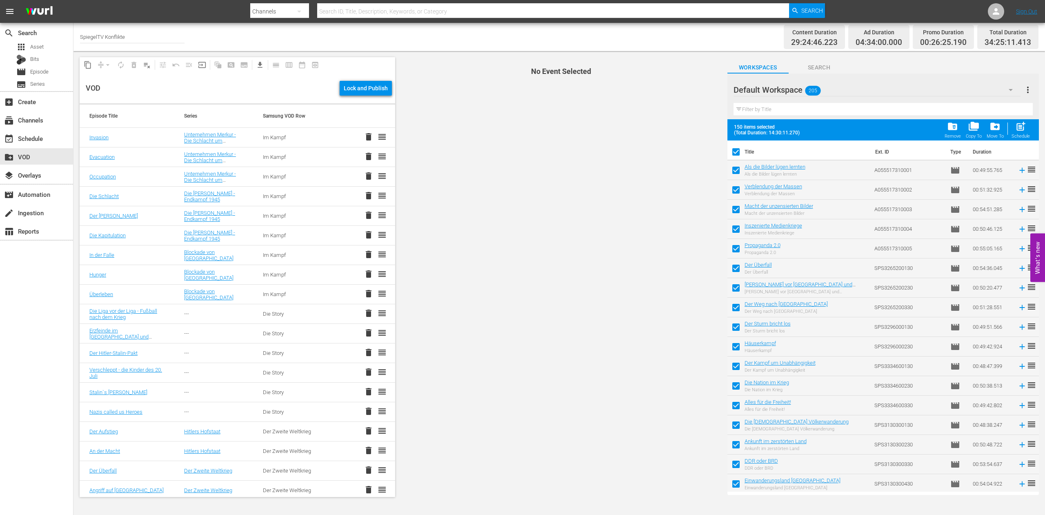
checkbox input "true"
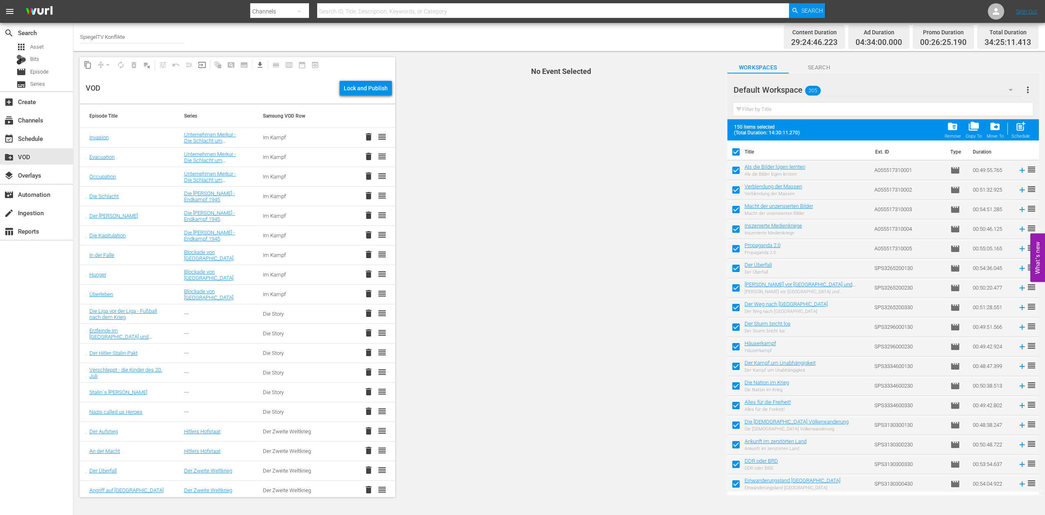
checkbox input "true"
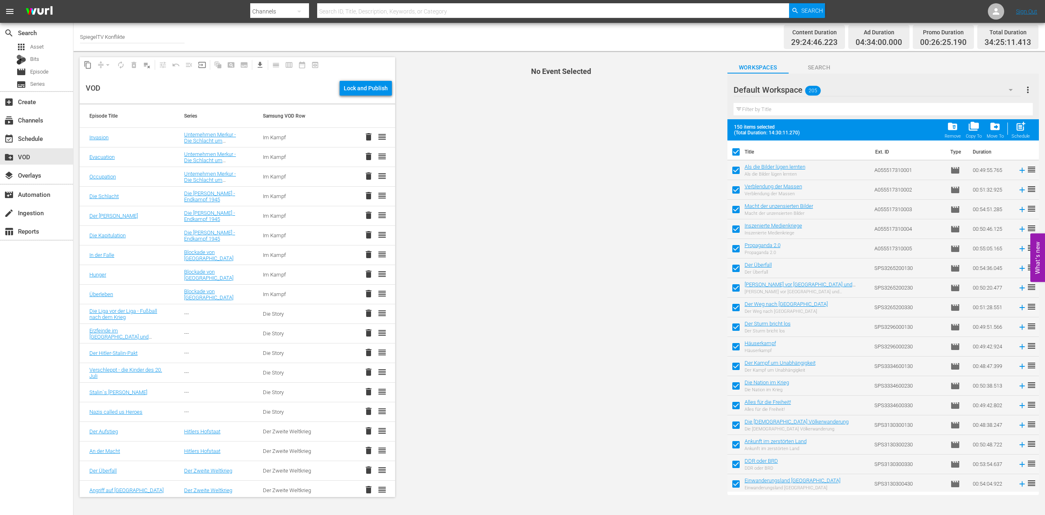
checkbox input "true"
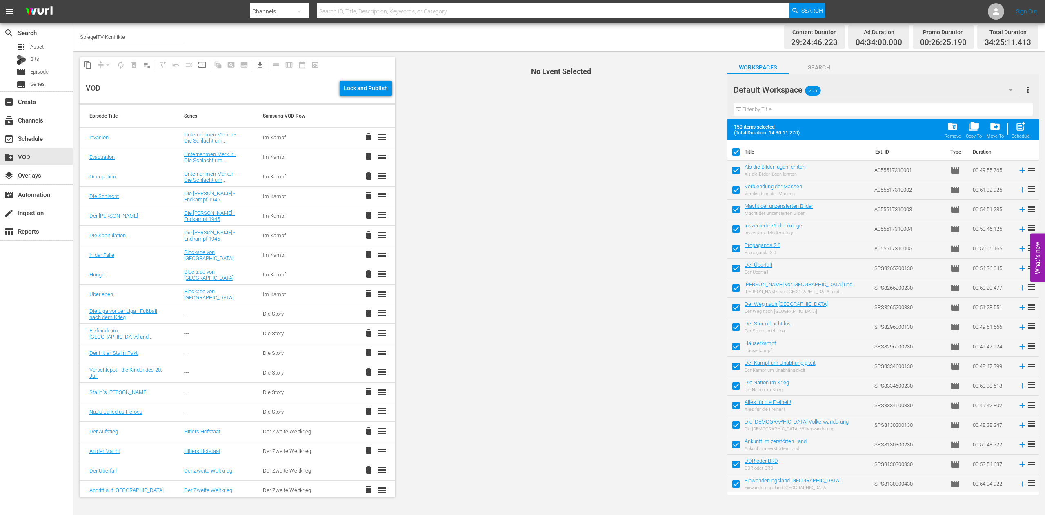
checkbox input "true"
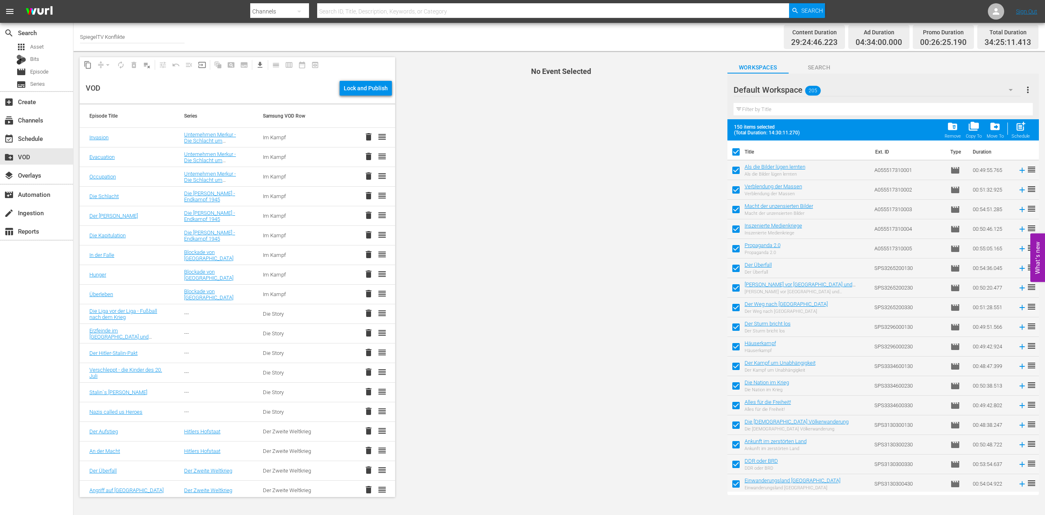
checkbox input "true"
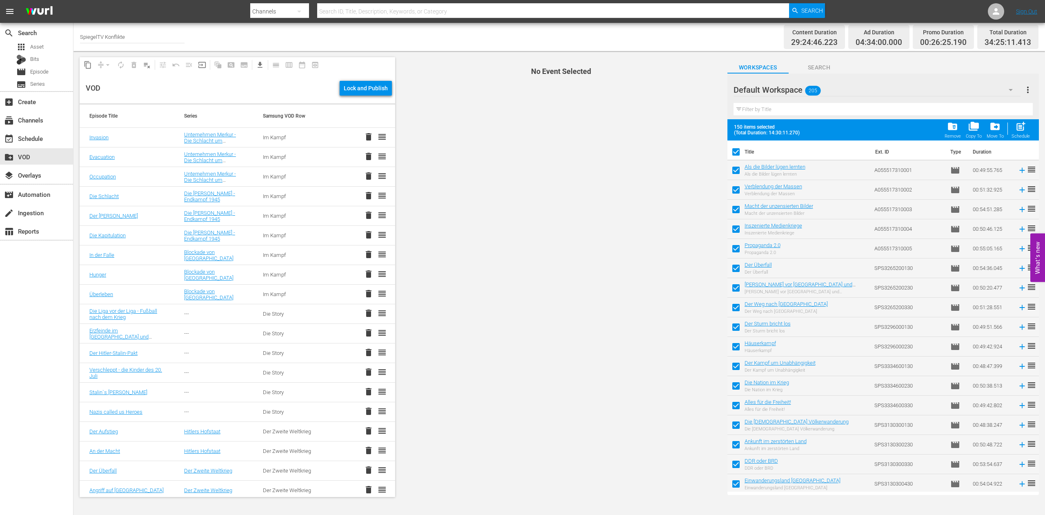
checkbox input "true"
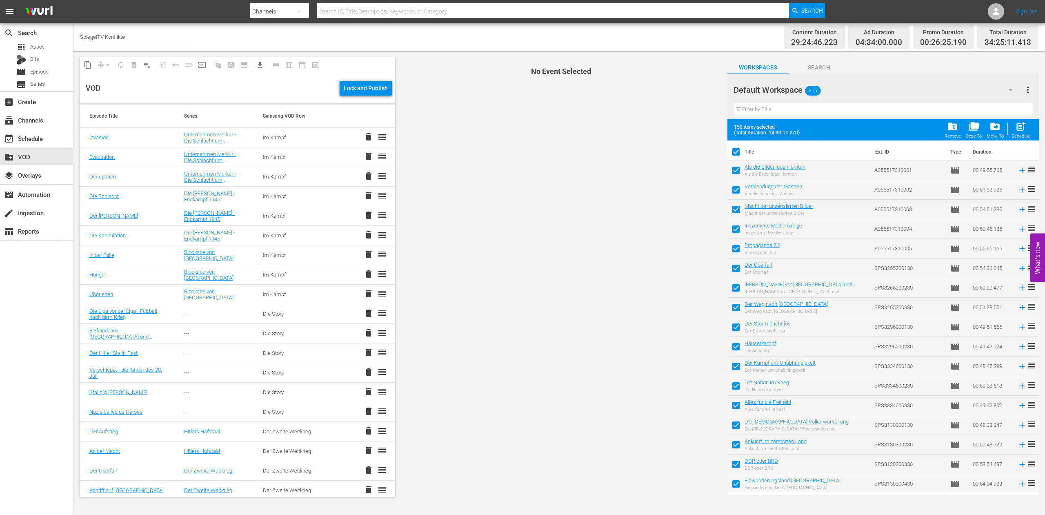
checkbox input "true"
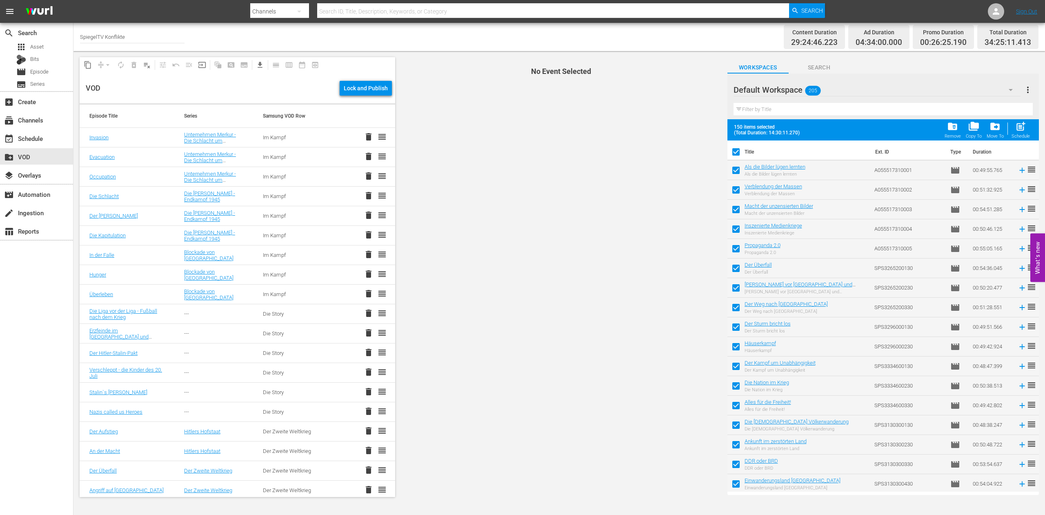
checkbox input "true"
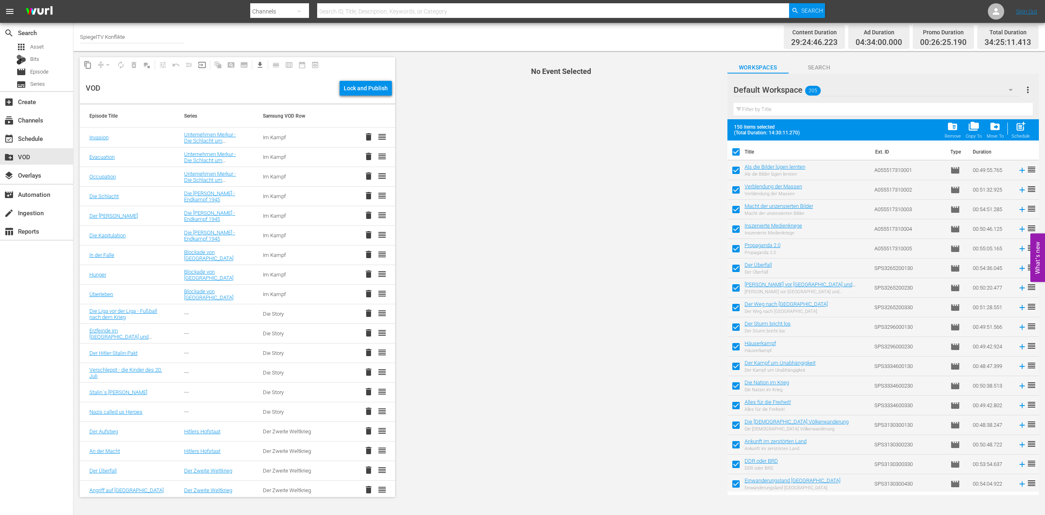
checkbox input "true"
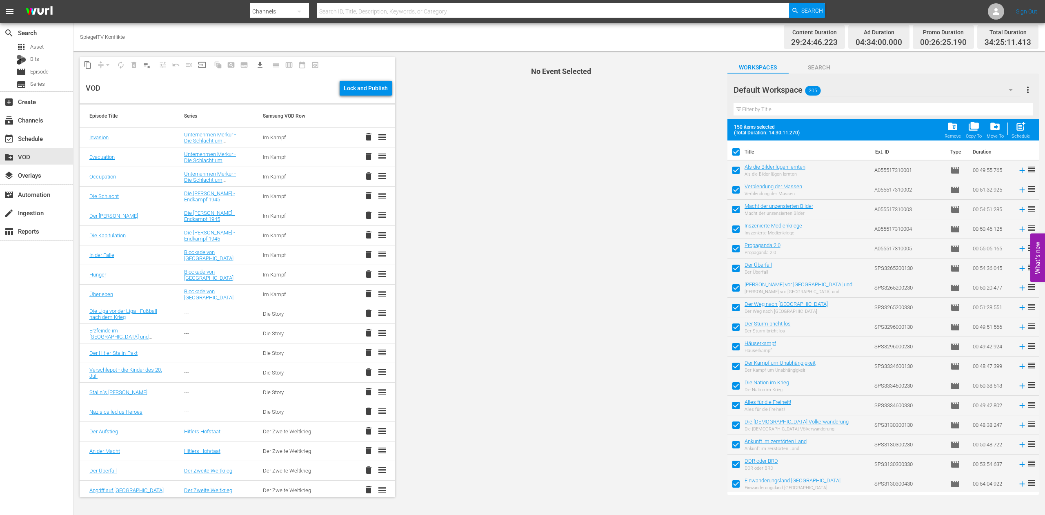
checkbox input "true"
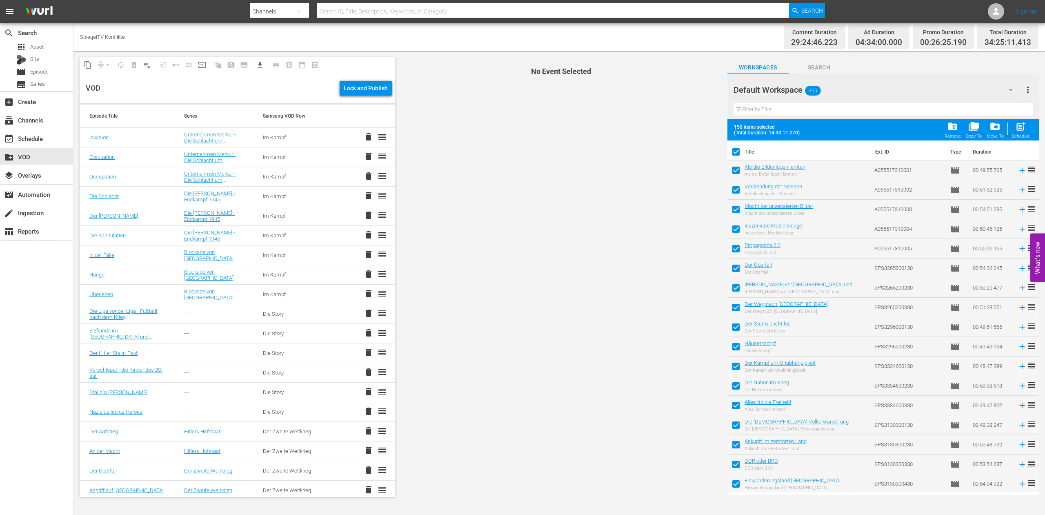
checkbox input "true"
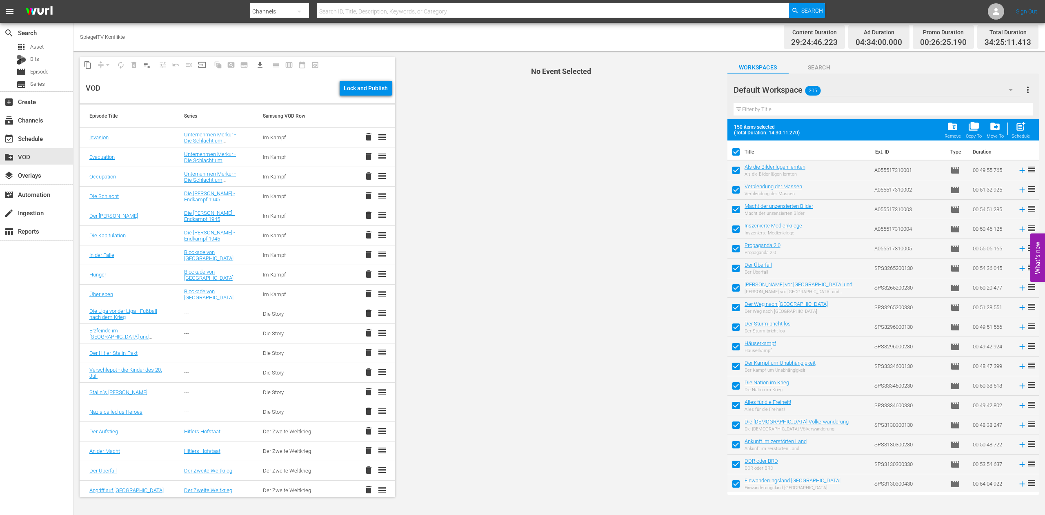
checkbox input "true"
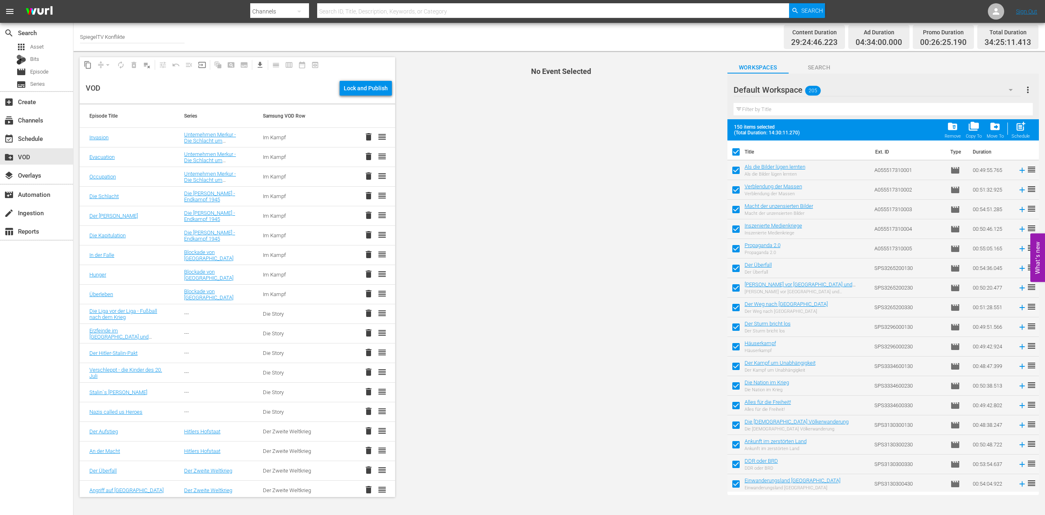
checkbox input "true"
click at [1011, 87] on icon "button" at bounding box center [1011, 90] width 10 height 10
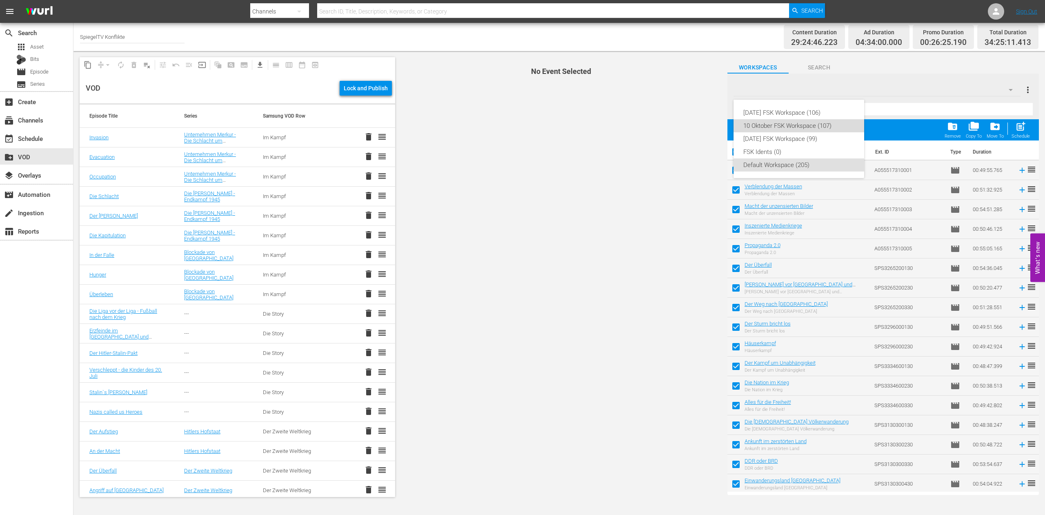
click at [780, 124] on div "10 Oktober FSK Workspace (107)" at bounding box center [798, 125] width 111 height 13
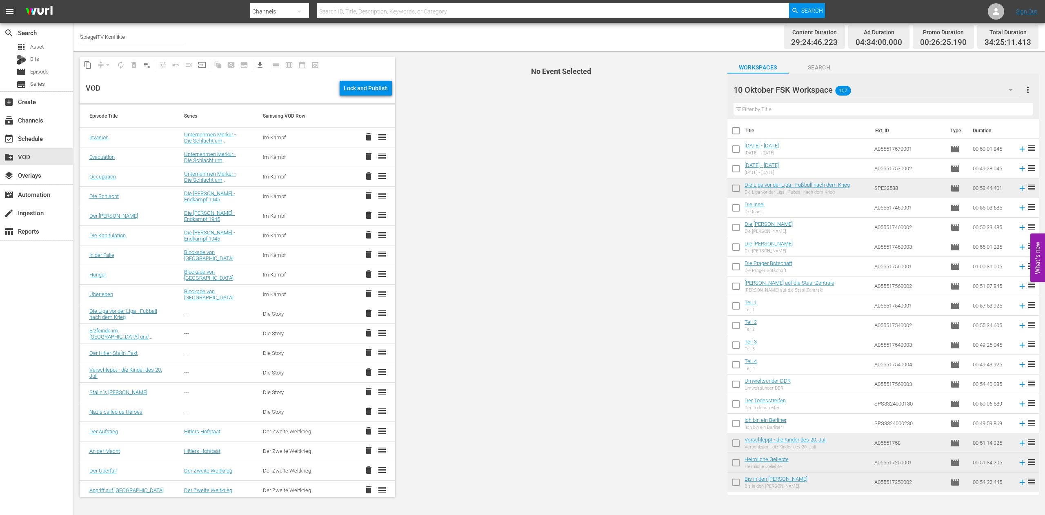
click at [765, 110] on input "text" at bounding box center [882, 109] width 299 height 13
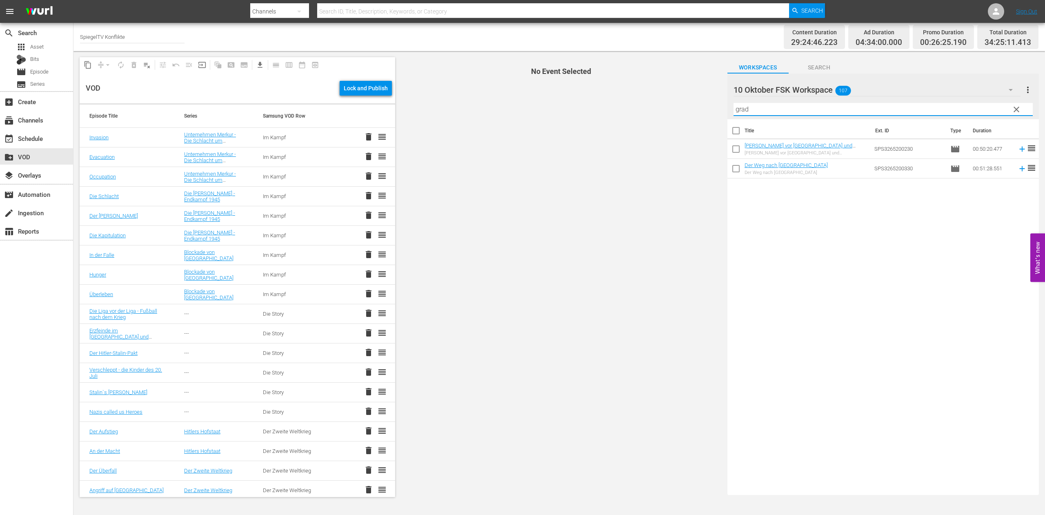
click at [734, 151] on input "checkbox" at bounding box center [735, 150] width 17 height 17
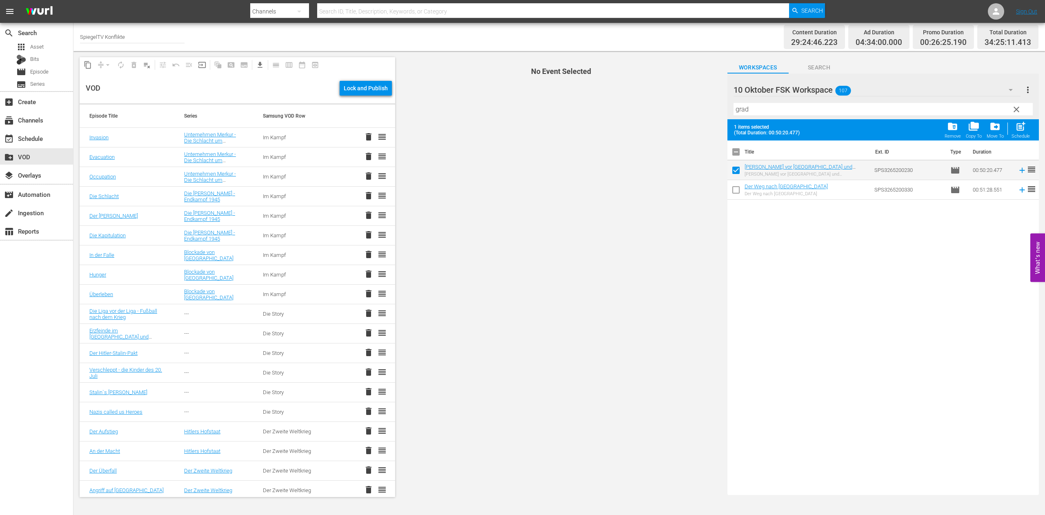
drag, startPoint x: 734, startPoint y: 189, endPoint x: 739, endPoint y: 184, distance: 6.3
click at [735, 189] on input "checkbox" at bounding box center [735, 191] width 17 height 17
click at [1014, 109] on span "clear" at bounding box center [1016, 109] width 10 height 10
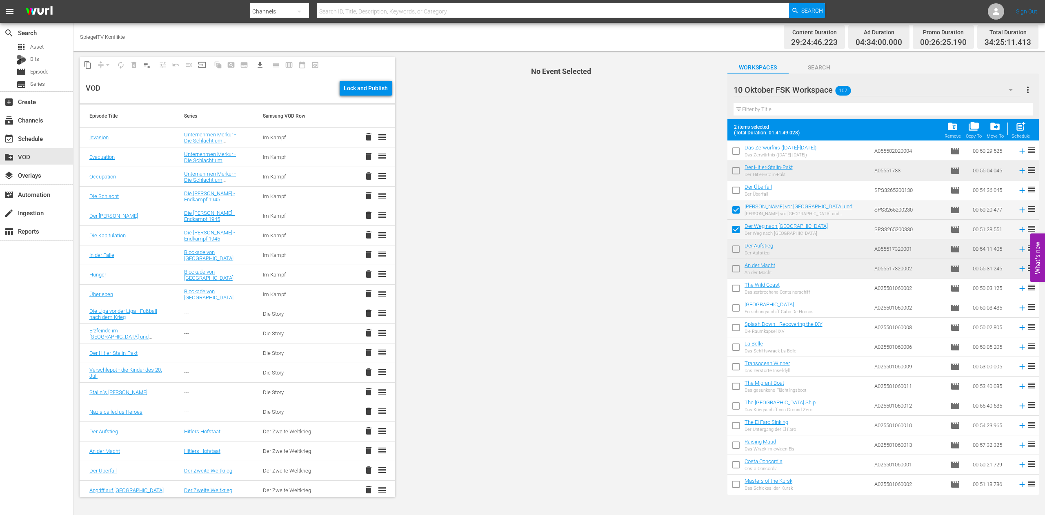
scroll to position [1082, 0]
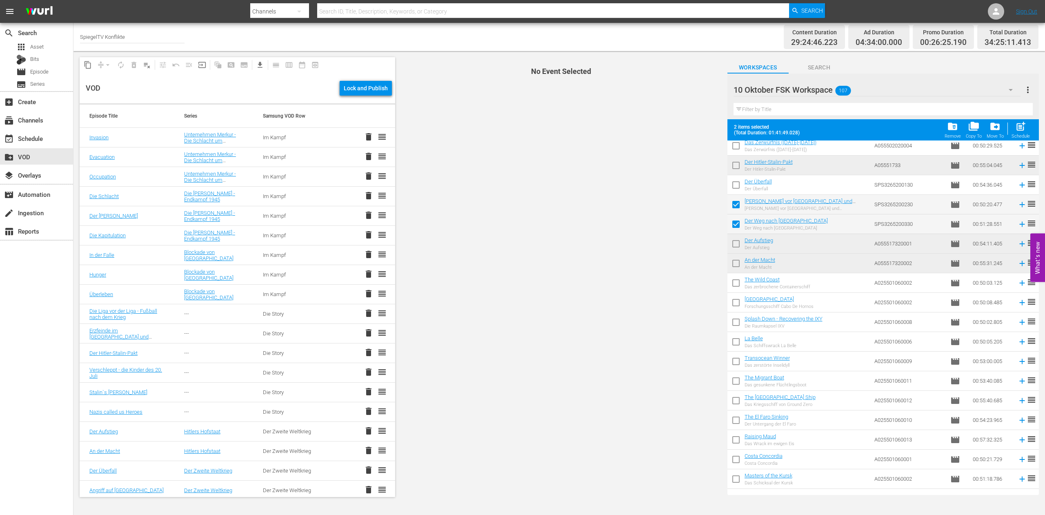
click at [735, 185] on input "checkbox" at bounding box center [735, 186] width 17 height 17
click at [1020, 125] on span "post_add" at bounding box center [1020, 126] width 11 height 11
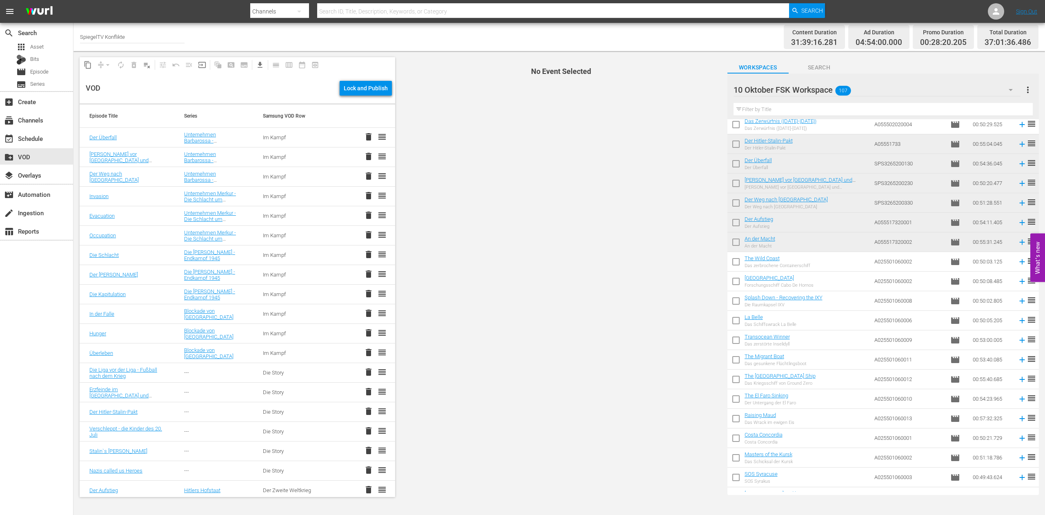
click at [800, 109] on input "text" at bounding box center [882, 109] width 299 height 13
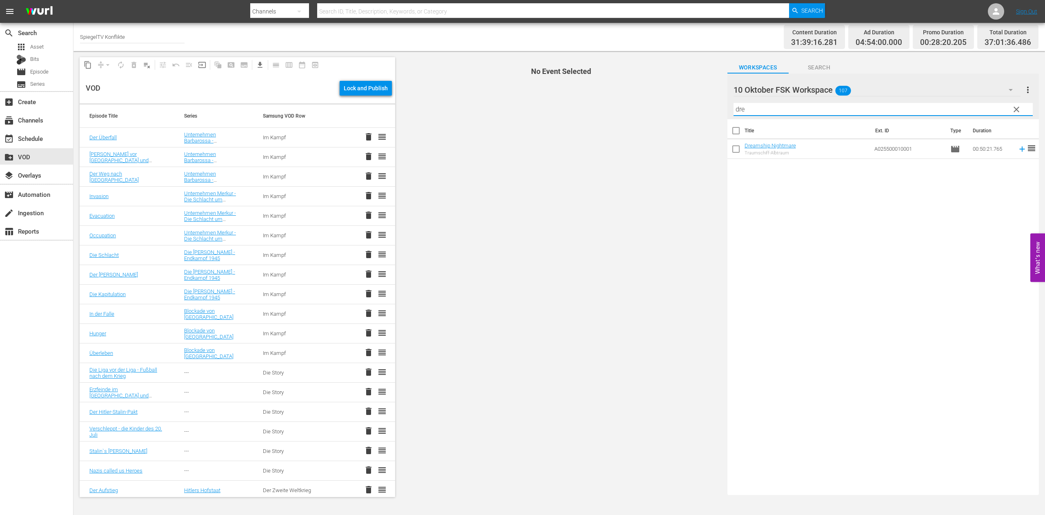
scroll to position [0, 0]
click at [736, 150] on input "checkbox" at bounding box center [735, 150] width 17 height 17
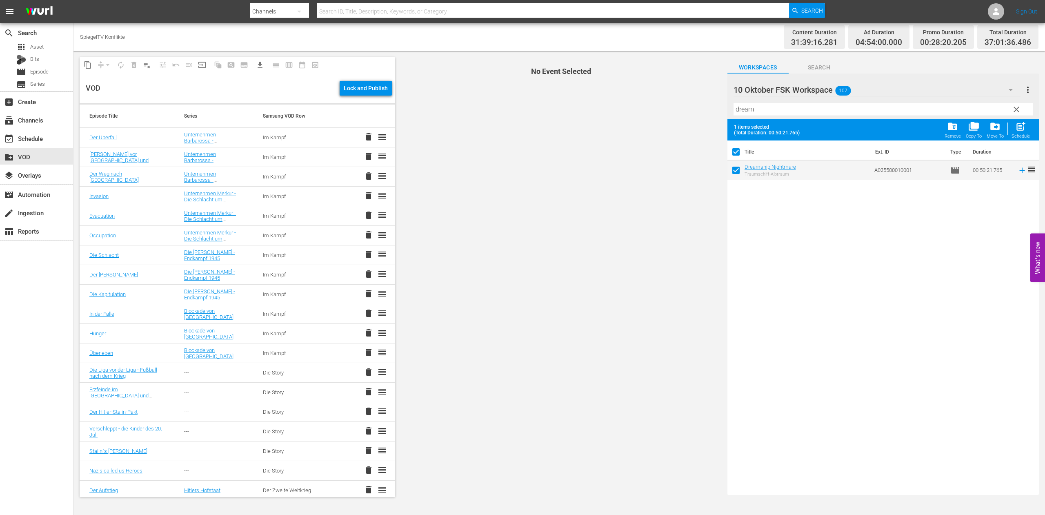
click at [1017, 111] on span "clear" at bounding box center [1016, 109] width 10 height 10
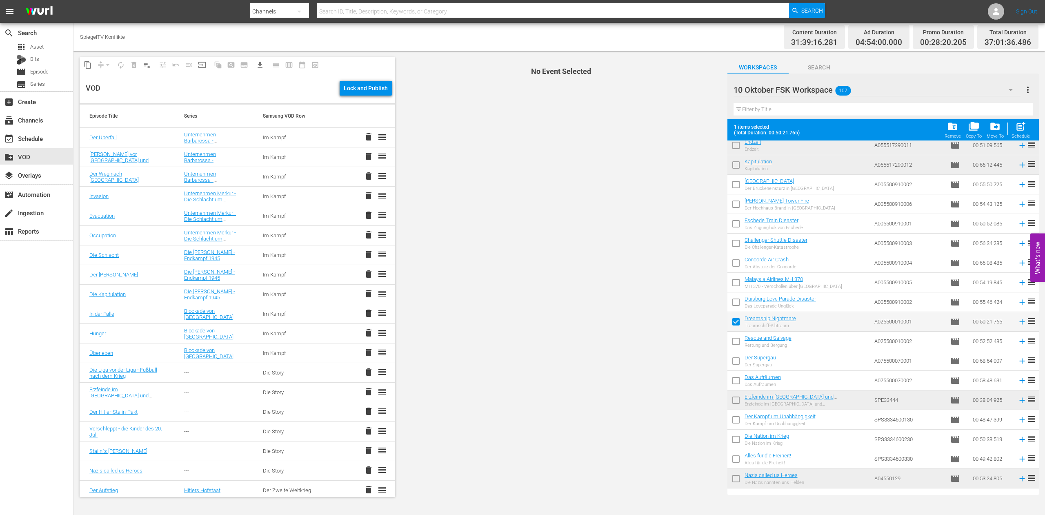
scroll to position [625, 0]
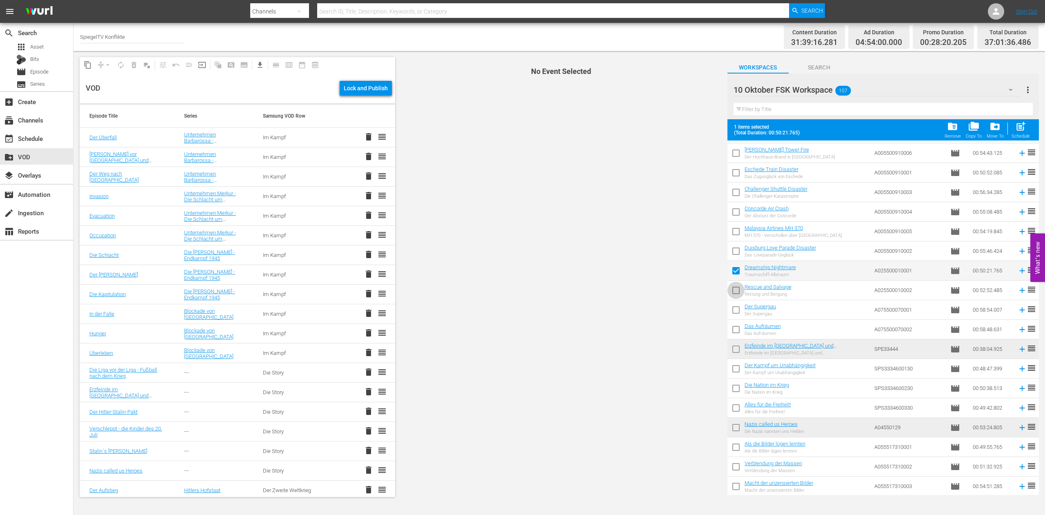
click at [736, 291] on input "checkbox" at bounding box center [735, 291] width 17 height 17
click at [737, 310] on input "checkbox" at bounding box center [735, 311] width 17 height 17
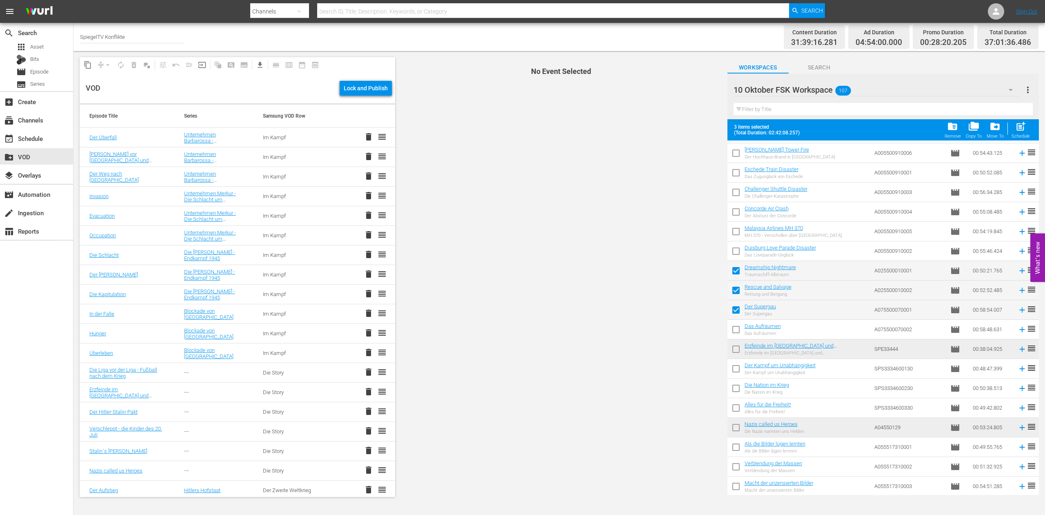
click at [736, 327] on input "checkbox" at bounding box center [735, 330] width 17 height 17
click at [1022, 128] on span "post_add" at bounding box center [1020, 126] width 11 height 11
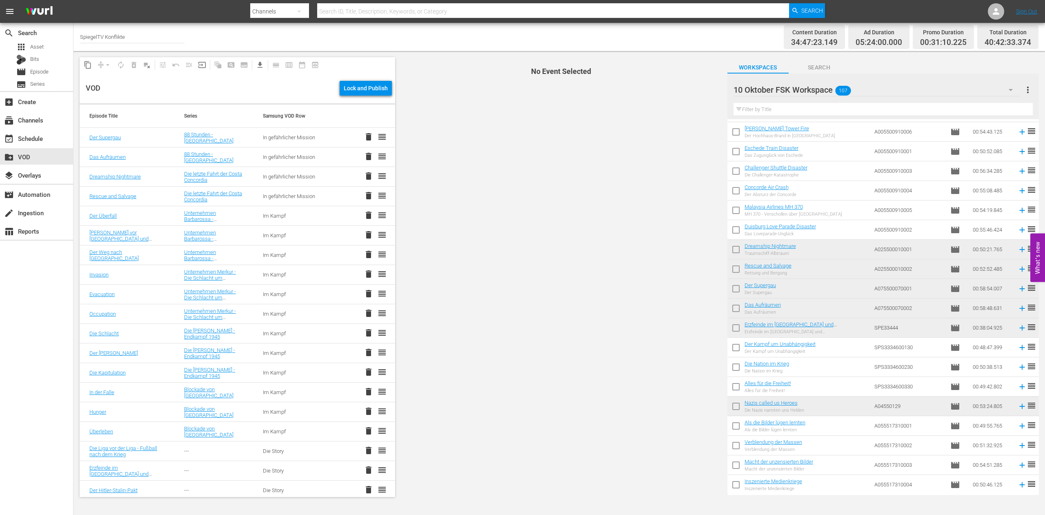
click at [777, 110] on input "text" at bounding box center [882, 109] width 299 height 13
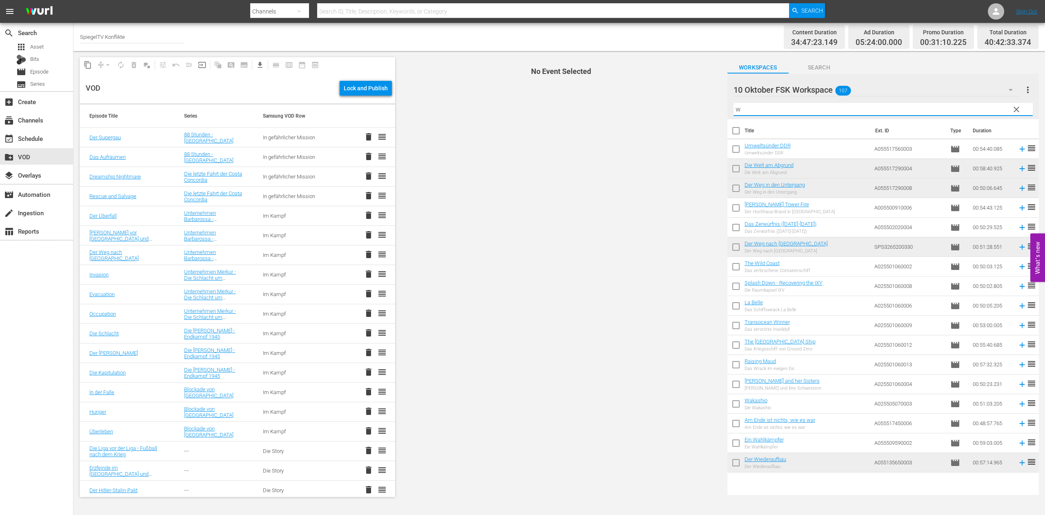
scroll to position [0, 0]
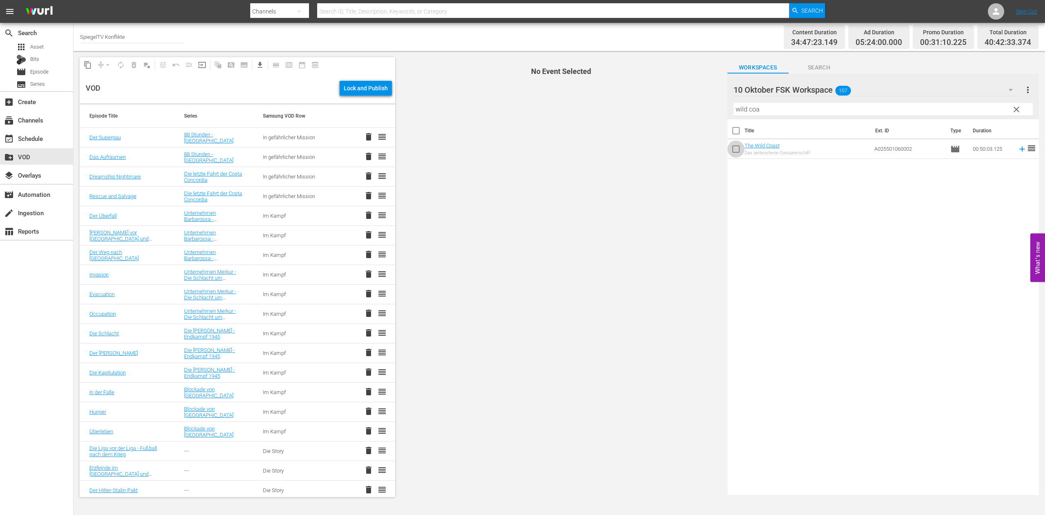
click at [738, 151] on input "checkbox" at bounding box center [735, 150] width 17 height 17
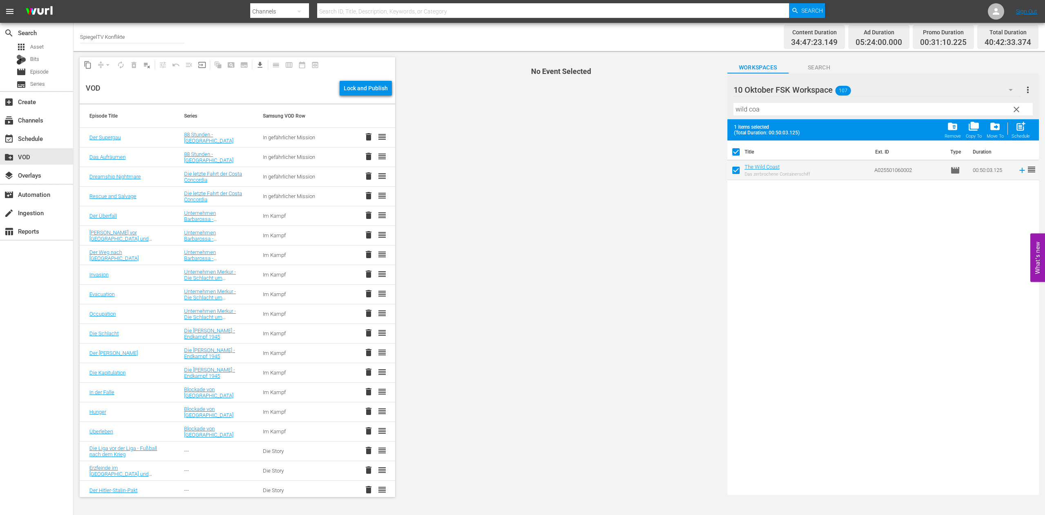
click at [1016, 109] on span "clear" at bounding box center [1016, 109] width 10 height 10
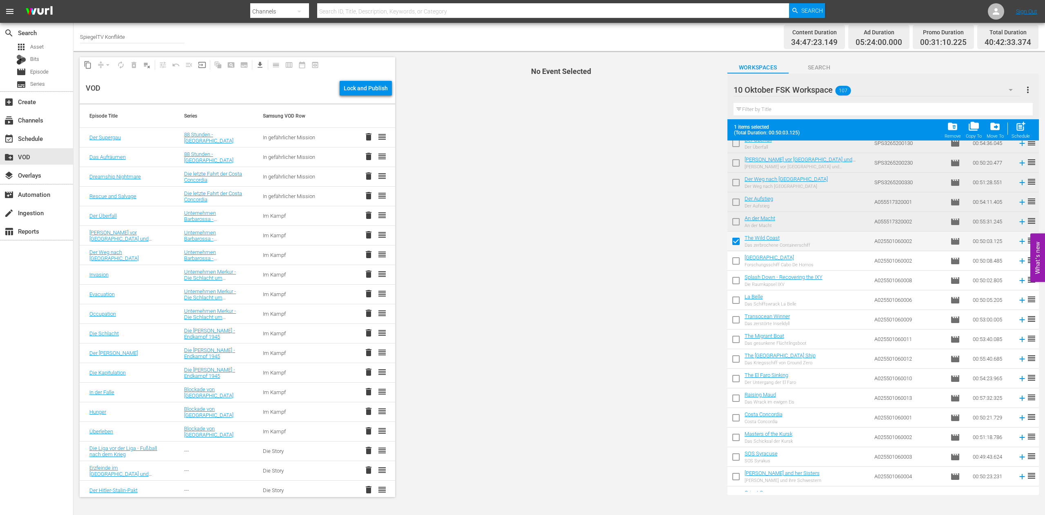
scroll to position [1166, 0]
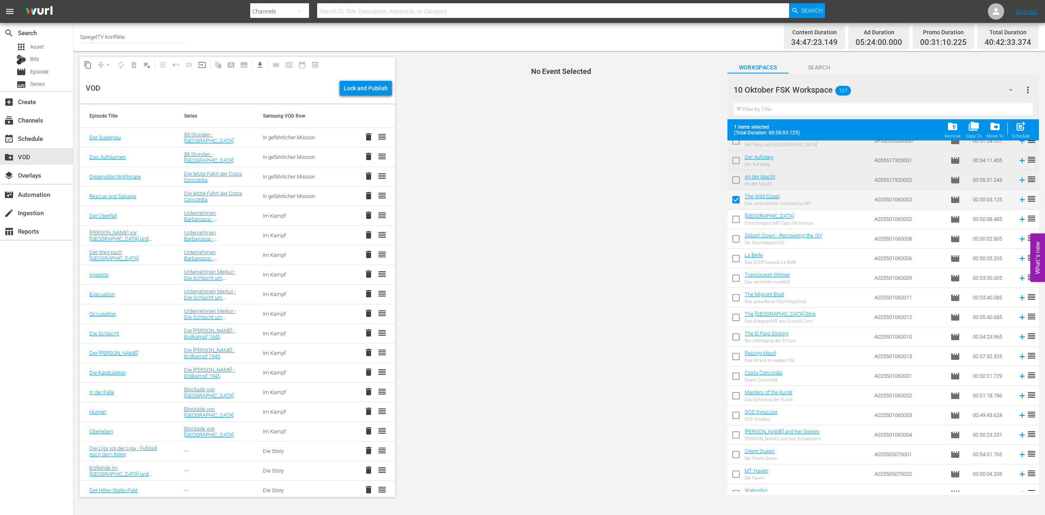
click at [739, 218] on input "checkbox" at bounding box center [735, 220] width 17 height 17
click at [736, 237] on input "checkbox" at bounding box center [735, 240] width 17 height 17
click at [737, 258] on input "checkbox" at bounding box center [735, 259] width 17 height 17
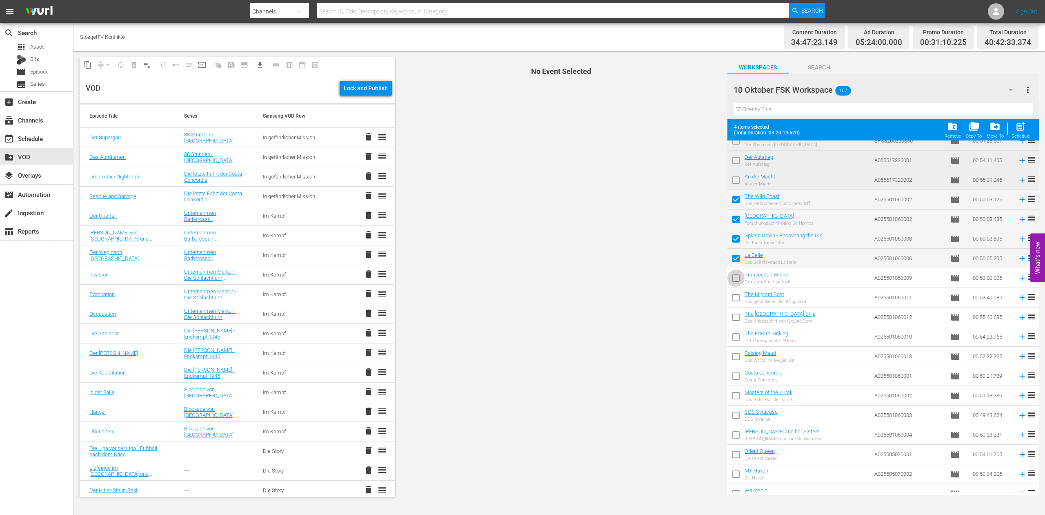
click at [737, 279] on input "checkbox" at bounding box center [735, 279] width 17 height 17
click at [736, 299] on input "checkbox" at bounding box center [735, 299] width 17 height 17
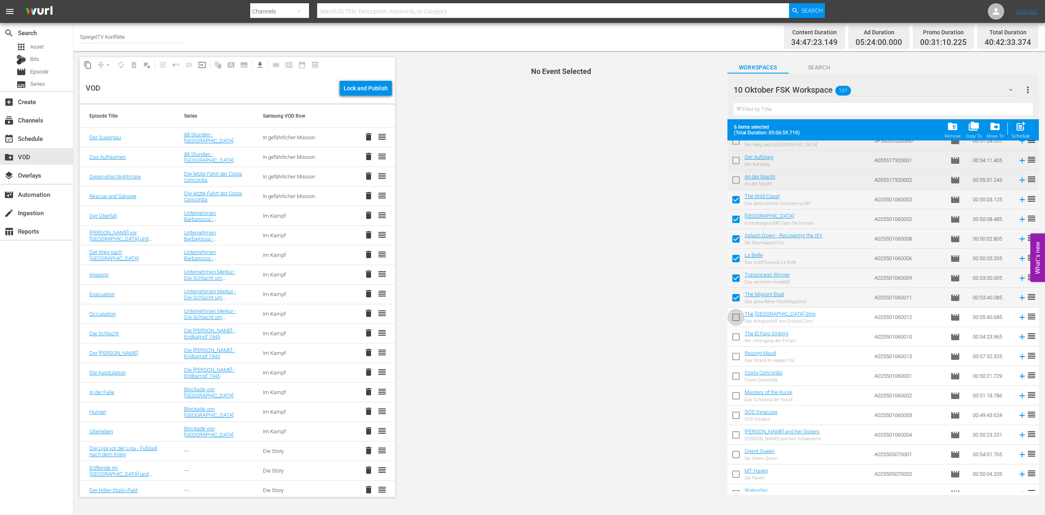
click at [736, 317] on input "checkbox" at bounding box center [735, 318] width 17 height 17
click at [736, 339] on input "checkbox" at bounding box center [735, 338] width 17 height 17
click at [739, 359] on input "checkbox" at bounding box center [735, 357] width 17 height 17
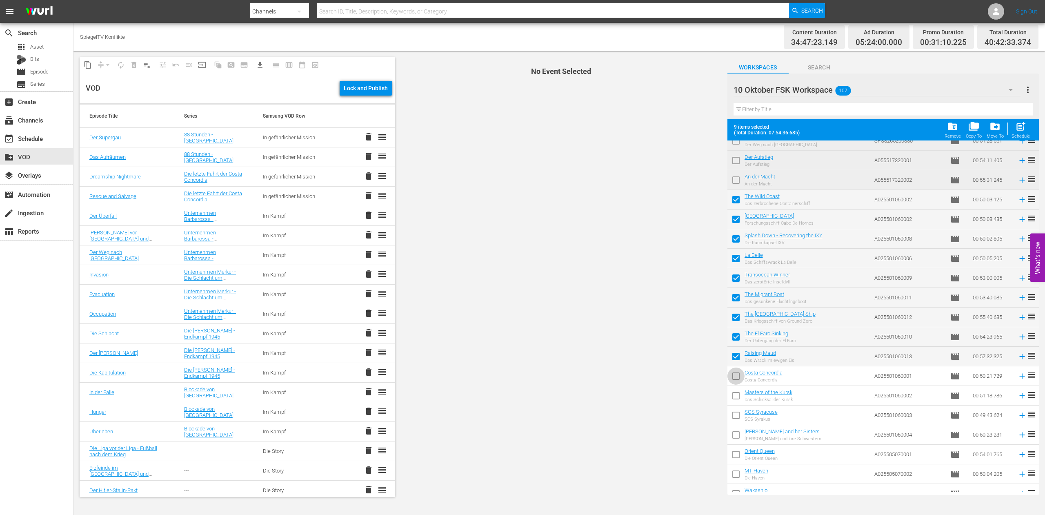
click at [734, 379] on input "checkbox" at bounding box center [735, 377] width 17 height 17
click at [736, 398] on input "checkbox" at bounding box center [735, 397] width 17 height 17
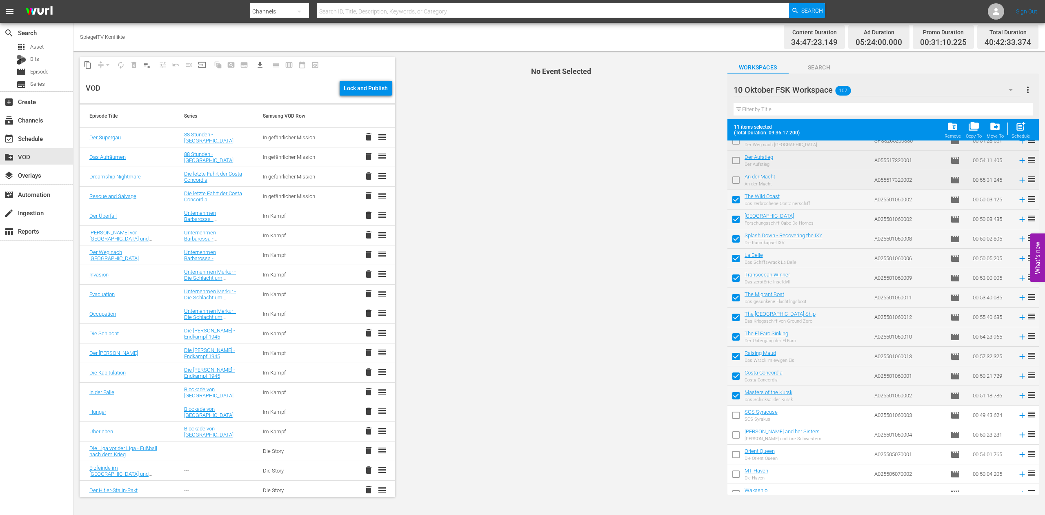
click at [736, 418] on input "checkbox" at bounding box center [735, 416] width 17 height 17
click at [736, 436] on input "checkbox" at bounding box center [735, 436] width 17 height 17
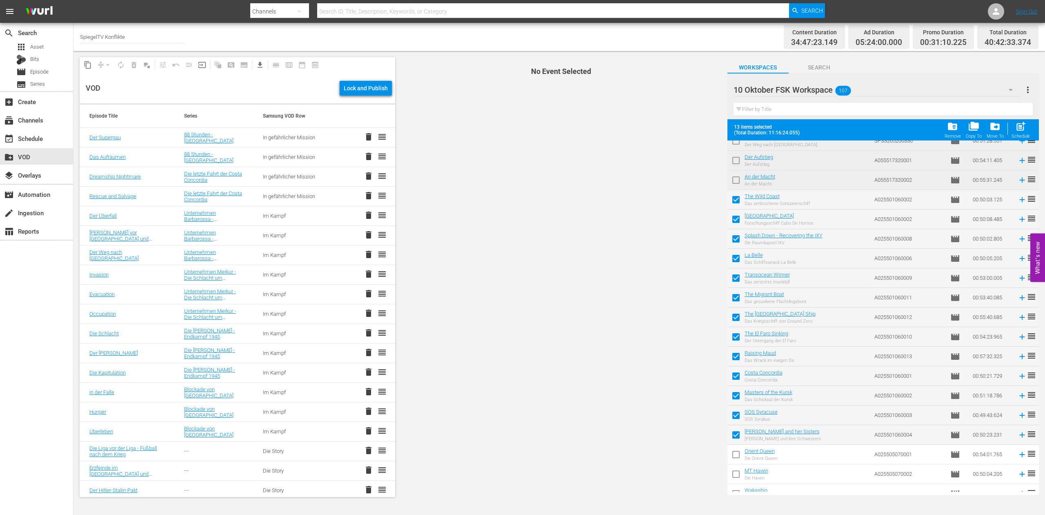
click at [737, 455] on input "checkbox" at bounding box center [735, 455] width 17 height 17
click at [738, 473] on input "checkbox" at bounding box center [735, 475] width 17 height 17
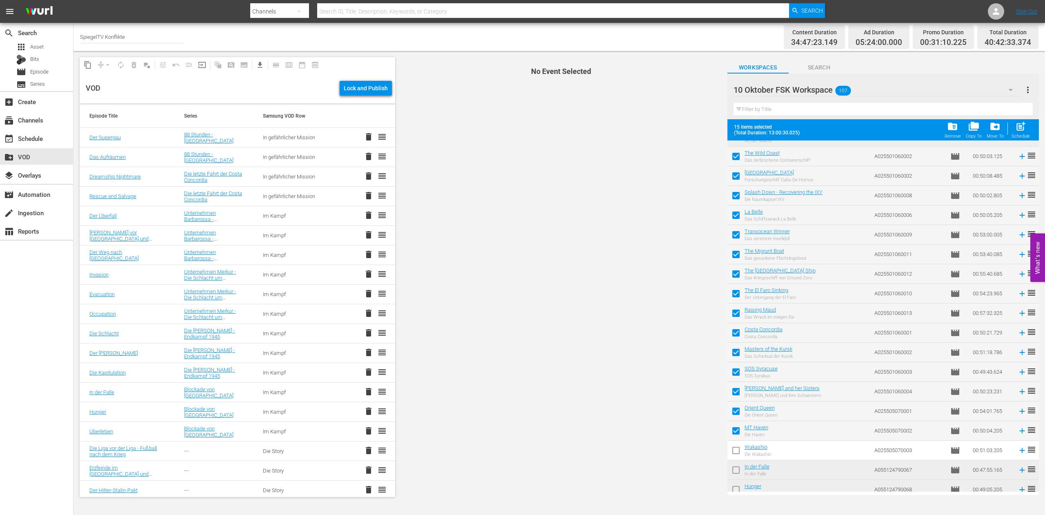
scroll to position [1249, 0]
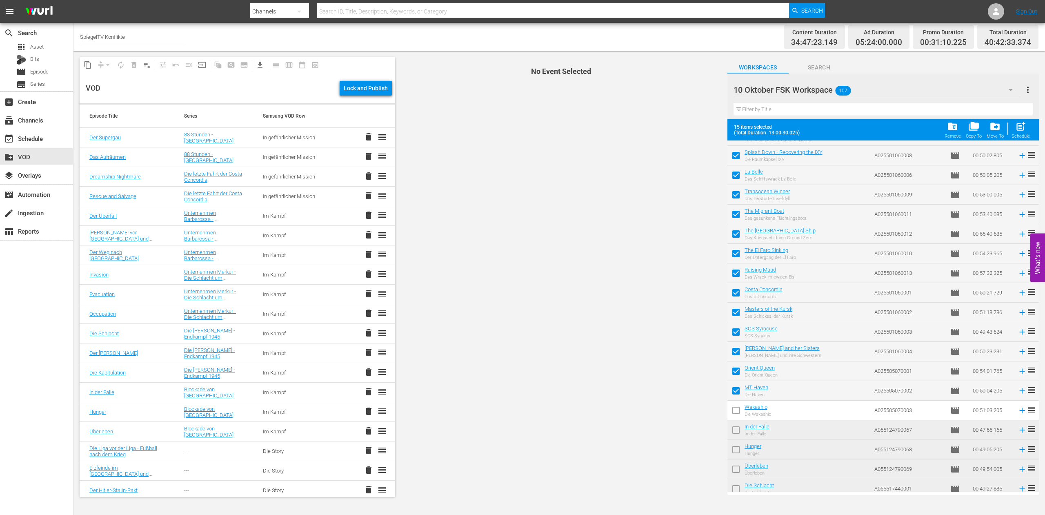
click at [737, 411] on input "checkbox" at bounding box center [735, 411] width 17 height 17
click at [1020, 126] on span "post_add" at bounding box center [1020, 126] width 11 height 11
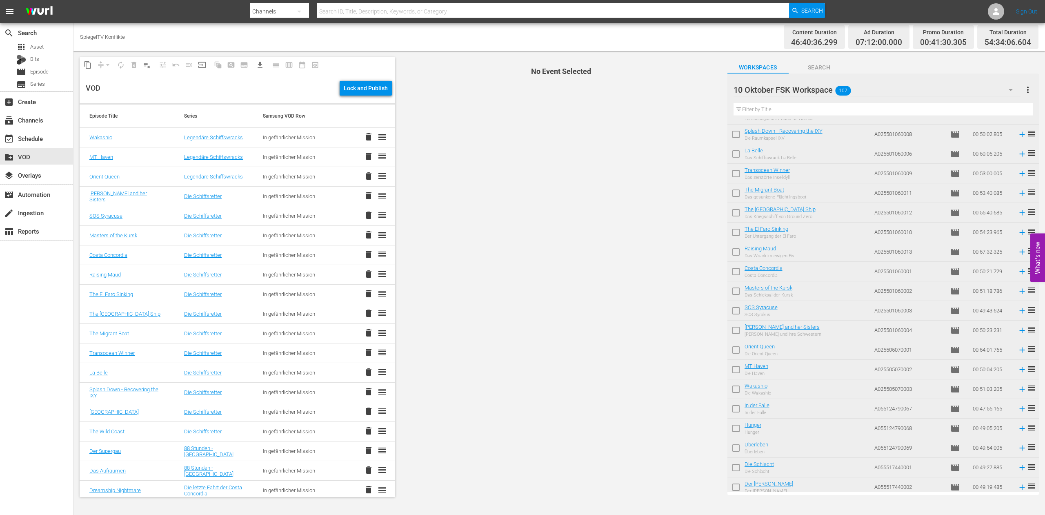
click at [825, 358] on td "Orient Queen Die Orient Queen" at bounding box center [808, 350] width 127 height 20
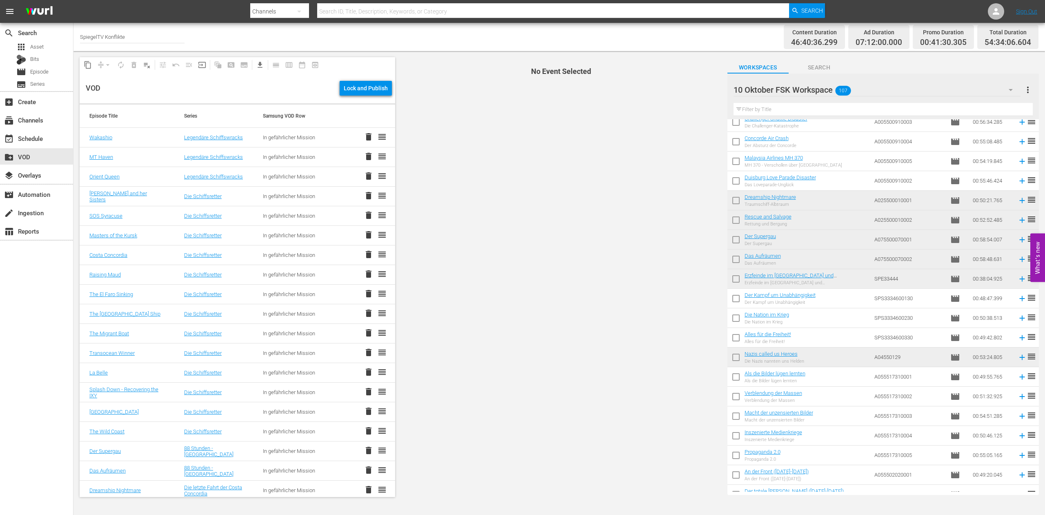
scroll to position [662, 0]
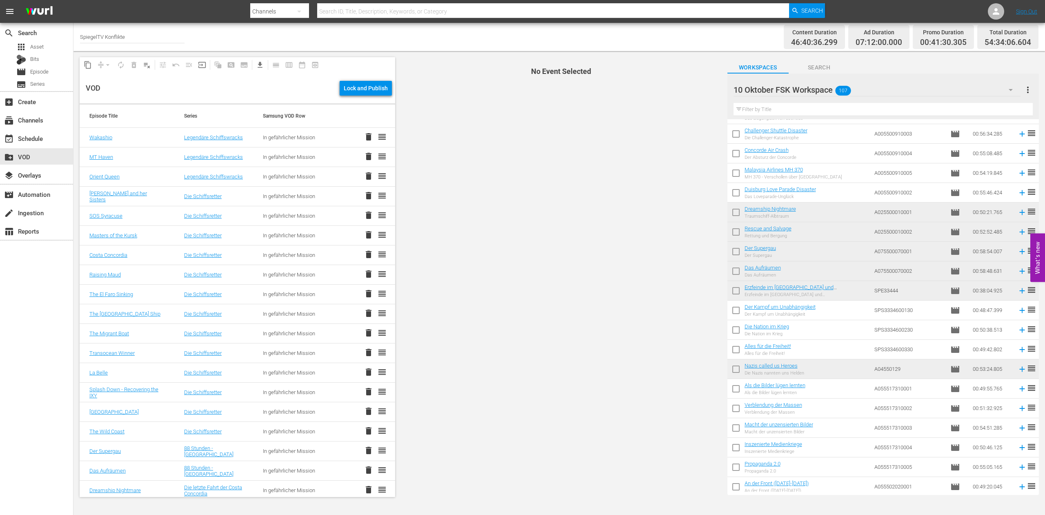
click at [735, 388] on input "checkbox" at bounding box center [735, 390] width 17 height 17
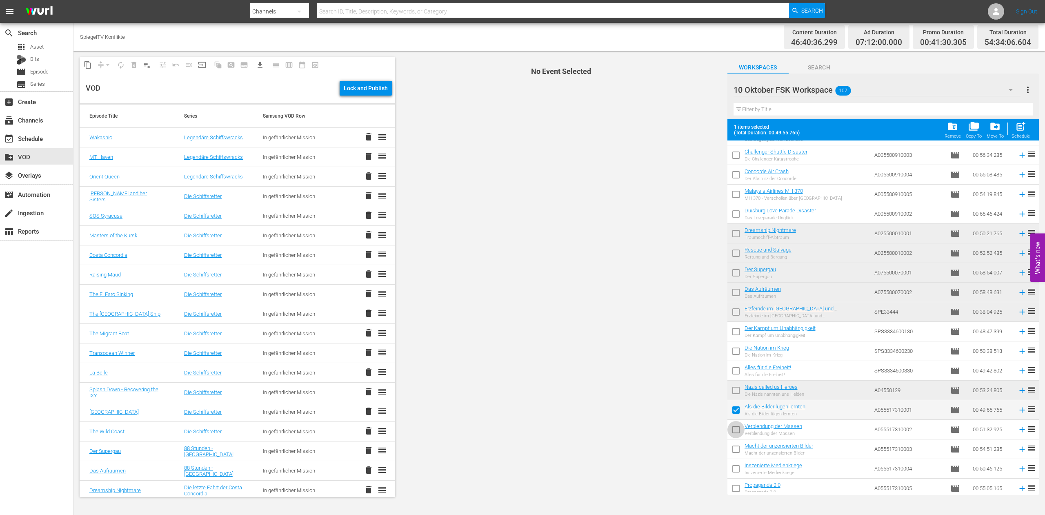
click at [738, 429] on input "checkbox" at bounding box center [735, 430] width 17 height 17
drag, startPoint x: 735, startPoint y: 449, endPoint x: 737, endPoint y: 466, distance: 16.8
click at [735, 450] on input "checkbox" at bounding box center [735, 450] width 17 height 17
click at [737, 469] on input "checkbox" at bounding box center [735, 470] width 17 height 17
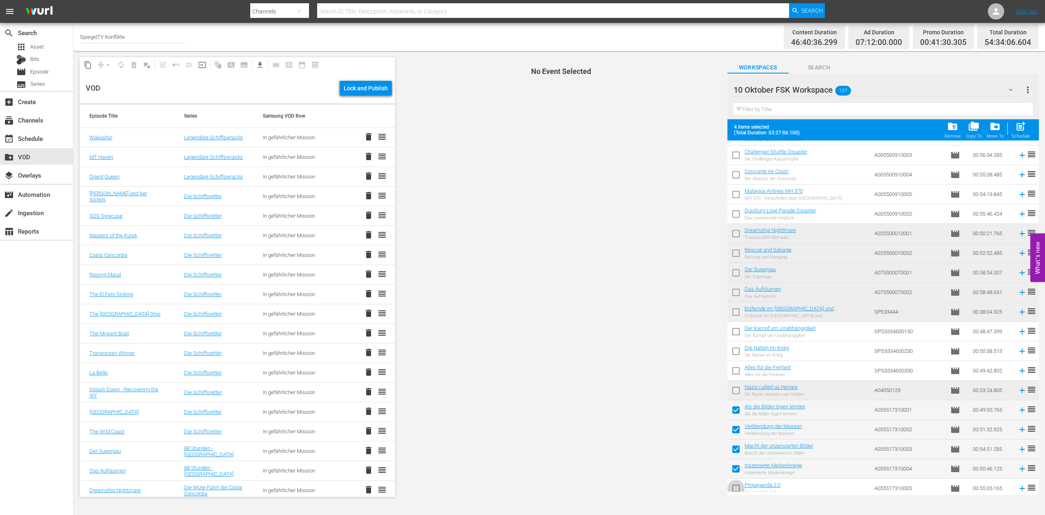
click at [736, 489] on input "checkbox" at bounding box center [735, 489] width 17 height 17
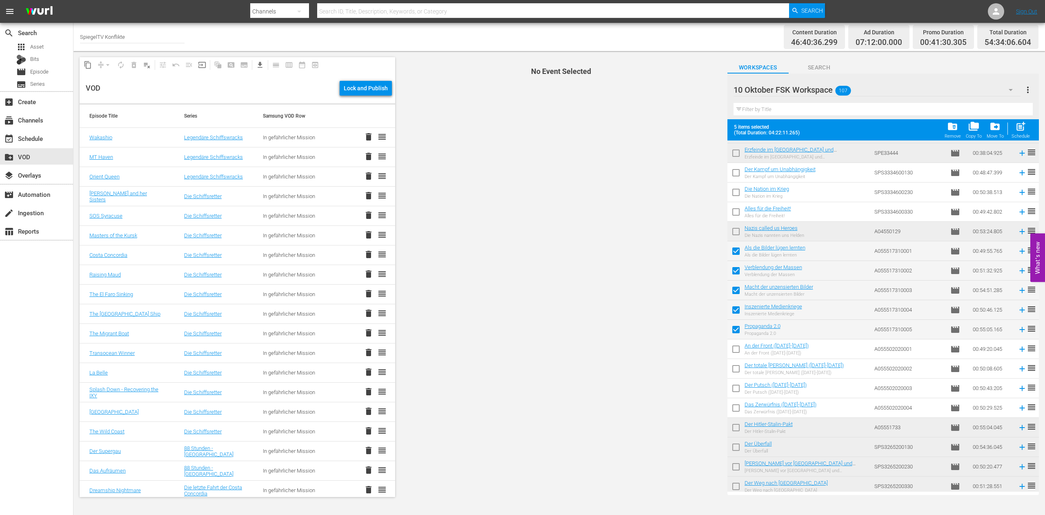
scroll to position [828, 0]
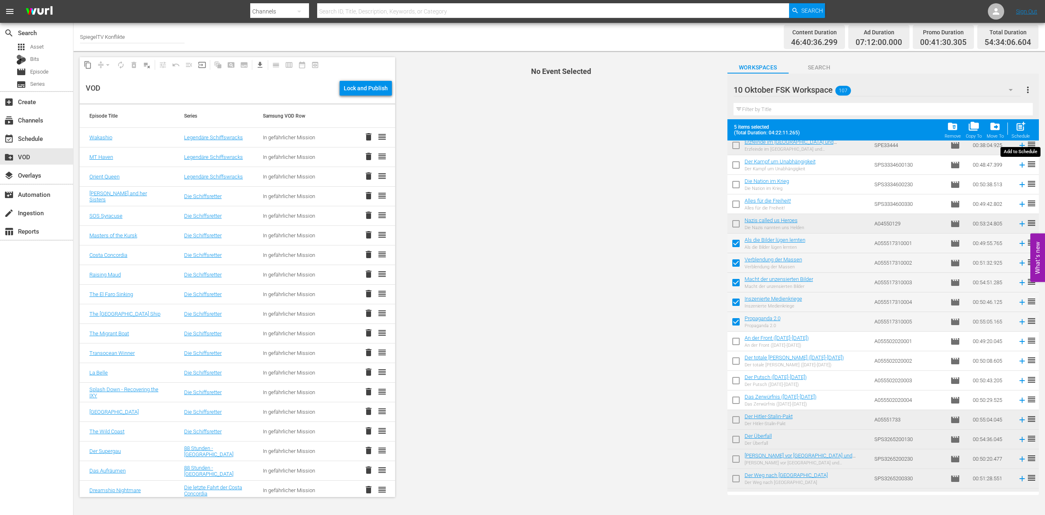
click at [1021, 127] on span "post_add" at bounding box center [1020, 126] width 11 height 11
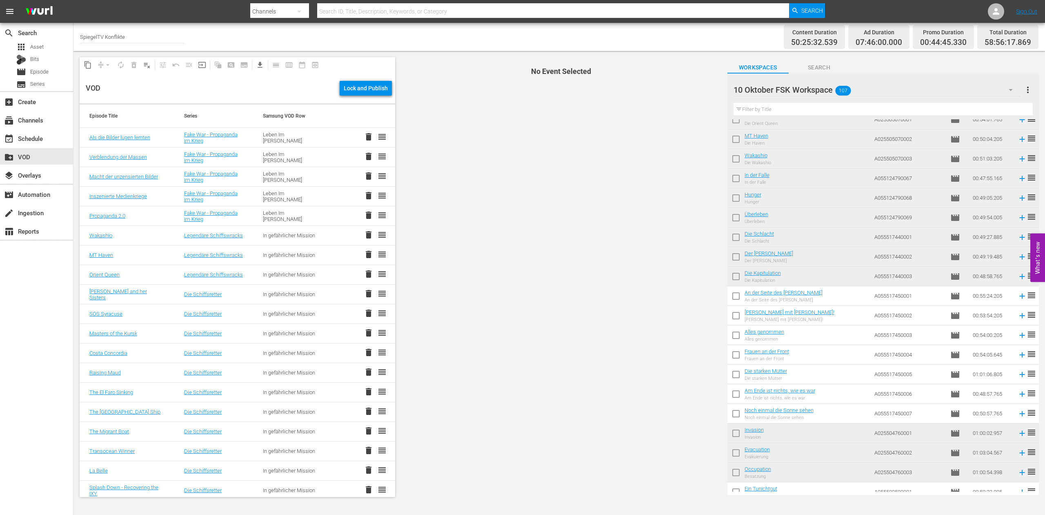
scroll to position [1494, 0]
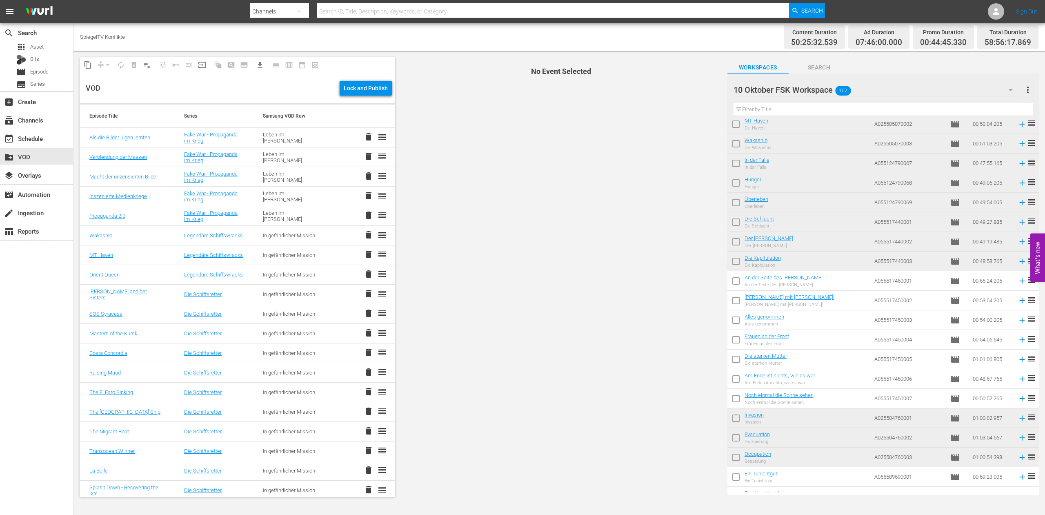
click at [736, 280] on input "checkbox" at bounding box center [735, 282] width 17 height 17
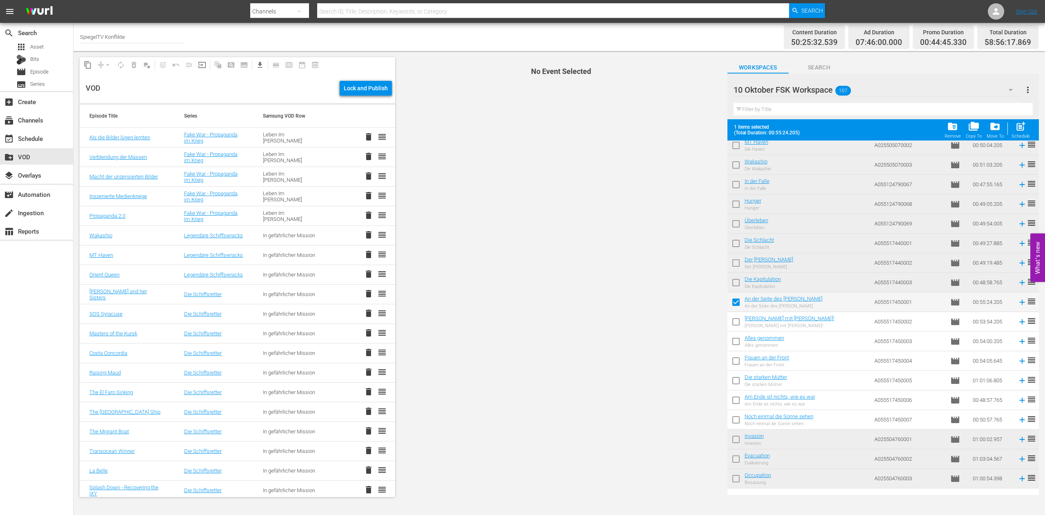
click at [738, 316] on input "checkbox" at bounding box center [735, 323] width 17 height 17
click at [737, 345] on input "checkbox" at bounding box center [735, 342] width 17 height 17
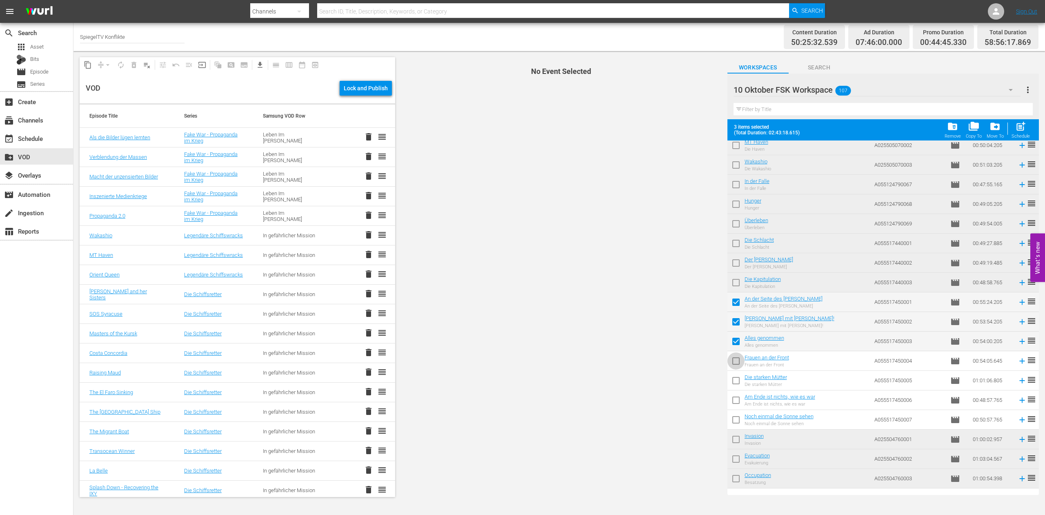
click at [736, 358] on input "checkbox" at bounding box center [735, 362] width 17 height 17
click at [736, 381] on input "checkbox" at bounding box center [735, 381] width 17 height 17
click at [737, 398] on input "checkbox" at bounding box center [735, 401] width 17 height 17
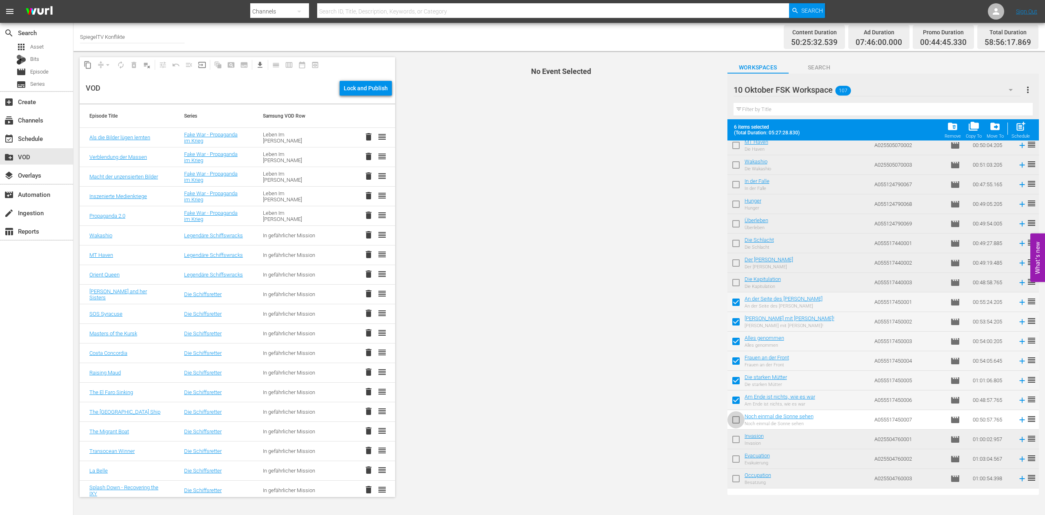
click at [735, 420] on input "checkbox" at bounding box center [735, 421] width 17 height 17
click at [1020, 130] on span "post_add" at bounding box center [1020, 126] width 11 height 11
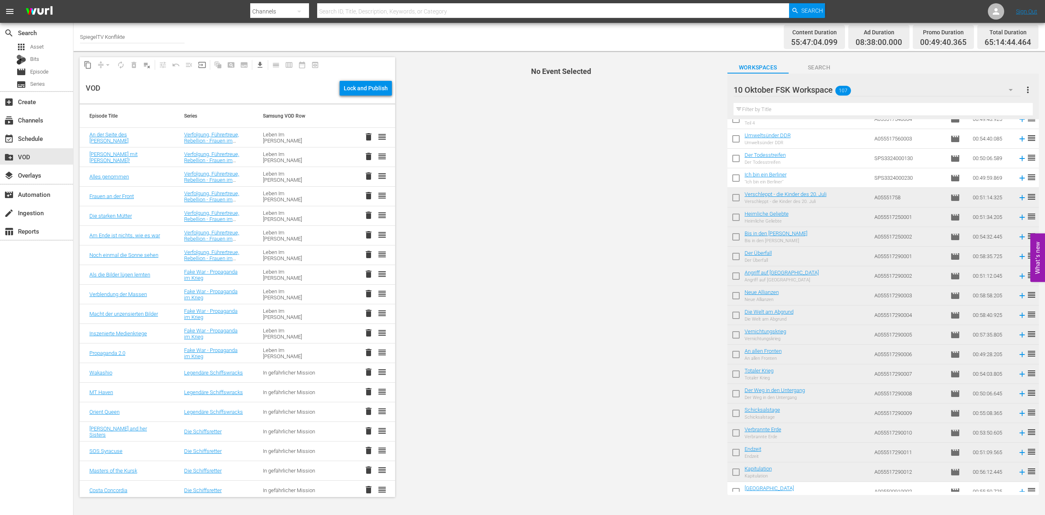
scroll to position [0, 0]
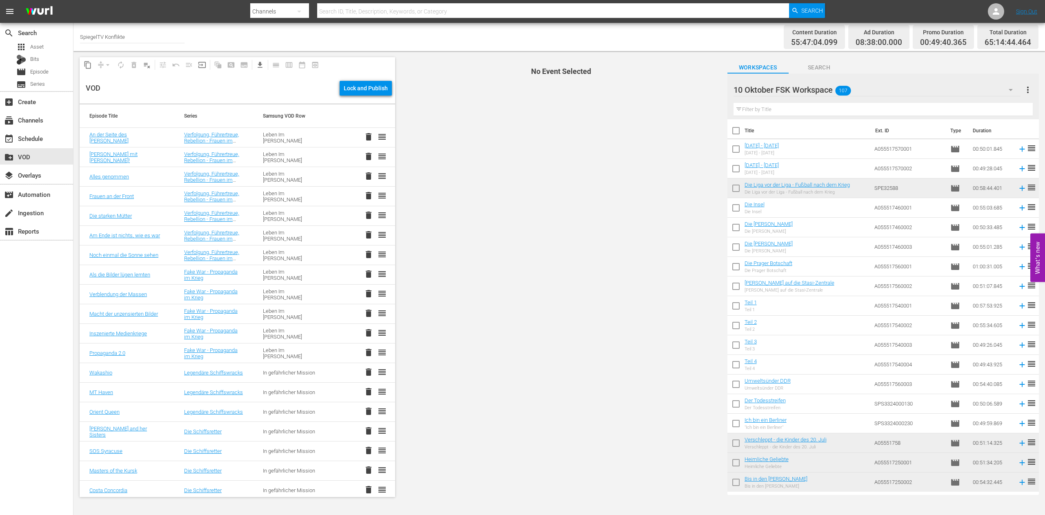
click at [736, 306] on input "checkbox" at bounding box center [735, 307] width 17 height 17
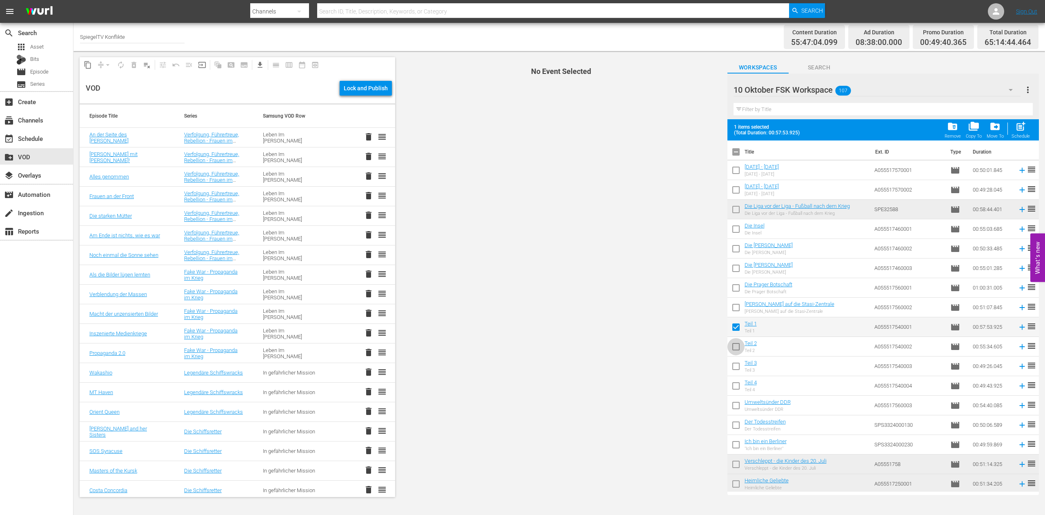
click at [736, 347] on input "checkbox" at bounding box center [735, 348] width 17 height 17
click at [735, 364] on input "checkbox" at bounding box center [735, 367] width 17 height 17
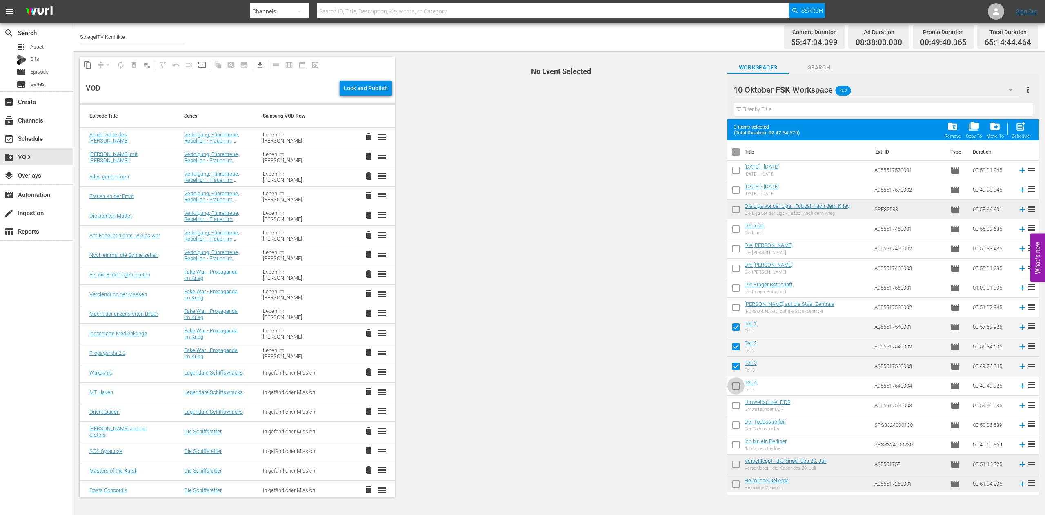
click at [737, 384] on input "checkbox" at bounding box center [735, 387] width 17 height 17
click at [1020, 129] on span "post_add" at bounding box center [1020, 126] width 11 height 11
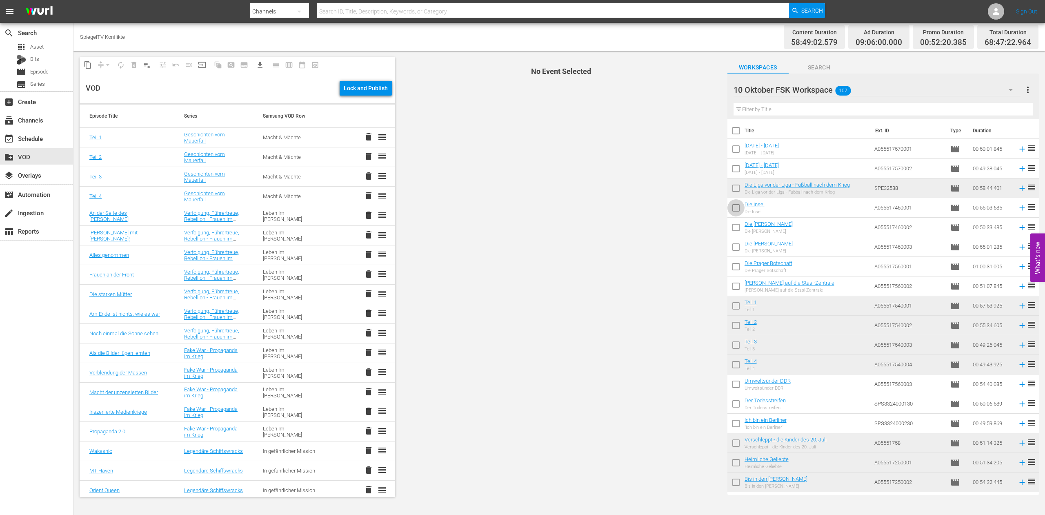
click at [735, 211] on input "checkbox" at bounding box center [735, 209] width 17 height 17
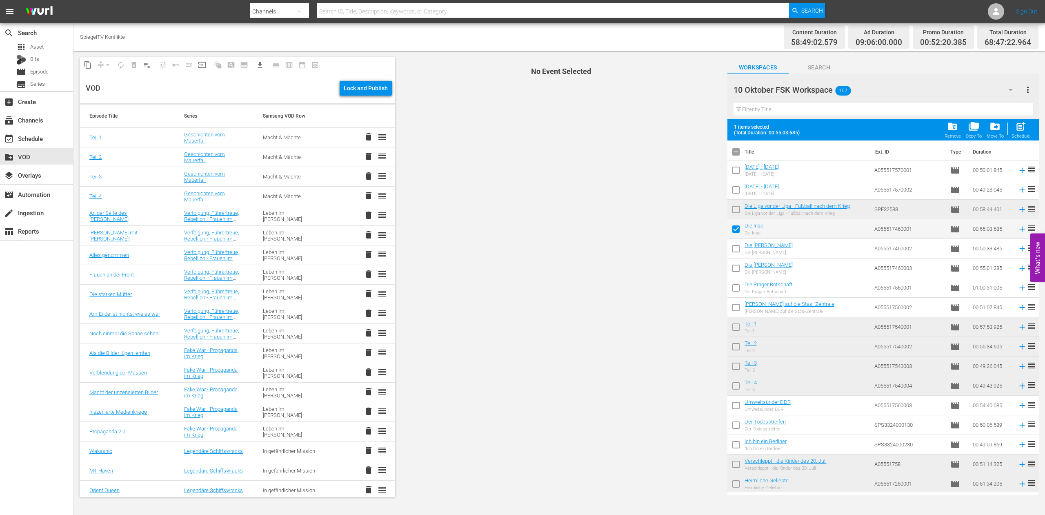
click at [736, 247] on input "checkbox" at bounding box center [735, 250] width 17 height 17
click at [735, 267] on input "checkbox" at bounding box center [735, 269] width 17 height 17
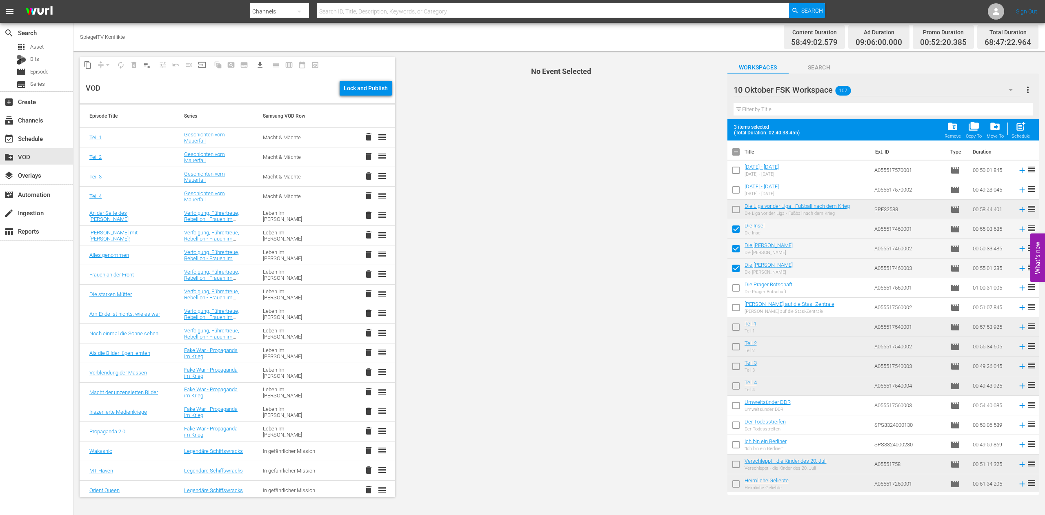
click at [734, 286] on input "checkbox" at bounding box center [735, 289] width 17 height 17
click at [735, 307] on input "checkbox" at bounding box center [735, 308] width 17 height 17
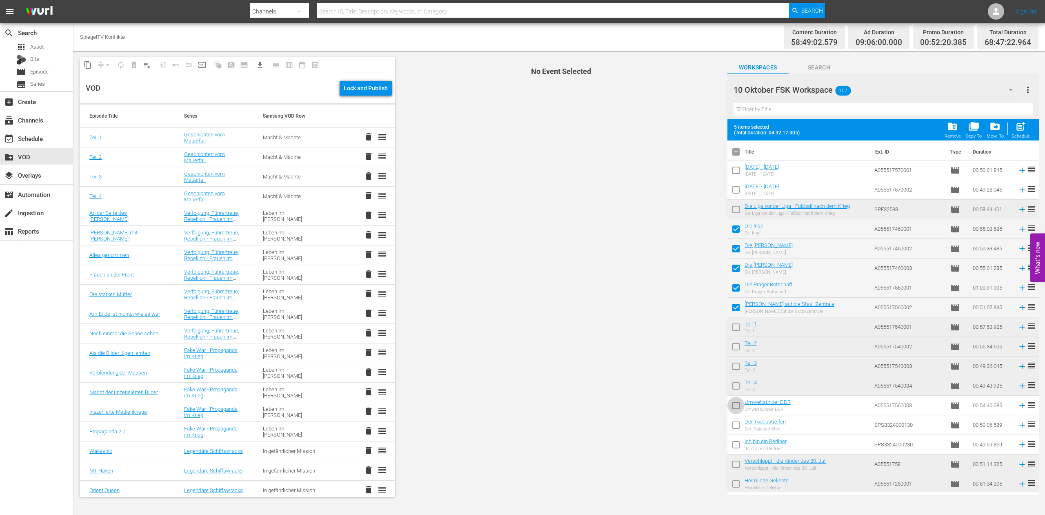
click at [736, 405] on input "checkbox" at bounding box center [735, 406] width 17 height 17
click at [1022, 127] on span "post_add" at bounding box center [1020, 126] width 11 height 11
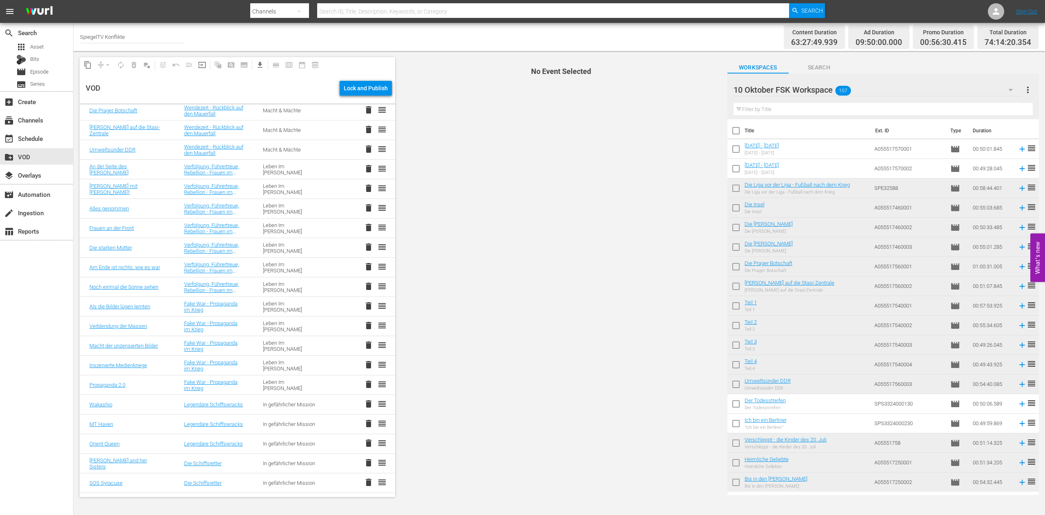
scroll to position [208, 0]
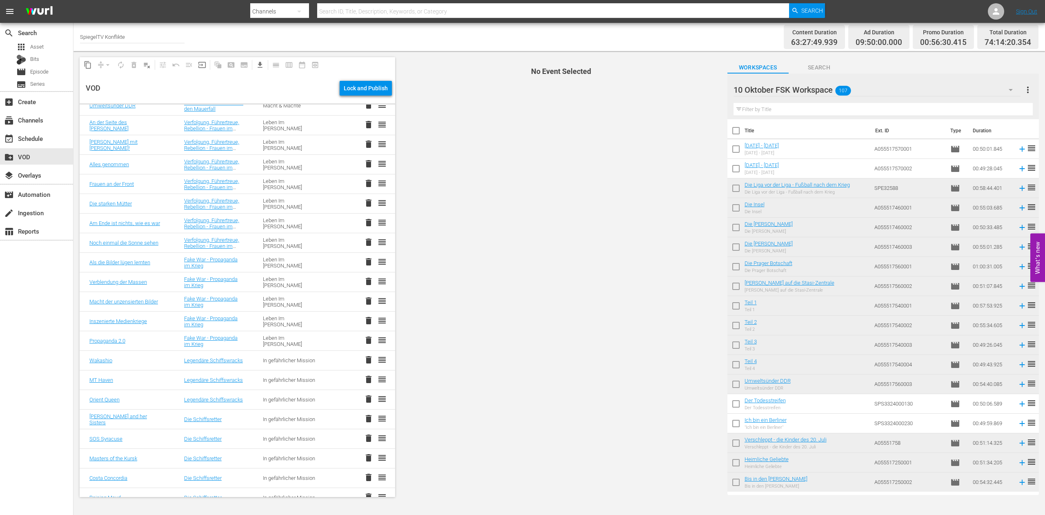
click at [364, 359] on span "delete" at bounding box center [369, 360] width 10 height 10
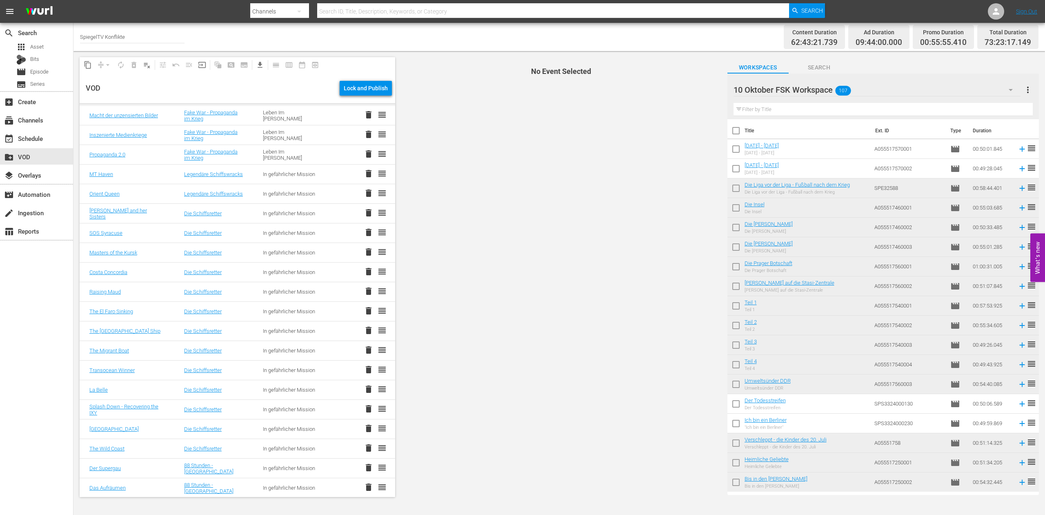
scroll to position [375, 0]
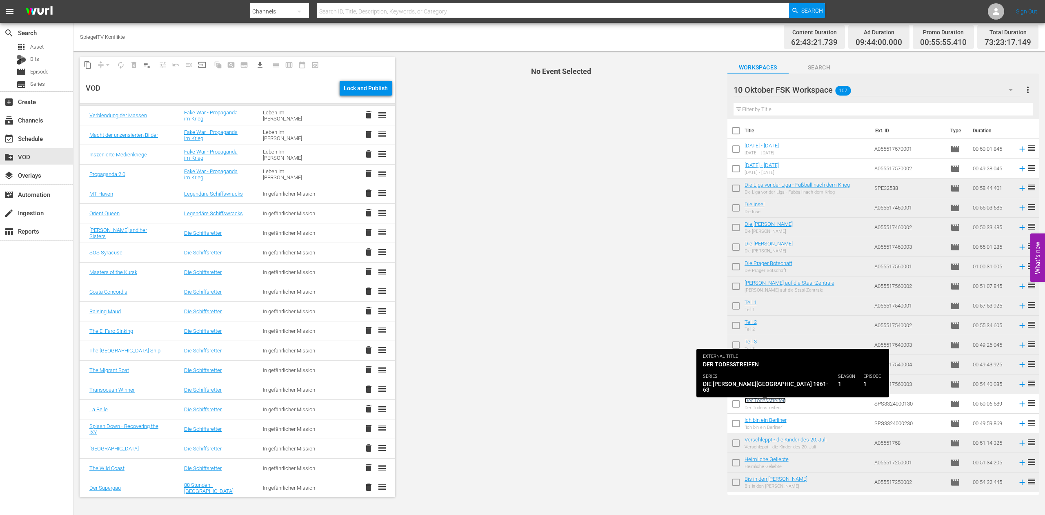
click at [775, 400] on link "Der Todesstreifen" at bounding box center [765, 400] width 41 height 6
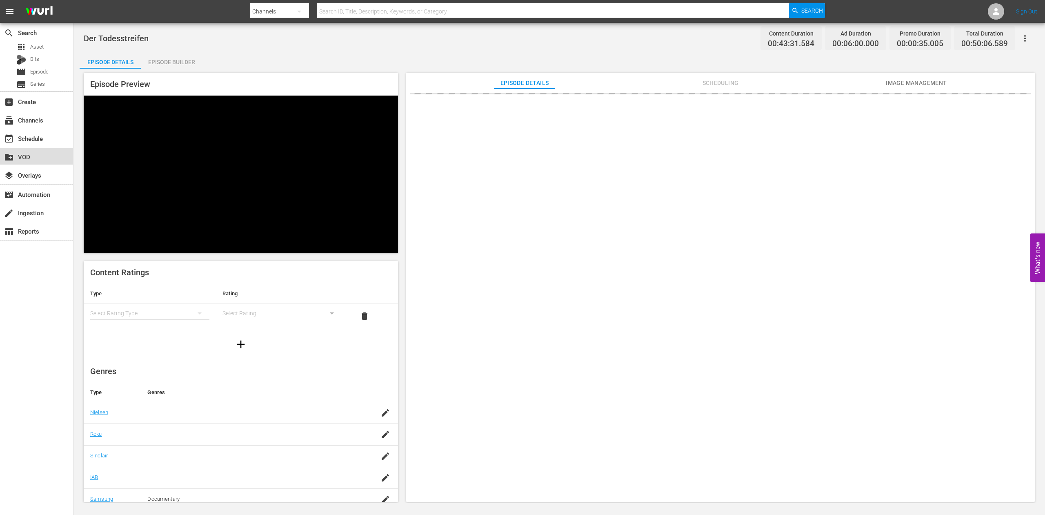
click at [19, 151] on div "create_new_folder VOD" at bounding box center [36, 156] width 73 height 16
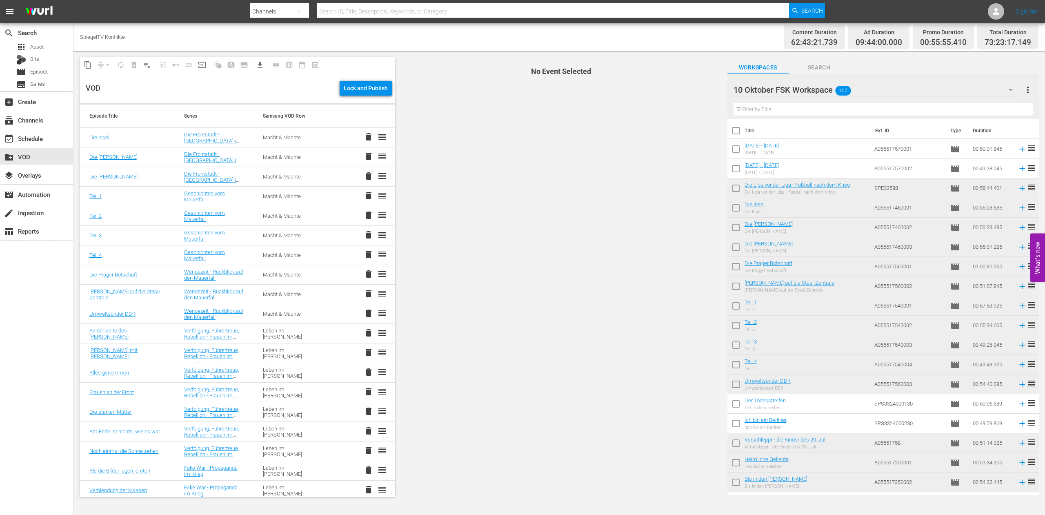
click at [756, 107] on input "text" at bounding box center [882, 109] width 299 height 13
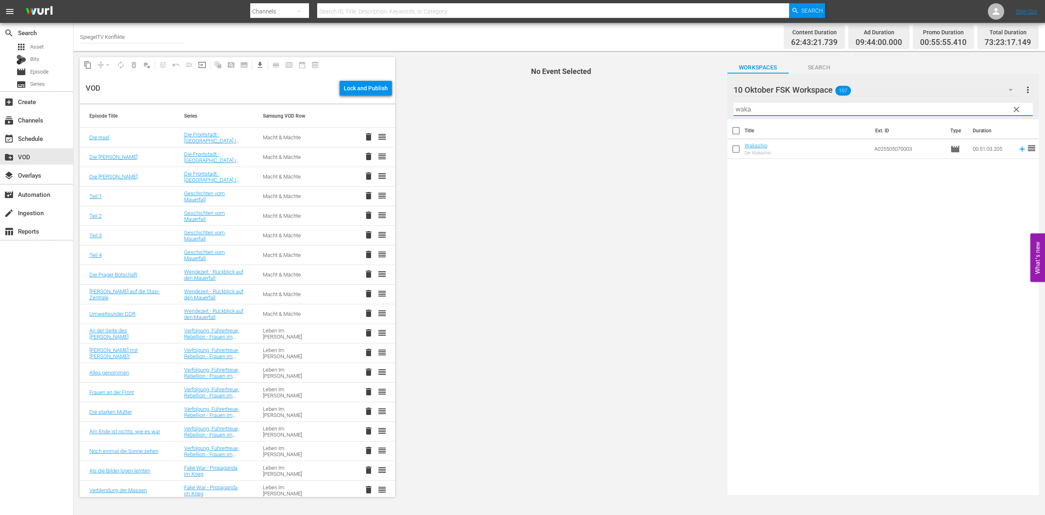
click at [735, 149] on input "checkbox" at bounding box center [735, 150] width 17 height 17
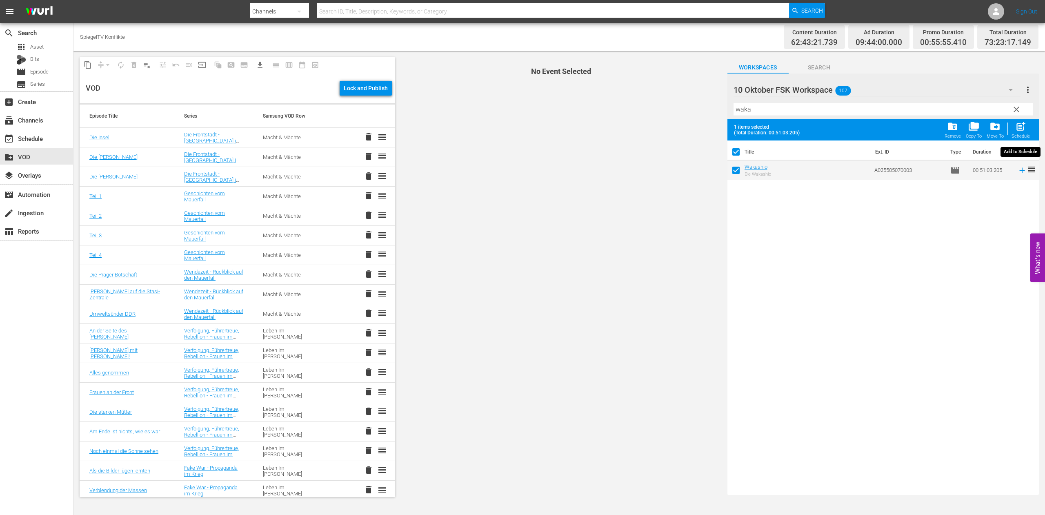
click at [1021, 125] on span "post_add" at bounding box center [1020, 126] width 11 height 11
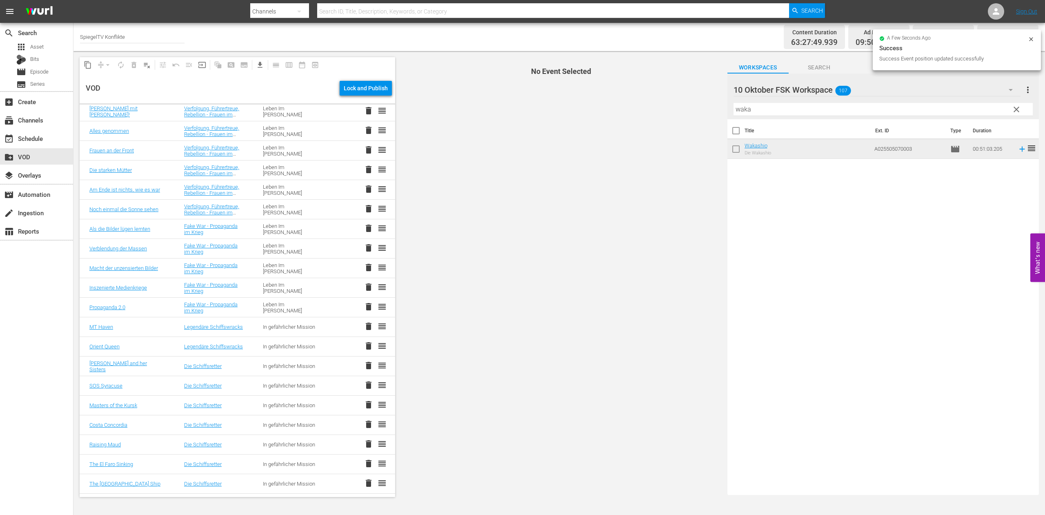
scroll to position [242, 0]
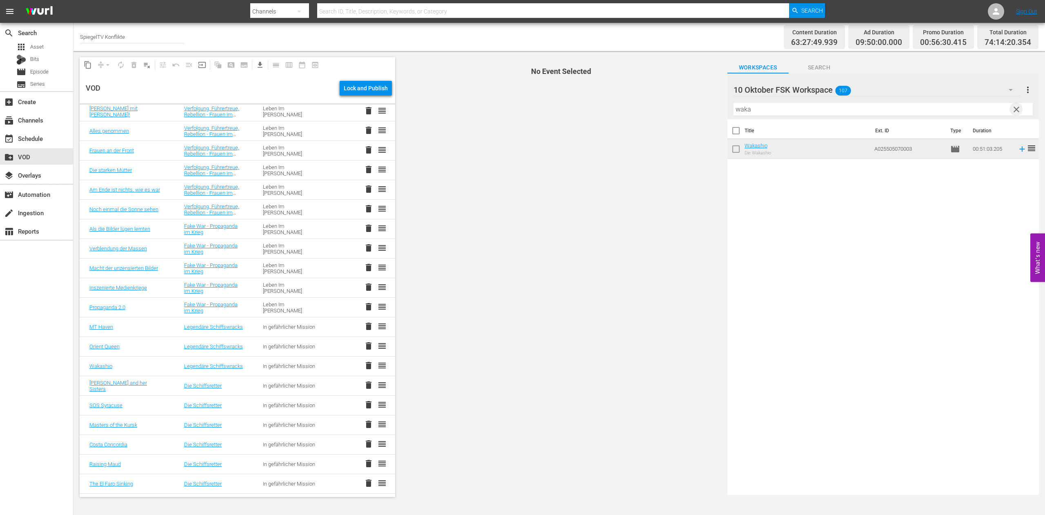
click at [1018, 108] on span "clear" at bounding box center [1016, 109] width 10 height 10
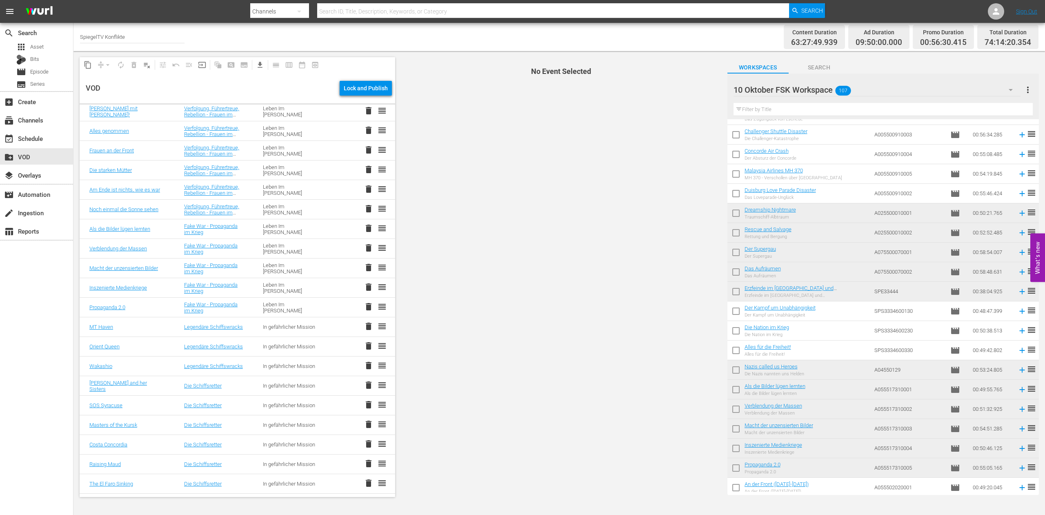
scroll to position [666, 0]
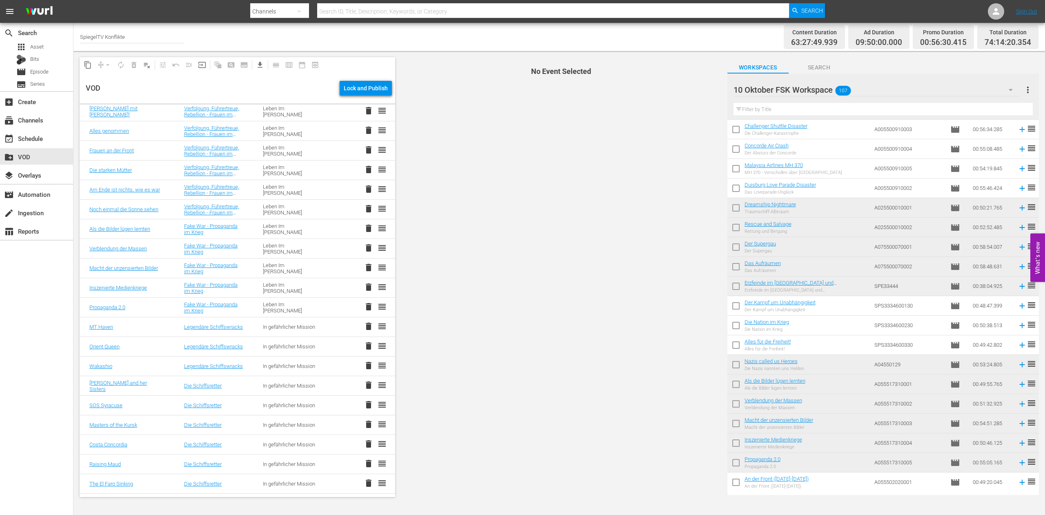
click at [736, 307] on input "checkbox" at bounding box center [735, 307] width 17 height 17
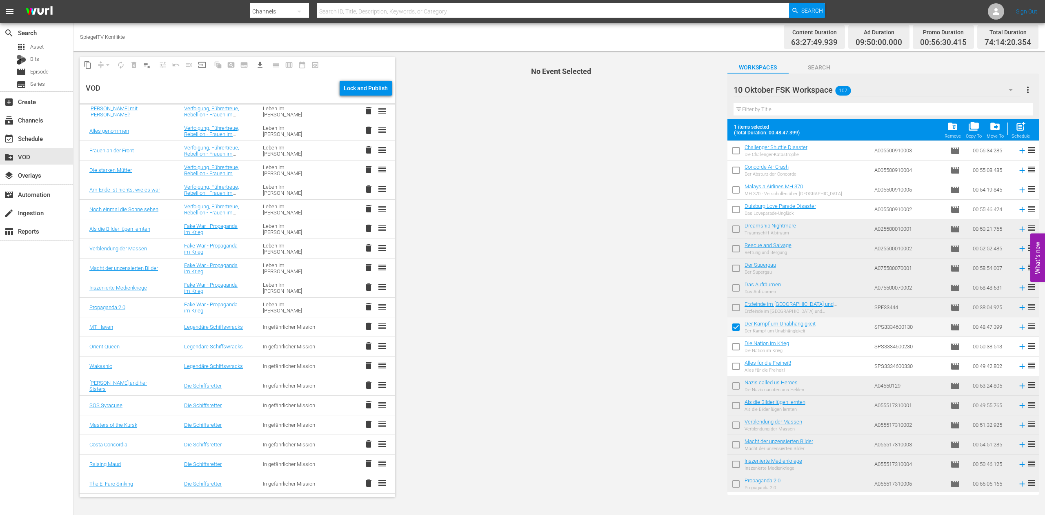
click at [738, 346] on input "checkbox" at bounding box center [735, 348] width 17 height 17
click at [735, 367] on input "checkbox" at bounding box center [735, 367] width 17 height 17
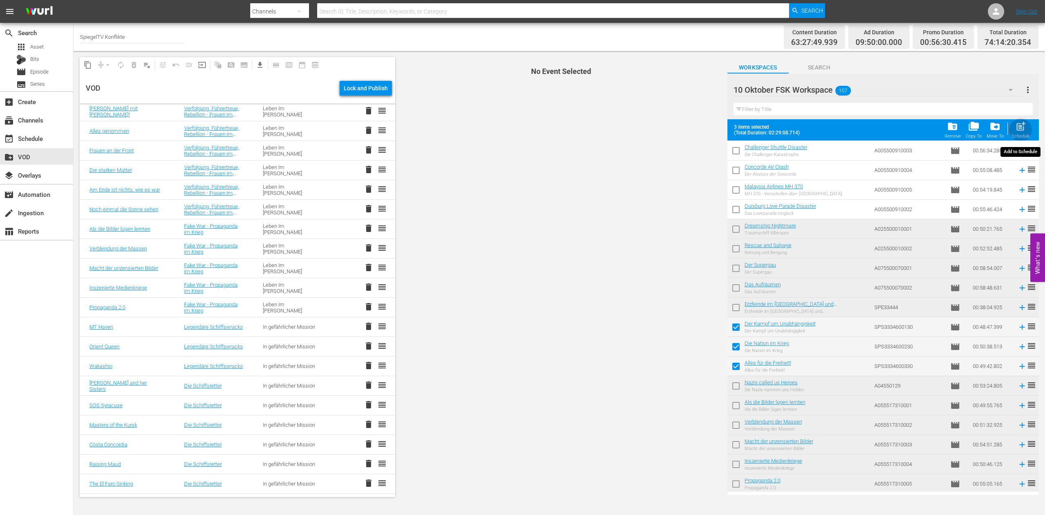
click at [1023, 129] on span "post_add" at bounding box center [1020, 126] width 11 height 11
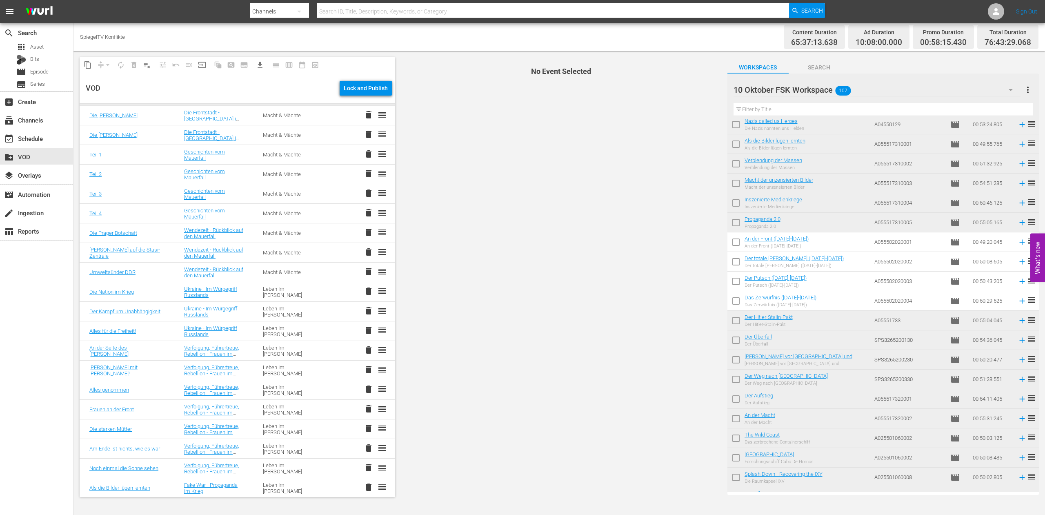
scroll to position [916, 0]
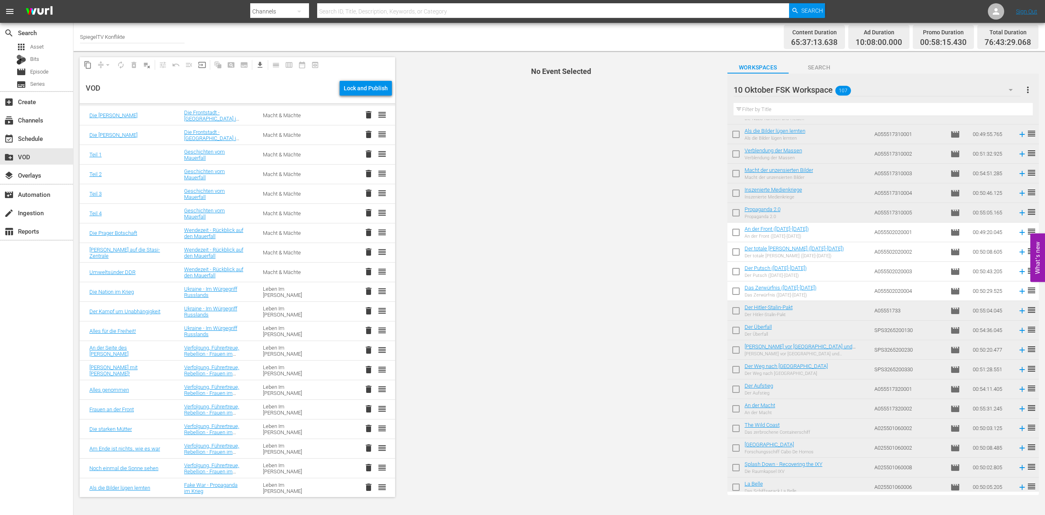
click at [735, 231] on input "checkbox" at bounding box center [735, 233] width 17 height 17
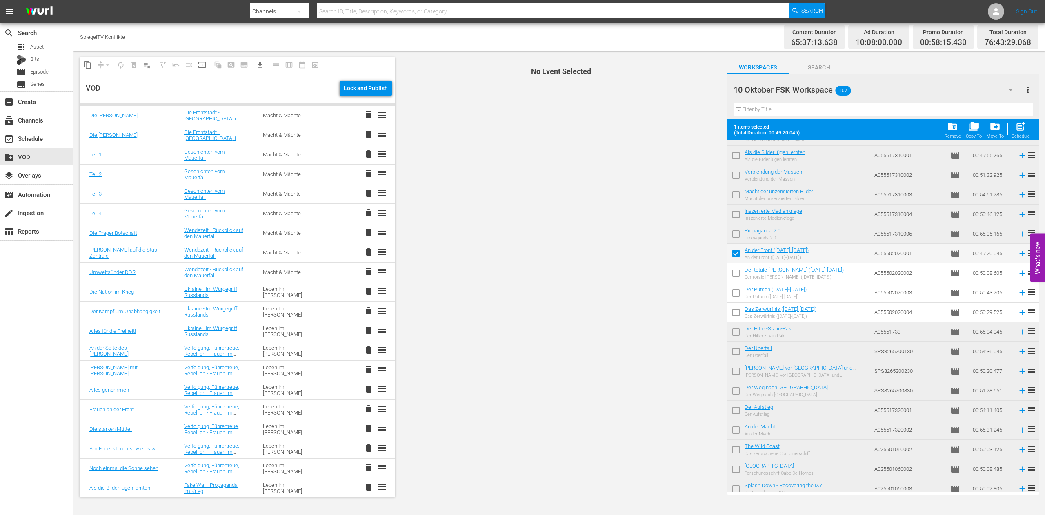
drag, startPoint x: 737, startPoint y: 274, endPoint x: 733, endPoint y: 288, distance: 14.6
click at [737, 274] on input "checkbox" at bounding box center [735, 274] width 17 height 17
drag, startPoint x: 740, startPoint y: 291, endPoint x: 736, endPoint y: 296, distance: 5.6
click at [738, 292] on input "checkbox" at bounding box center [735, 294] width 17 height 17
click at [737, 313] on input "checkbox" at bounding box center [735, 313] width 17 height 17
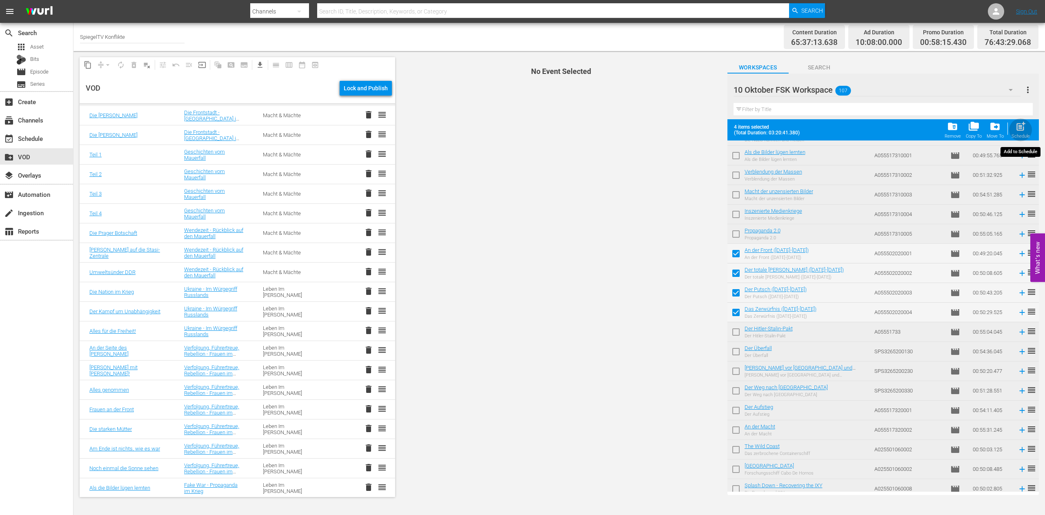
drag, startPoint x: 1020, startPoint y: 125, endPoint x: 1025, endPoint y: 127, distance: 5.3
click at [1020, 126] on span "post_add" at bounding box center [1020, 126] width 11 height 11
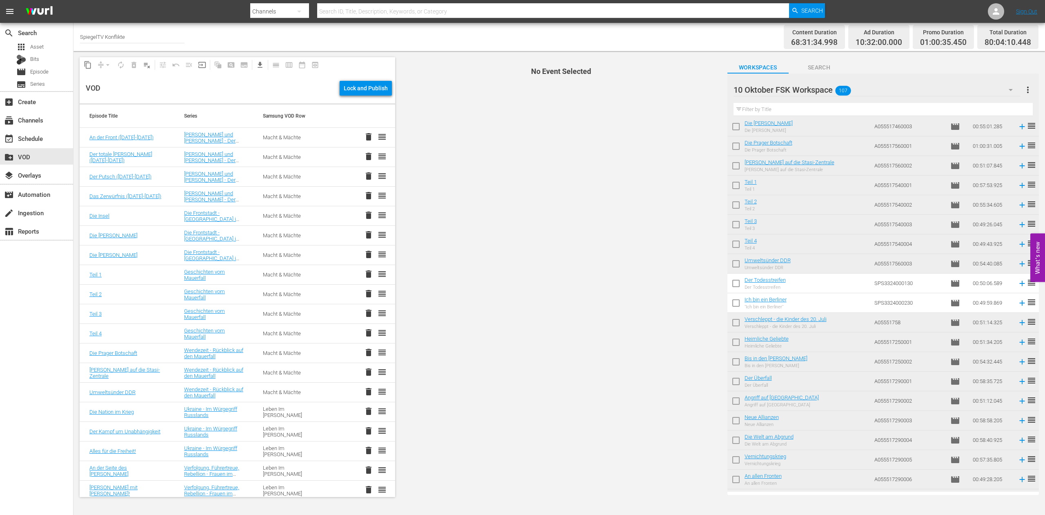
scroll to position [0, 0]
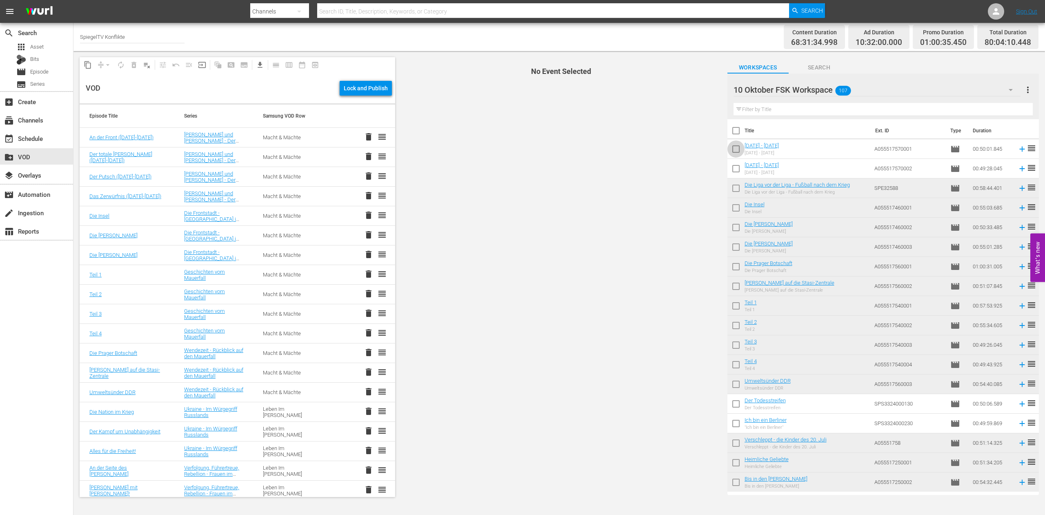
click at [734, 145] on input "checkbox" at bounding box center [735, 150] width 17 height 17
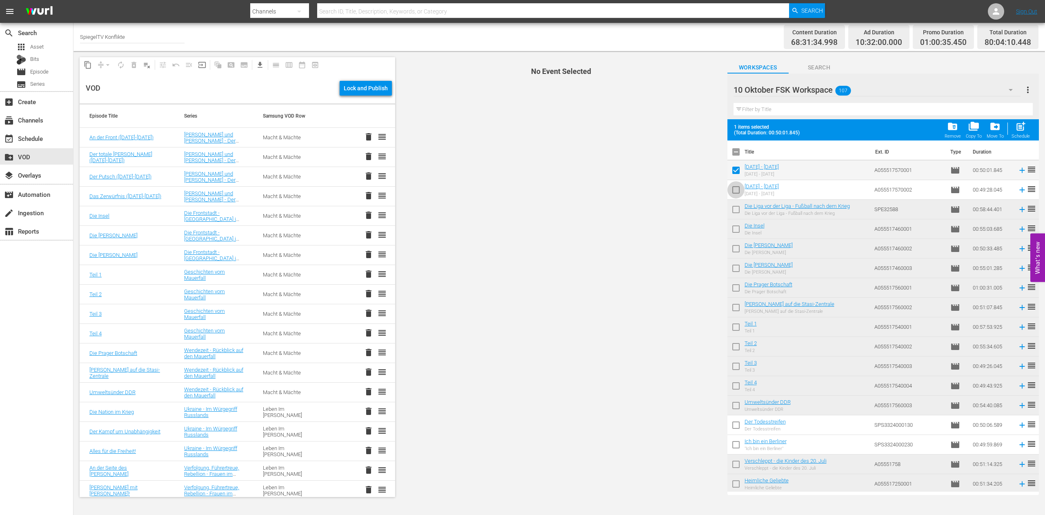
click at [736, 192] on input "checkbox" at bounding box center [735, 191] width 17 height 17
click at [1021, 127] on span "post_add" at bounding box center [1020, 126] width 11 height 11
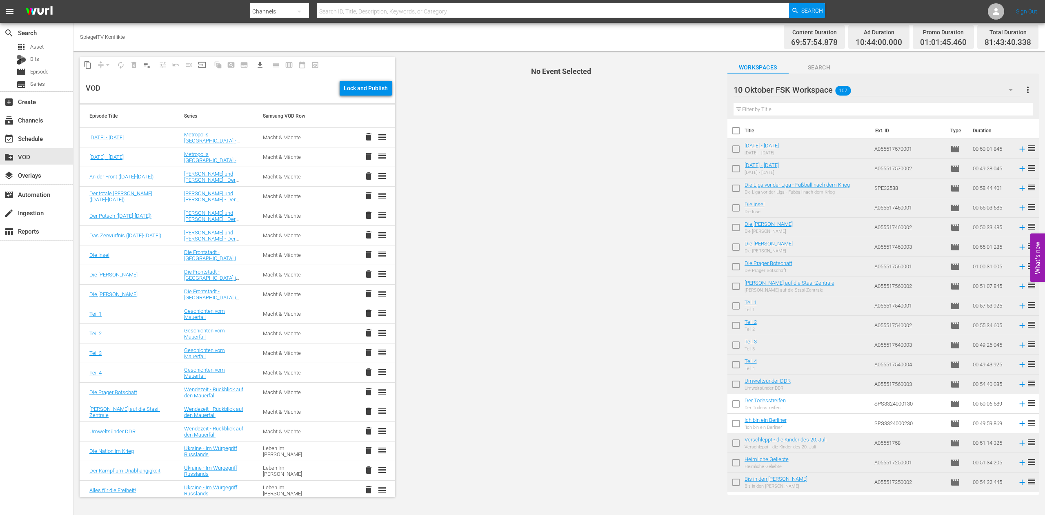
click at [734, 402] on input "checkbox" at bounding box center [735, 405] width 17 height 17
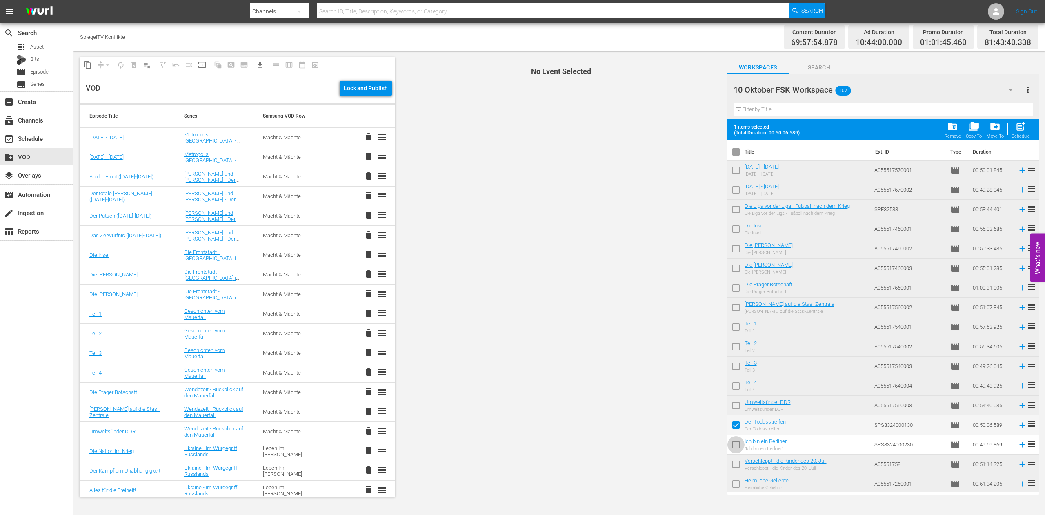
click at [737, 444] on input "checkbox" at bounding box center [735, 446] width 17 height 17
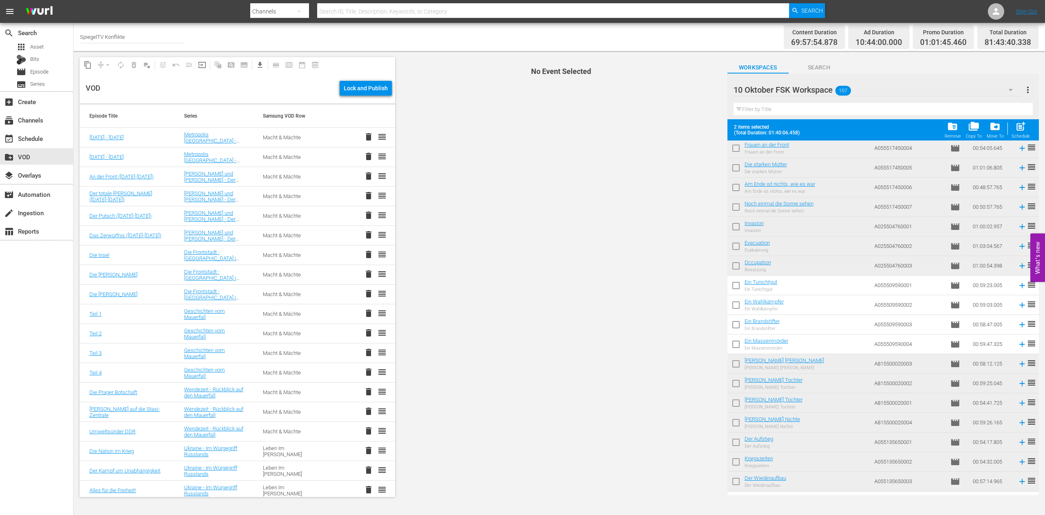
scroll to position [1765, 0]
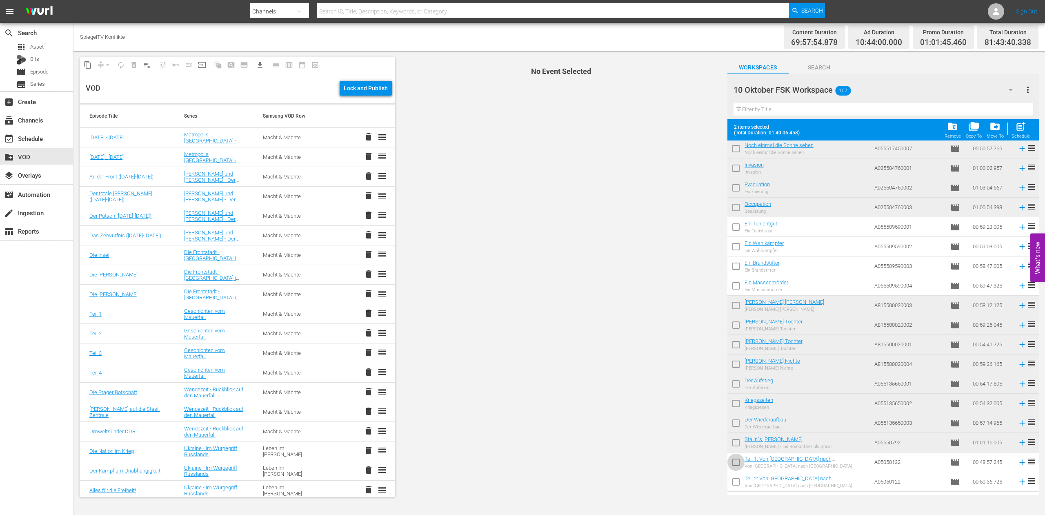
click at [736, 461] on input "checkbox" at bounding box center [735, 463] width 17 height 17
click at [734, 482] on input "checkbox" at bounding box center [735, 483] width 17 height 17
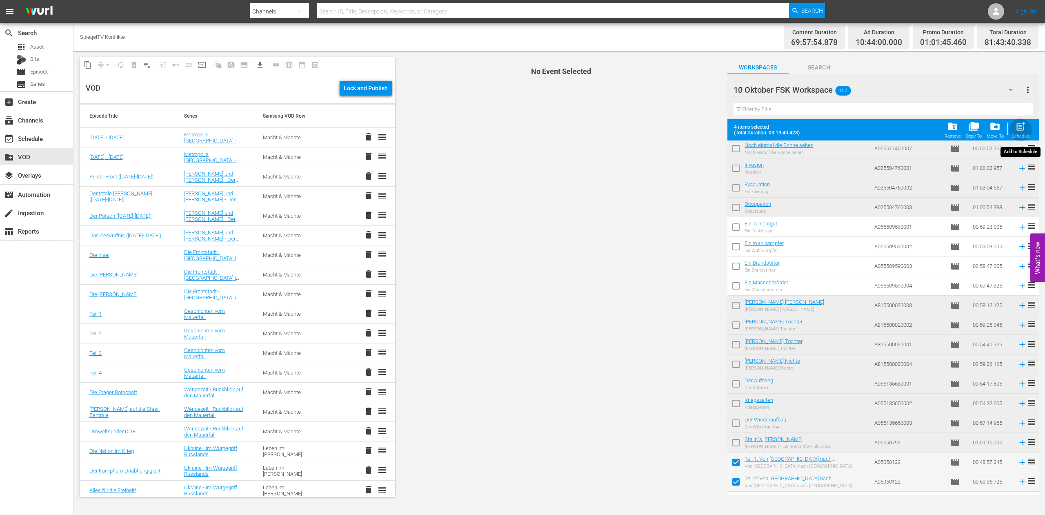
click at [1021, 130] on span "post_add" at bounding box center [1020, 126] width 11 height 11
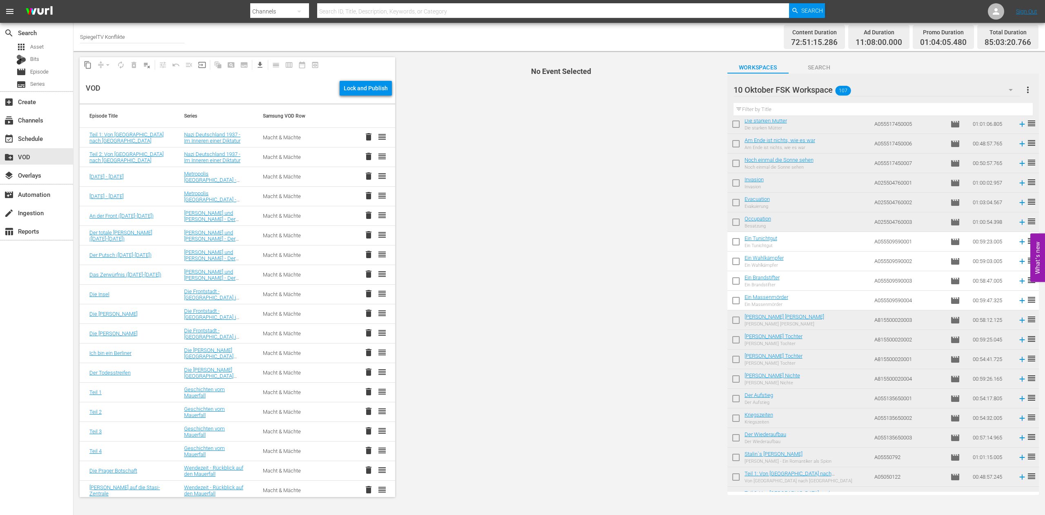
scroll to position [1744, 0]
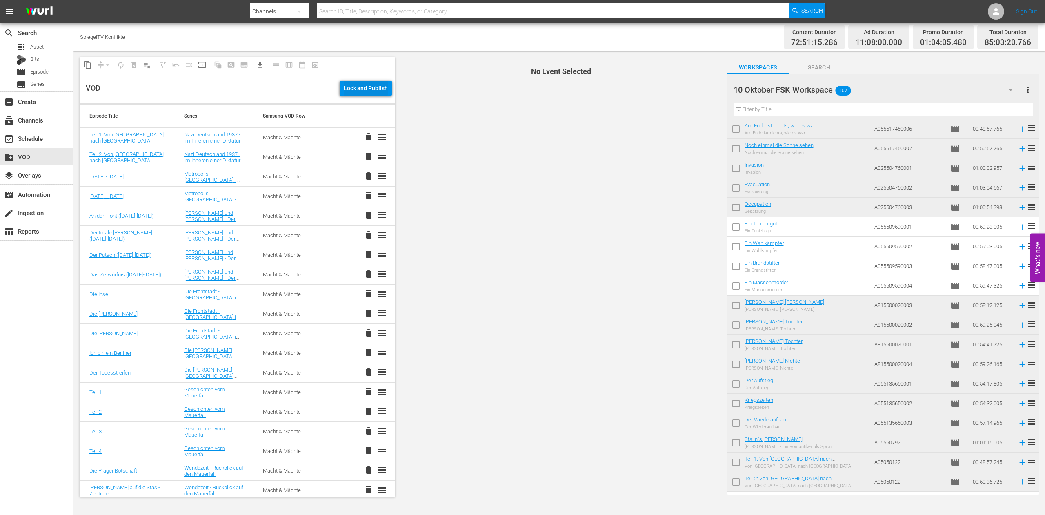
click at [358, 87] on div "Lock and Publish" at bounding box center [366, 88] width 44 height 15
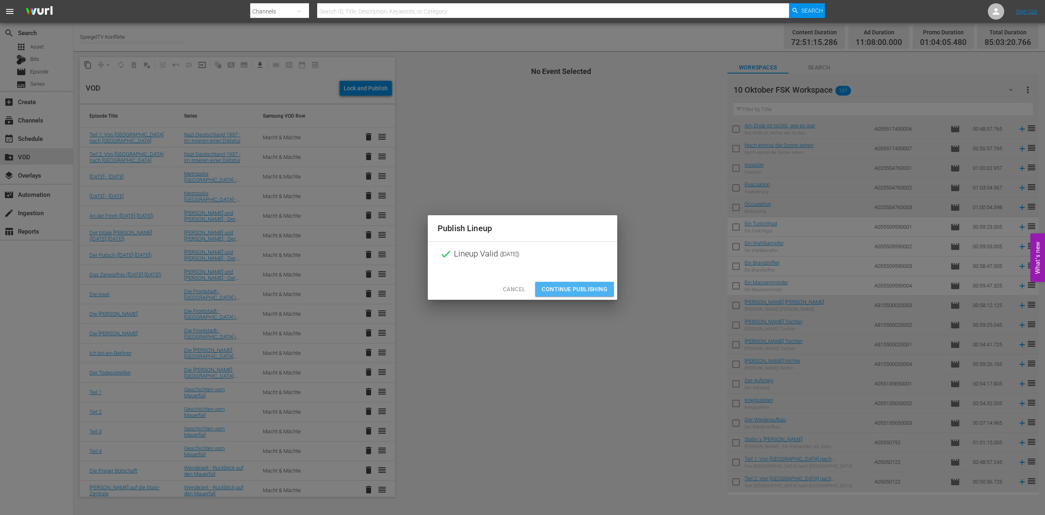
click at [579, 289] on span "Continue Publishing" at bounding box center [575, 289] width 66 height 10
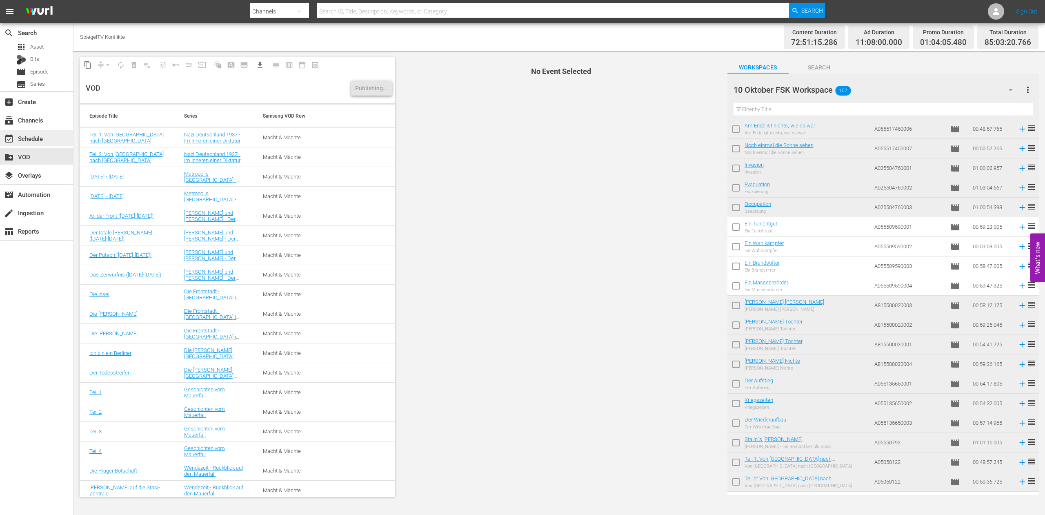
click at [35, 139] on div "event_available Schedule" at bounding box center [23, 136] width 46 height 7
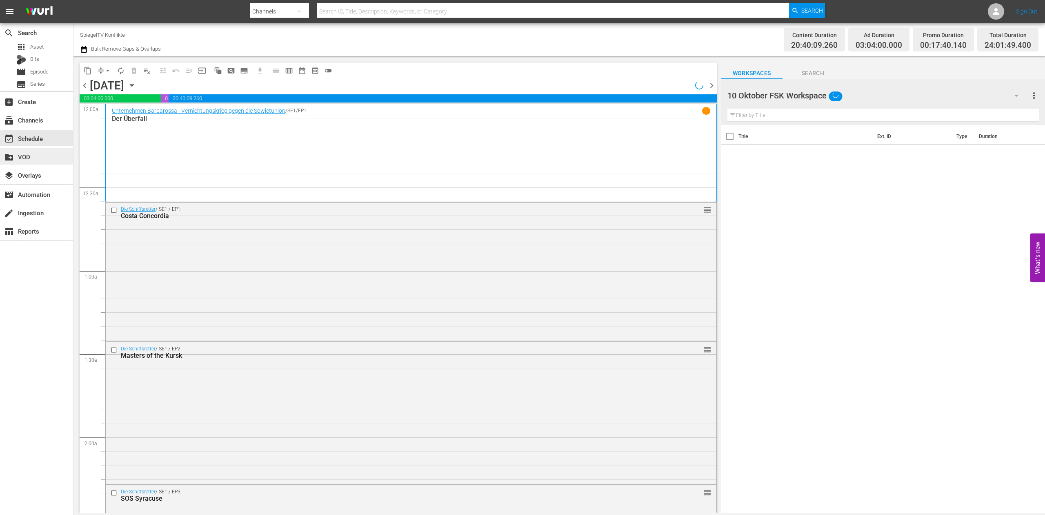
click at [22, 156] on div "create_new_folder VOD" at bounding box center [23, 155] width 46 height 7
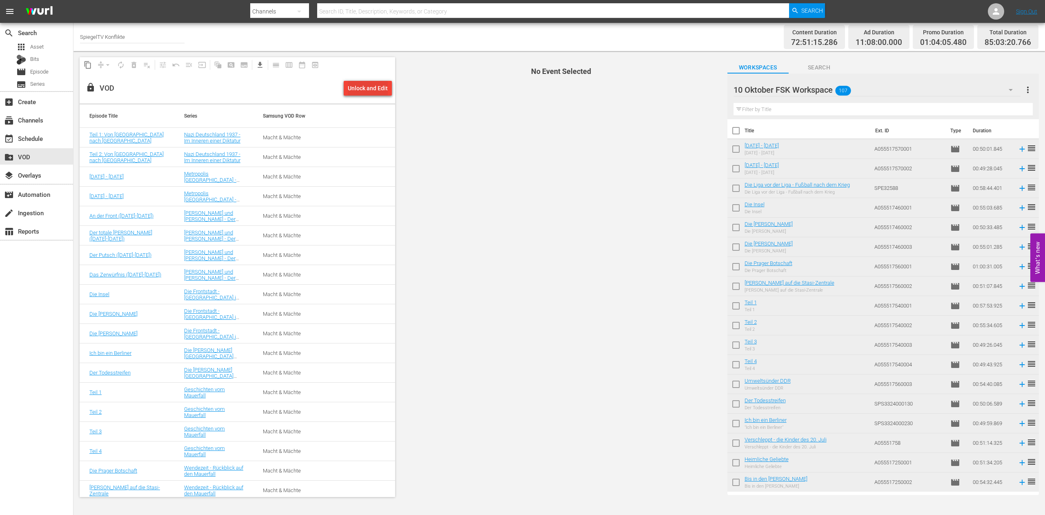
click at [363, 87] on div "Unlock and Edit" at bounding box center [368, 88] width 40 height 15
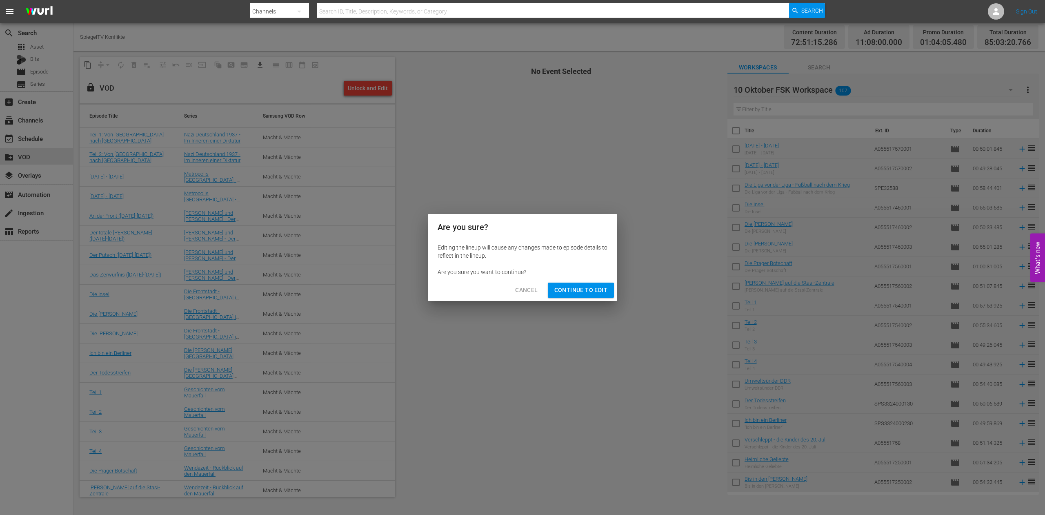
click at [579, 291] on span "Continue to Edit" at bounding box center [580, 290] width 53 height 10
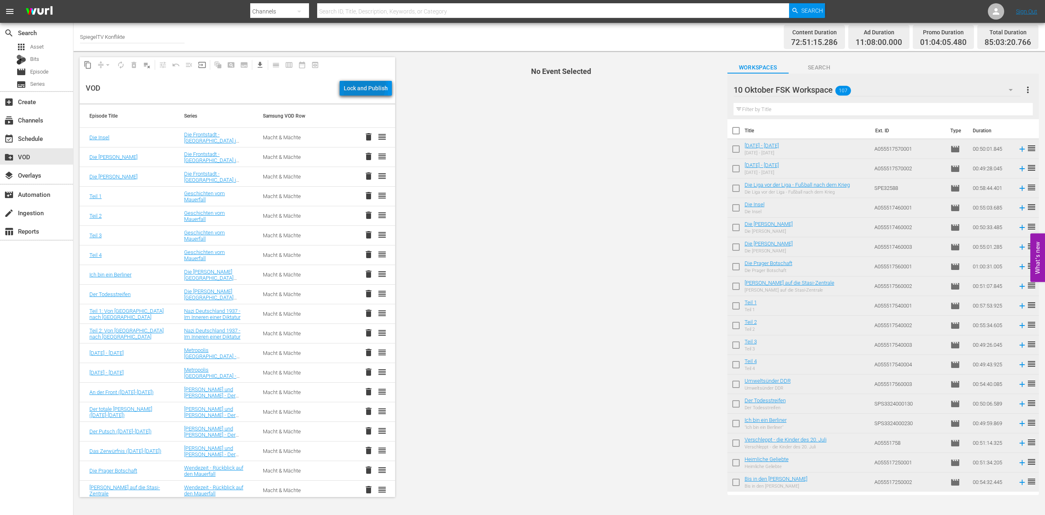
click at [360, 84] on div "Lock and Publish" at bounding box center [366, 88] width 44 height 15
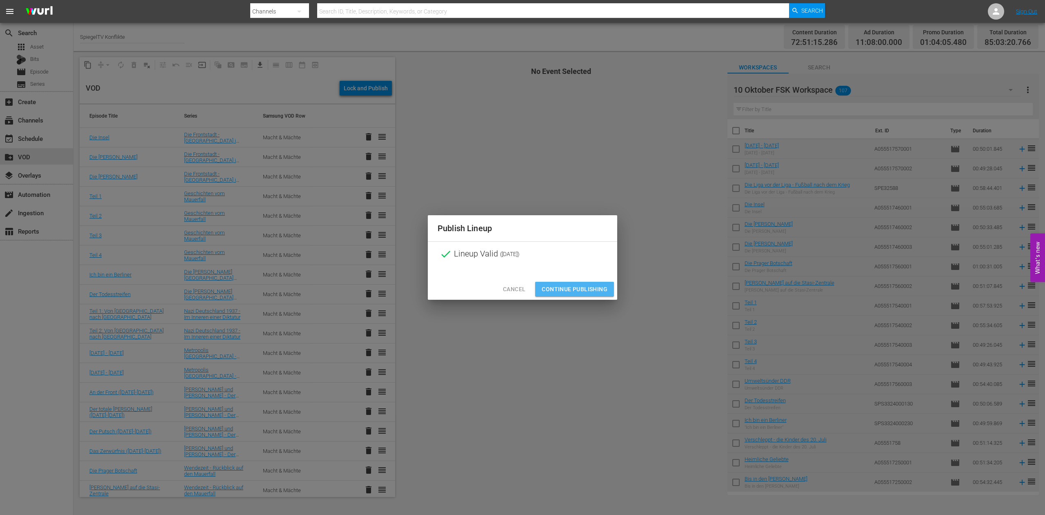
click at [593, 287] on span "Continue Publishing" at bounding box center [575, 289] width 66 height 10
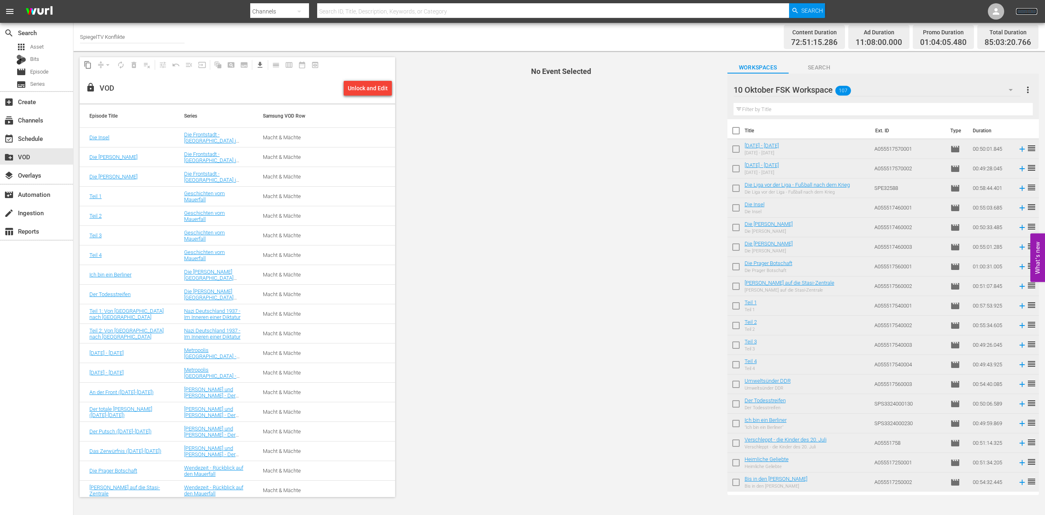
click at [1022, 13] on link "Sign Out" at bounding box center [1026, 11] width 21 height 7
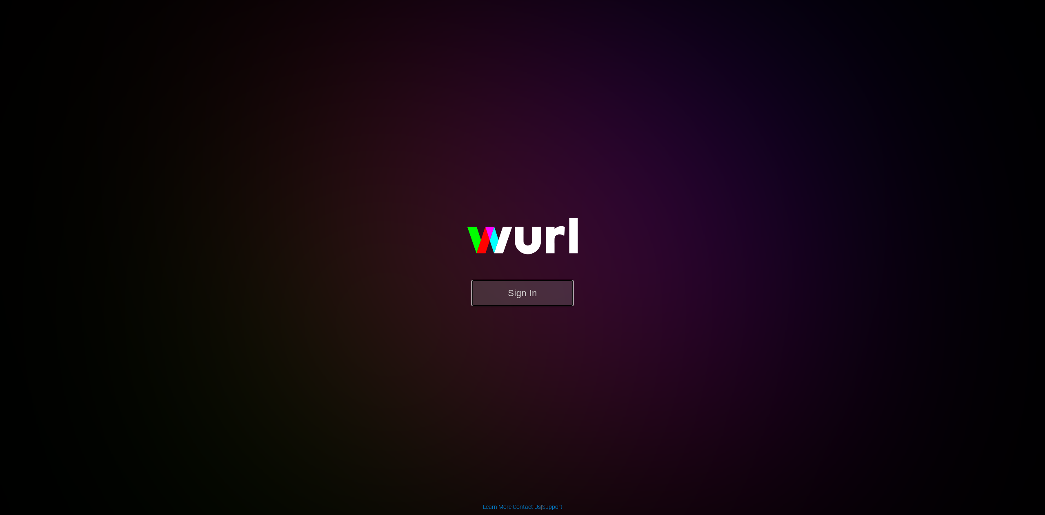
click at [512, 296] on button "Sign In" at bounding box center [522, 293] width 102 height 27
